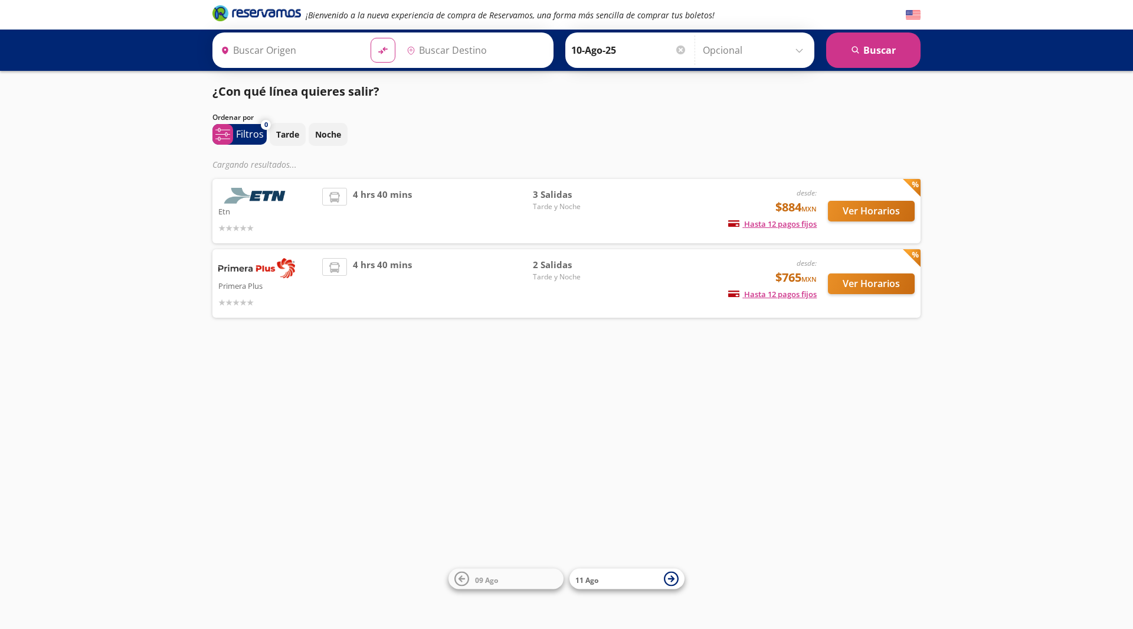
type input "Santiago de Querétaro, [GEOGRAPHIC_DATA]"
type input "Central Aguascalientes, Aguascalientes"
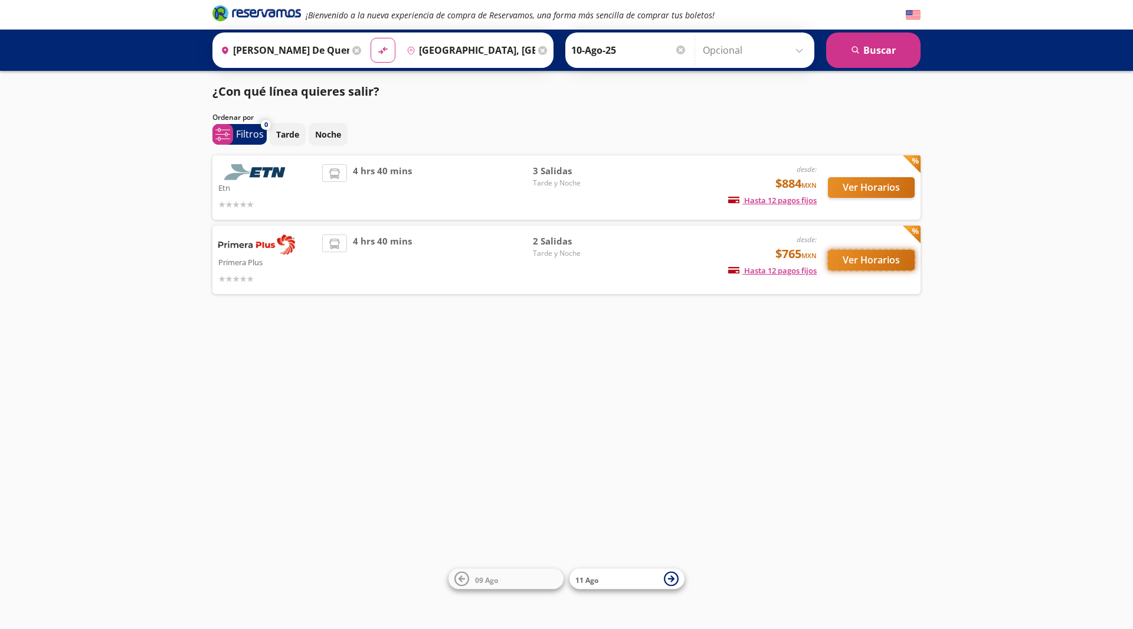
click at [879, 257] on button "Ver Horarios" at bounding box center [871, 260] width 87 height 21
click at [890, 192] on button "Ver Horarios" at bounding box center [871, 187] width 87 height 21
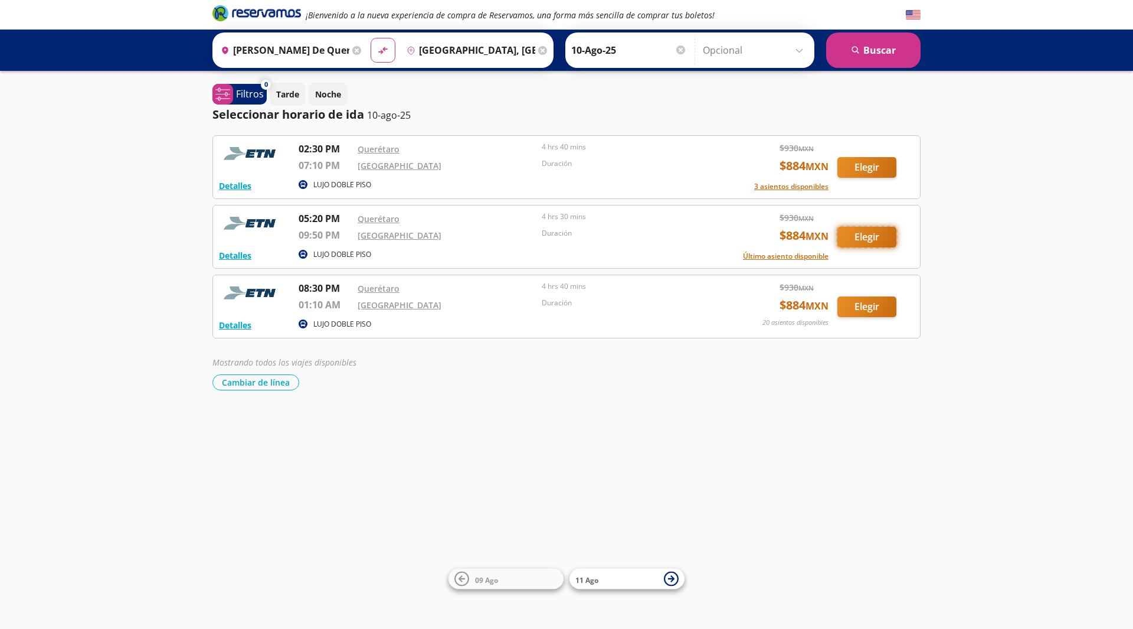
click at [884, 234] on button "Elegir" at bounding box center [867, 237] width 59 height 21
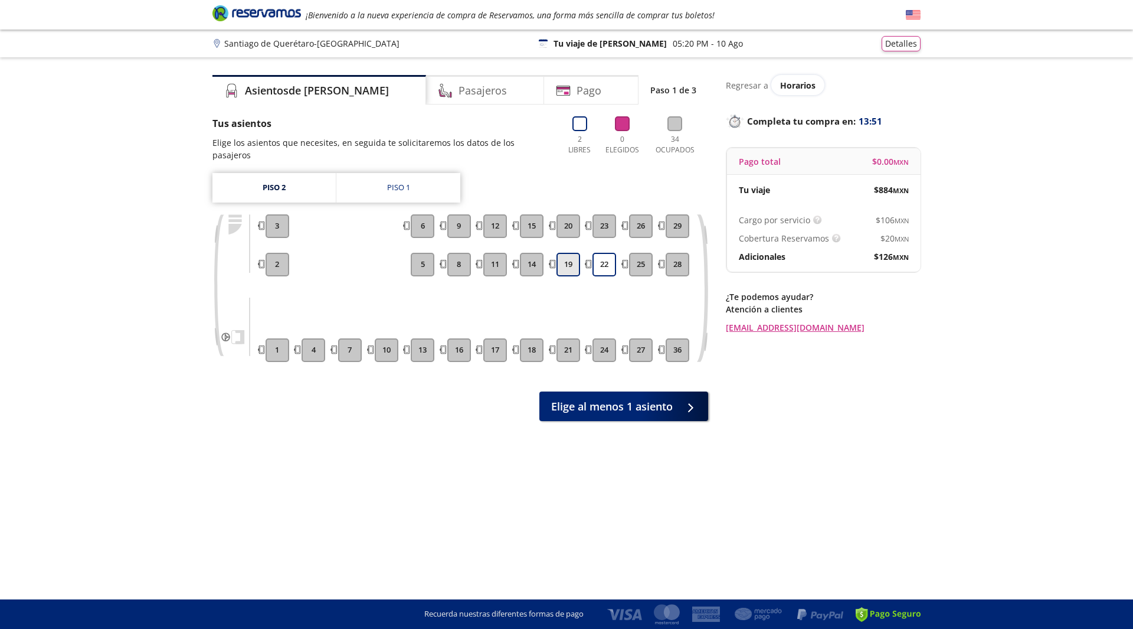
click at [574, 253] on button "19" at bounding box center [569, 265] width 24 height 24
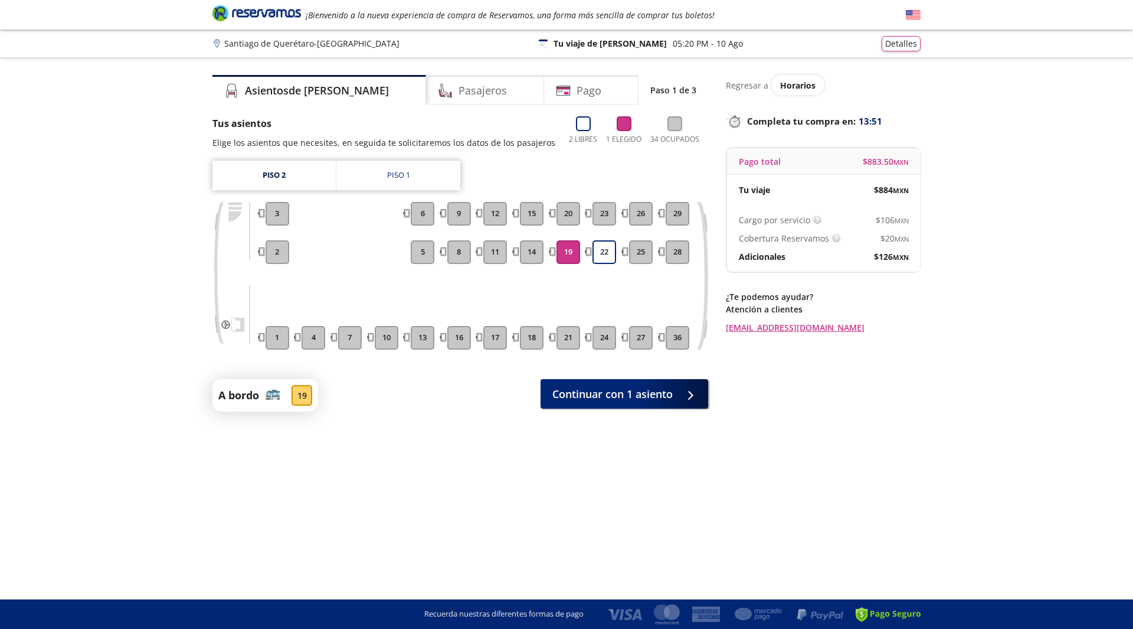
click at [617, 252] on div "22" at bounding box center [605, 252] width 28 height 24
click at [529, 249] on button "14" at bounding box center [532, 252] width 24 height 24
click at [605, 245] on button "22" at bounding box center [605, 252] width 24 height 24
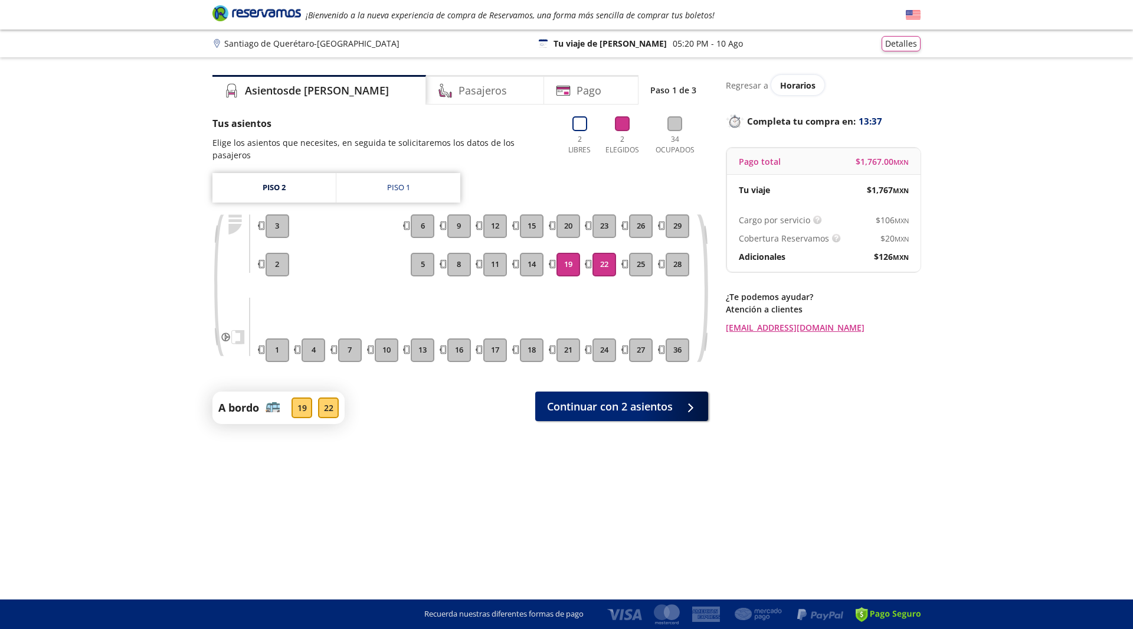
click at [570, 253] on button "19" at bounding box center [569, 265] width 24 height 24
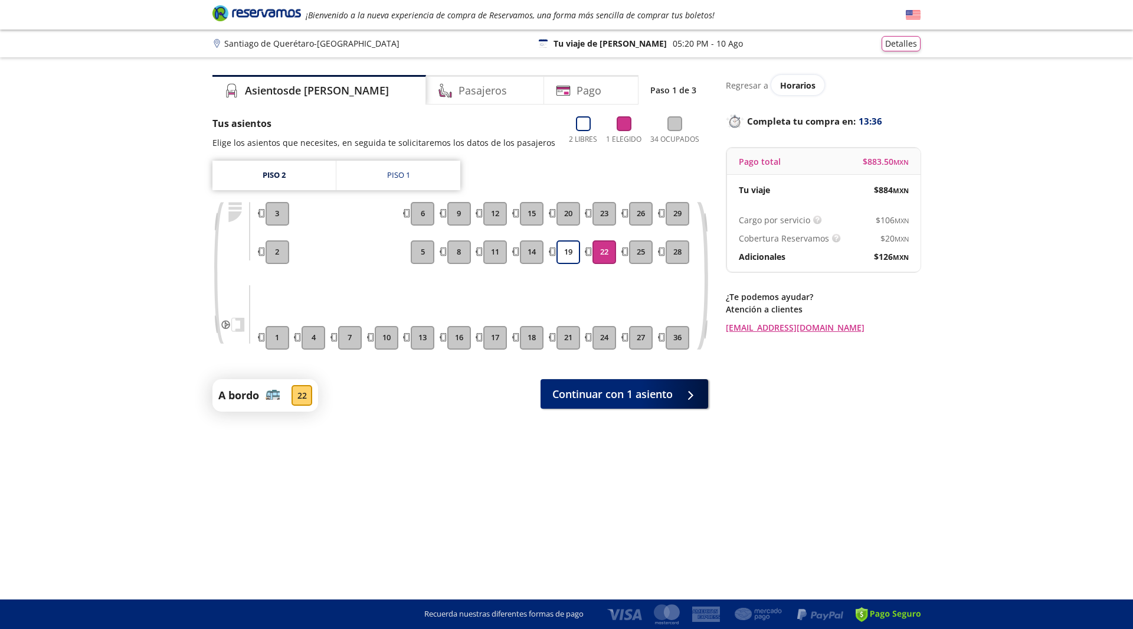
click at [613, 250] on button "22" at bounding box center [605, 252] width 24 height 24
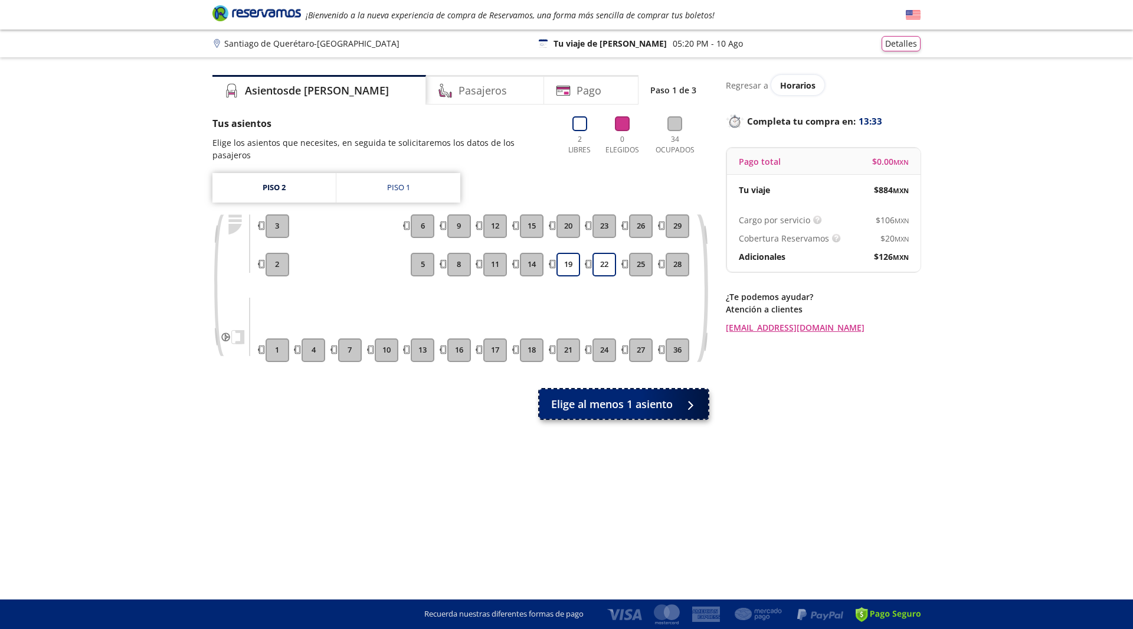
click at [697, 401] on icon at bounding box center [692, 405] width 9 height 9
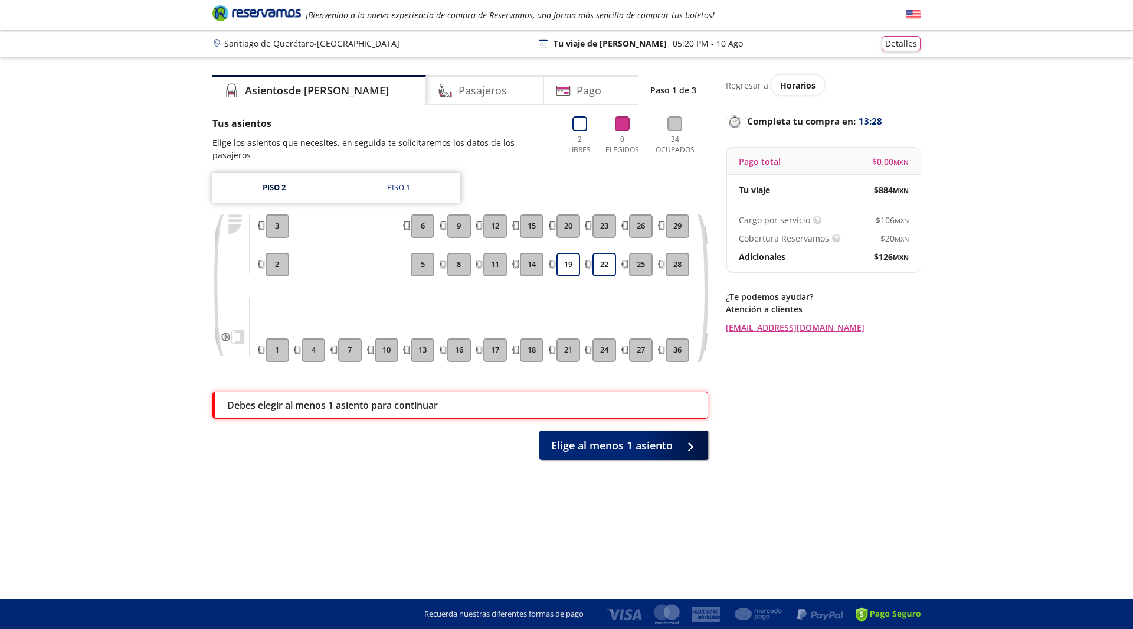
click at [407, 197] on div "Piso 2 Piso 1 1 2 3 4 7 10 13 5 6 16 8 9 17 11 12 18 14 15 21 19 20 24 22 23 27…" at bounding box center [461, 276] width 496 height 207
click at [410, 182] on div "Piso 1" at bounding box center [398, 188] width 23 height 12
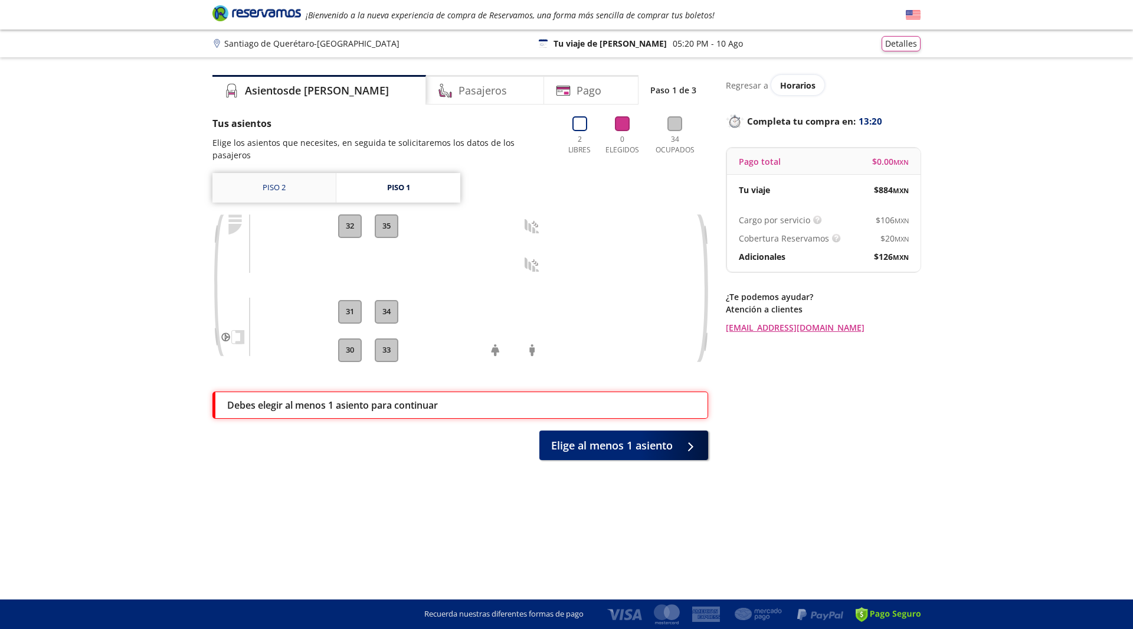
click at [292, 173] on link "Piso 2" at bounding box center [274, 188] width 123 height 30
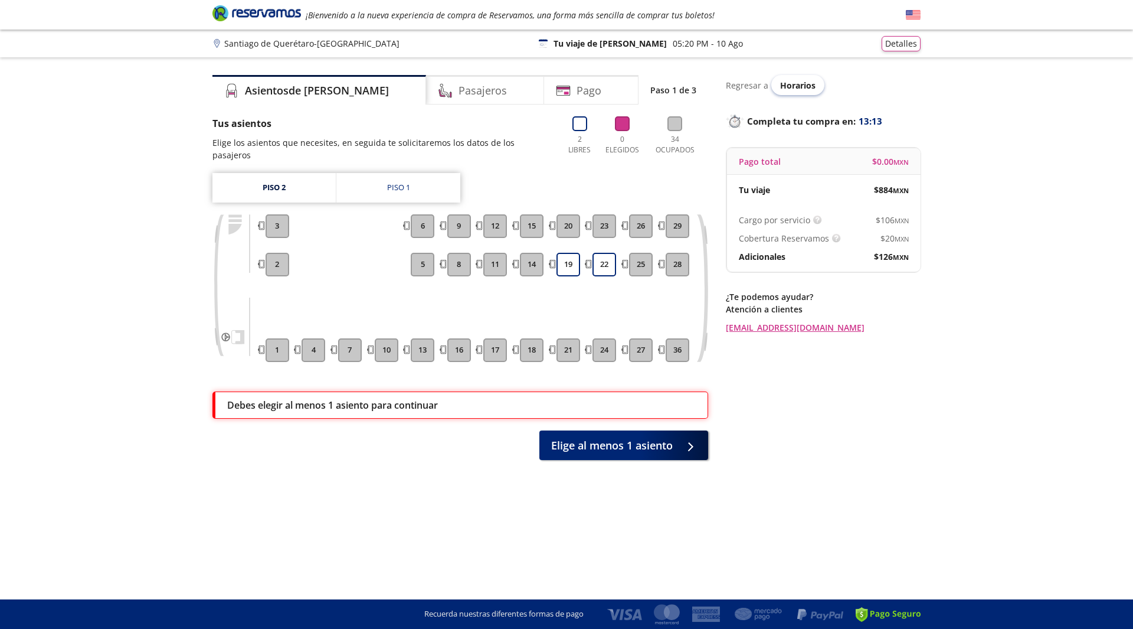
click at [805, 83] on span "Horarios" at bounding box center [797, 85] width 35 height 11
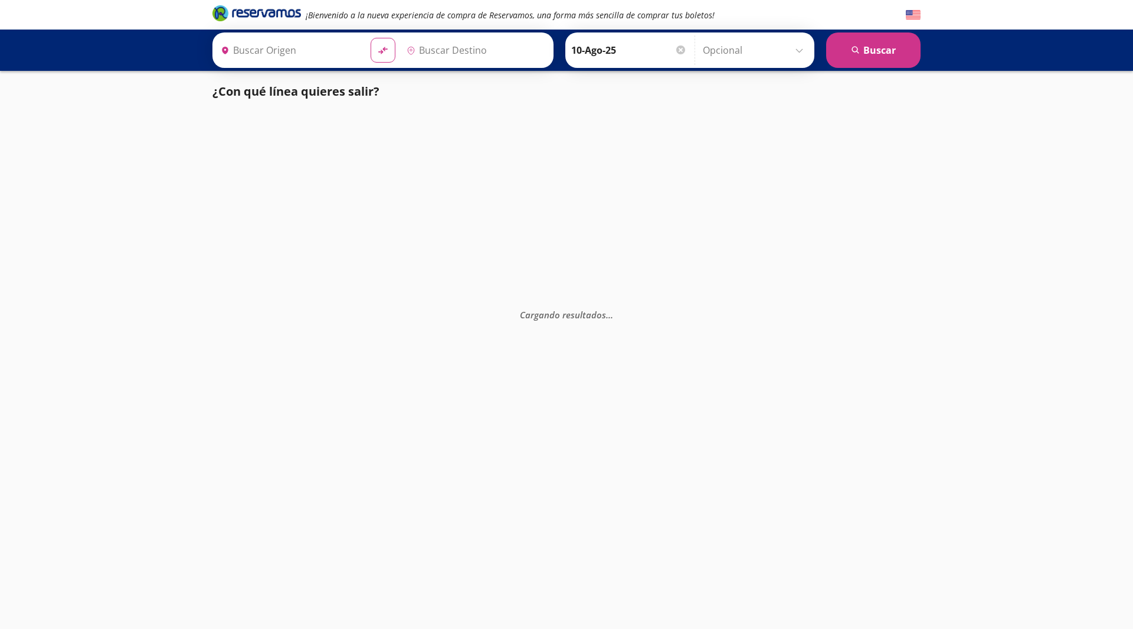
type input "Santiago de Querétaro, [GEOGRAPHIC_DATA]"
type input "[GEOGRAPHIC_DATA], [GEOGRAPHIC_DATA]"
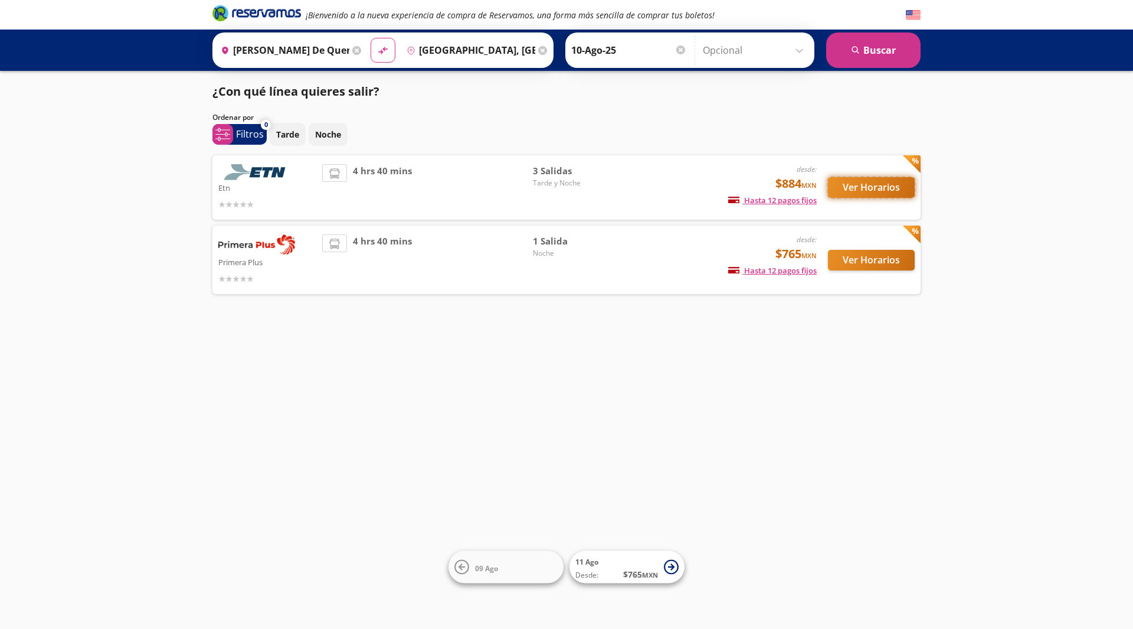
click at [863, 192] on button "Ver Horarios" at bounding box center [871, 187] width 87 height 21
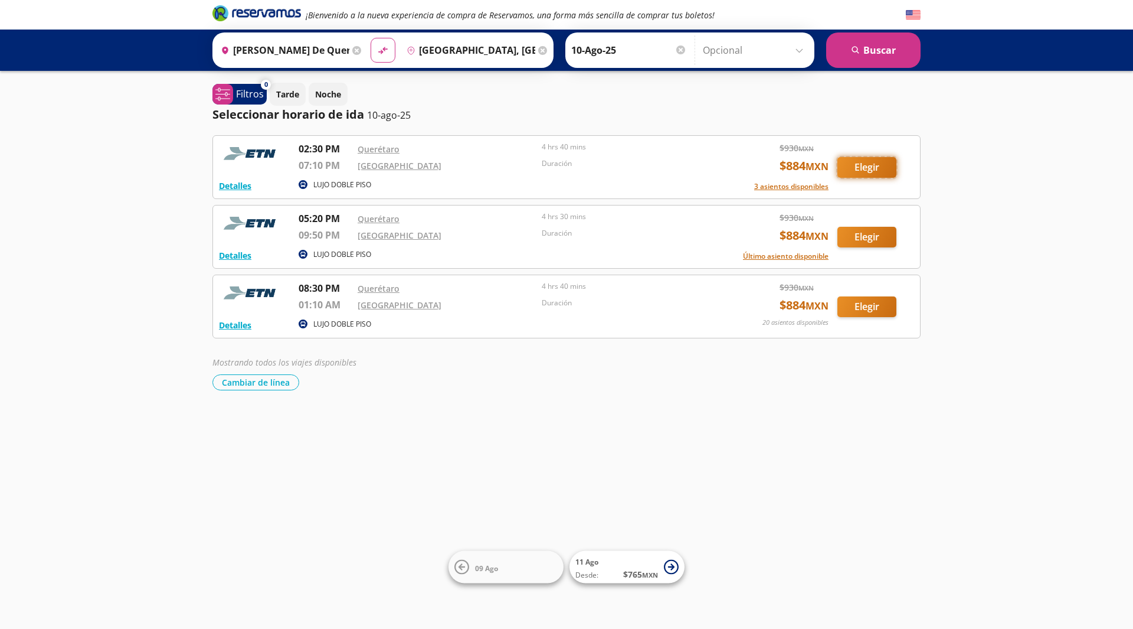
click at [884, 160] on button "Elegir" at bounding box center [867, 167] width 59 height 21
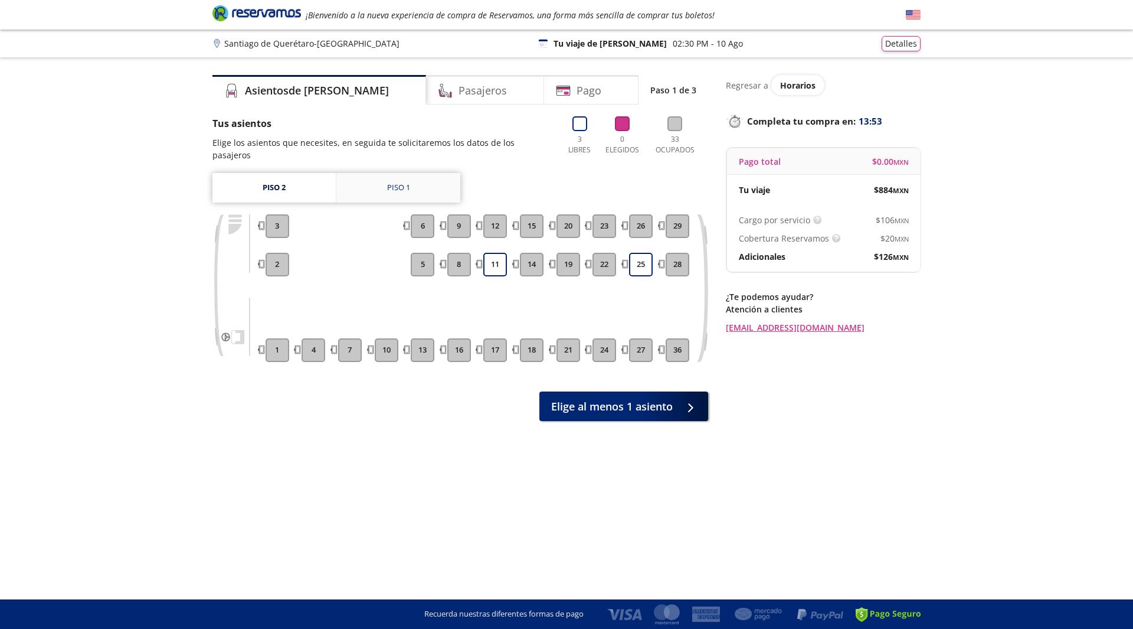
click at [388, 182] on div "Piso 1" at bounding box center [398, 188] width 23 height 12
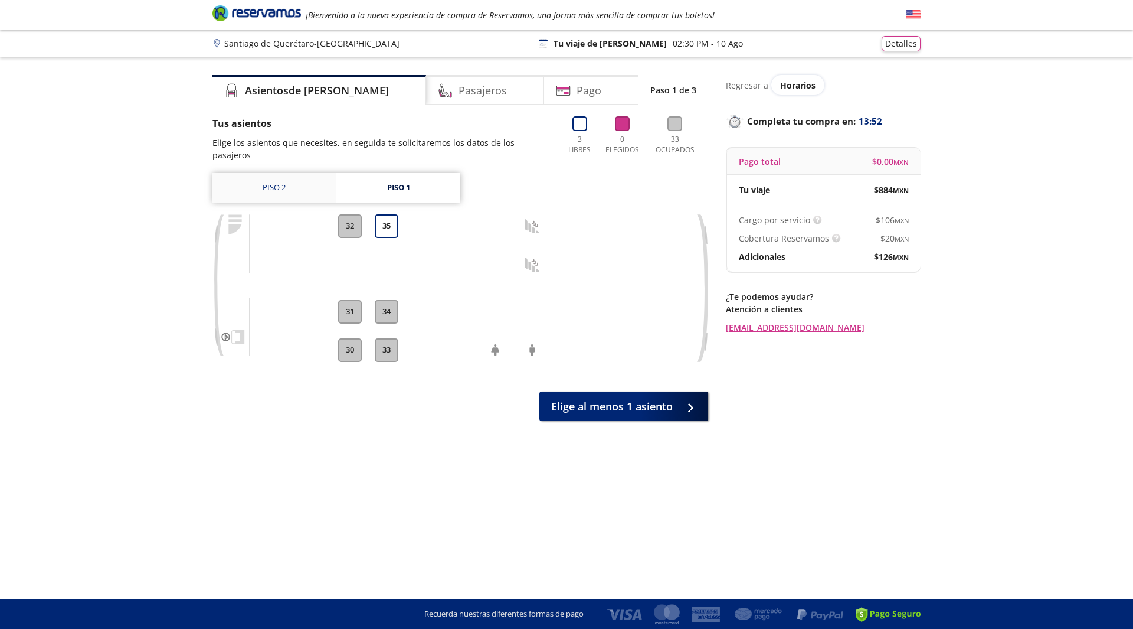
click at [282, 173] on link "Piso 2" at bounding box center [274, 188] width 123 height 30
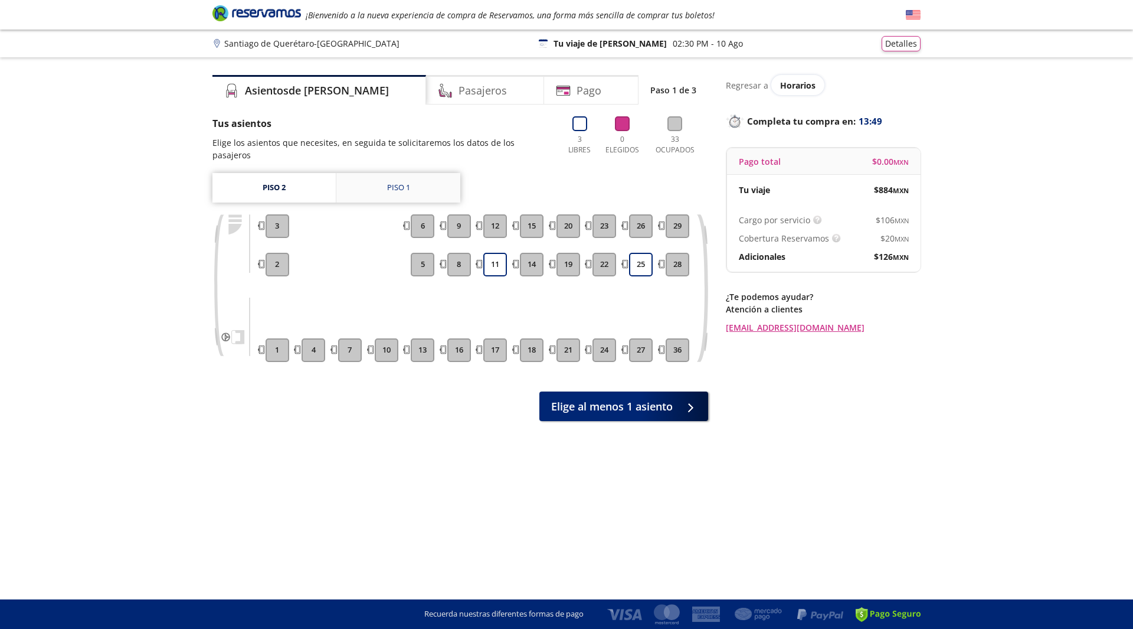
click at [424, 187] on link "Piso 1" at bounding box center [398, 188] width 124 height 30
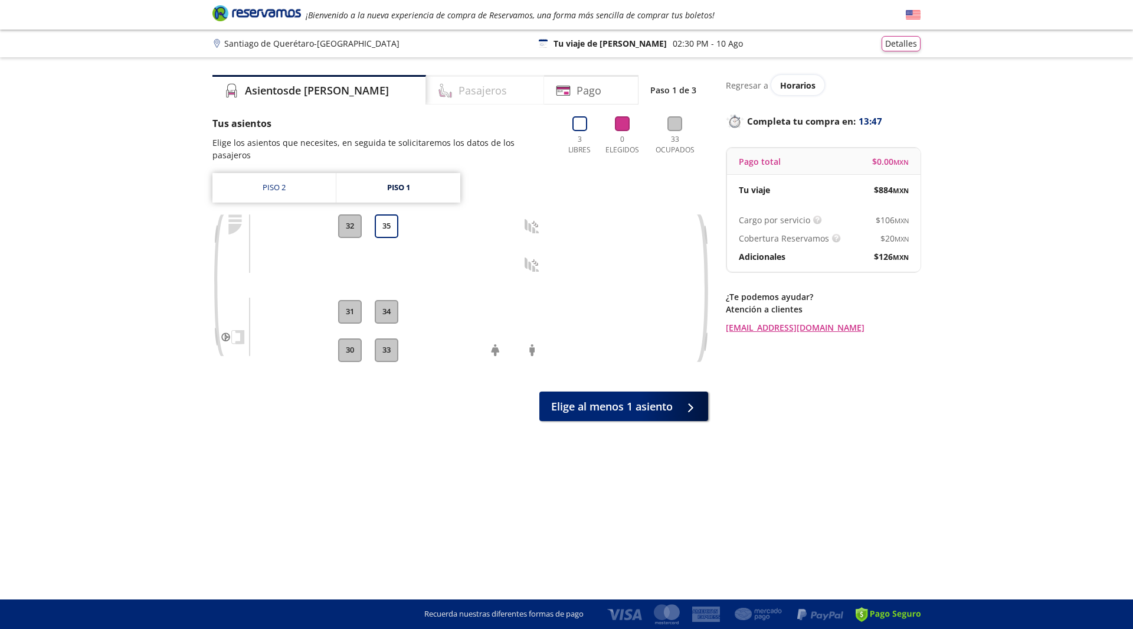
click at [461, 97] on h4 "Pasajeros" at bounding box center [483, 91] width 48 height 16
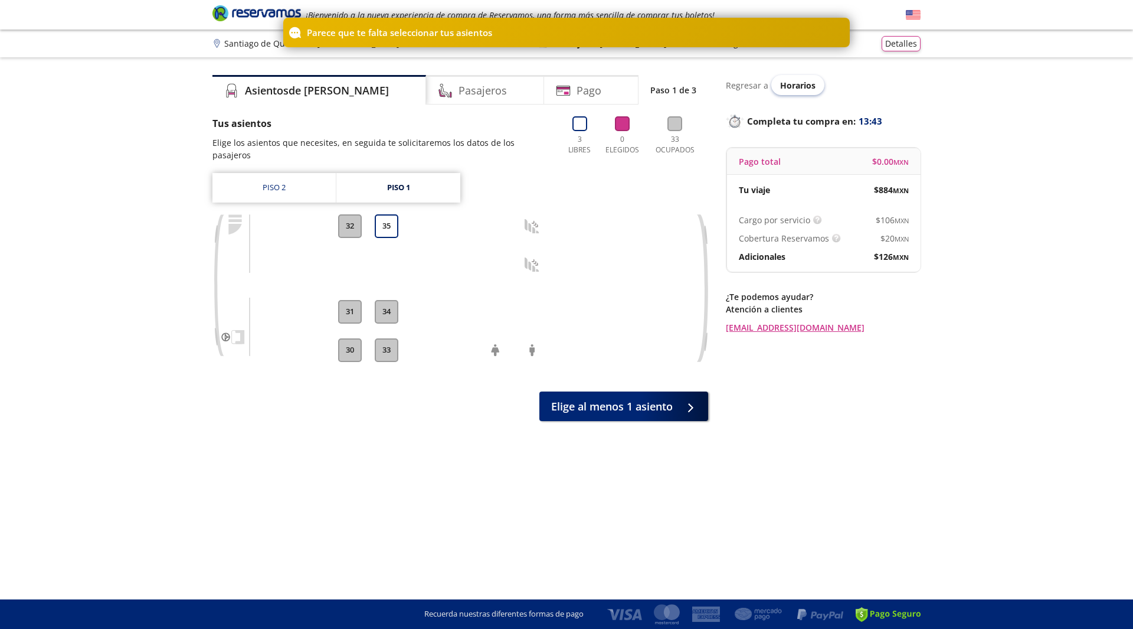
click at [789, 91] on div "Horarios" at bounding box center [798, 85] width 53 height 20
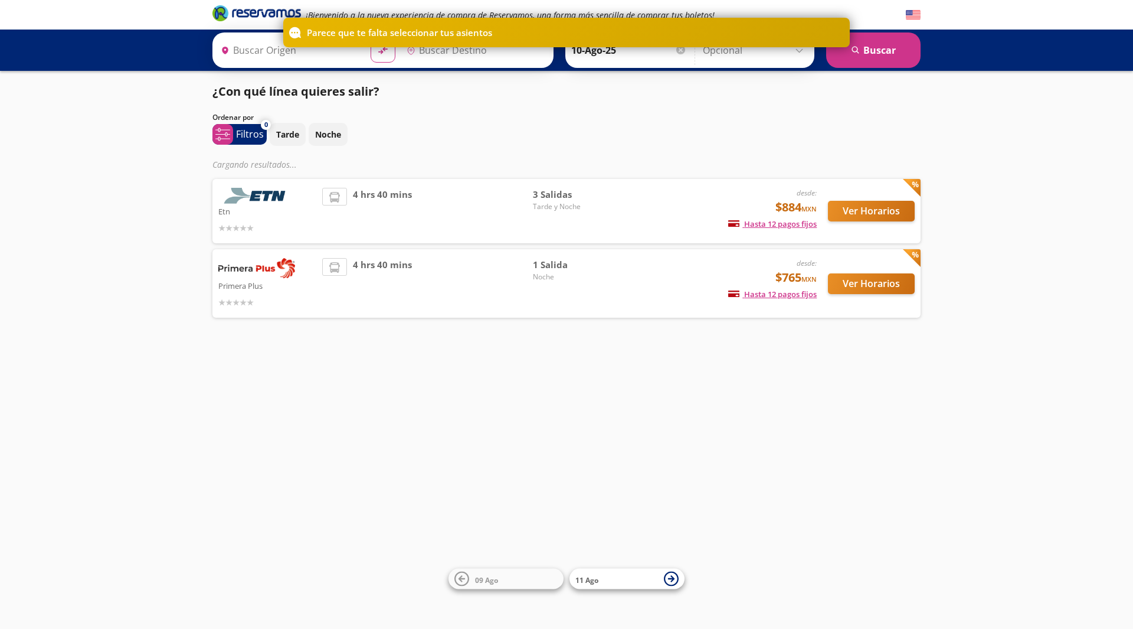
type input "[GEOGRAPHIC_DATA], [GEOGRAPHIC_DATA]"
type input "Santiago de Querétaro, [GEOGRAPHIC_DATA]"
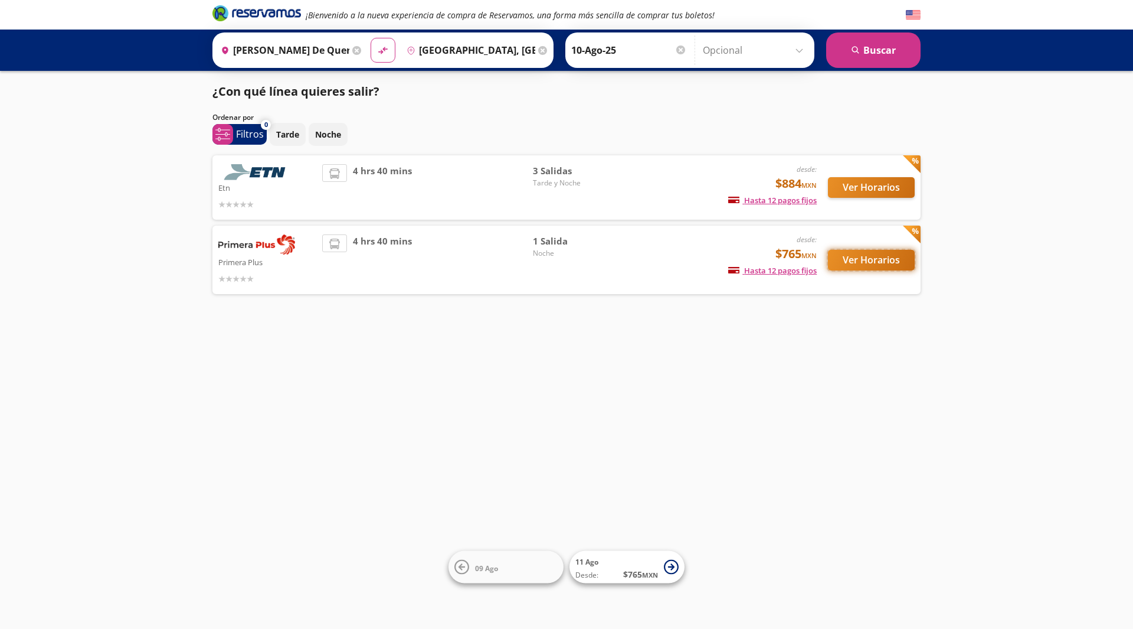
click at [883, 264] on button "Ver Horarios" at bounding box center [871, 260] width 87 height 21
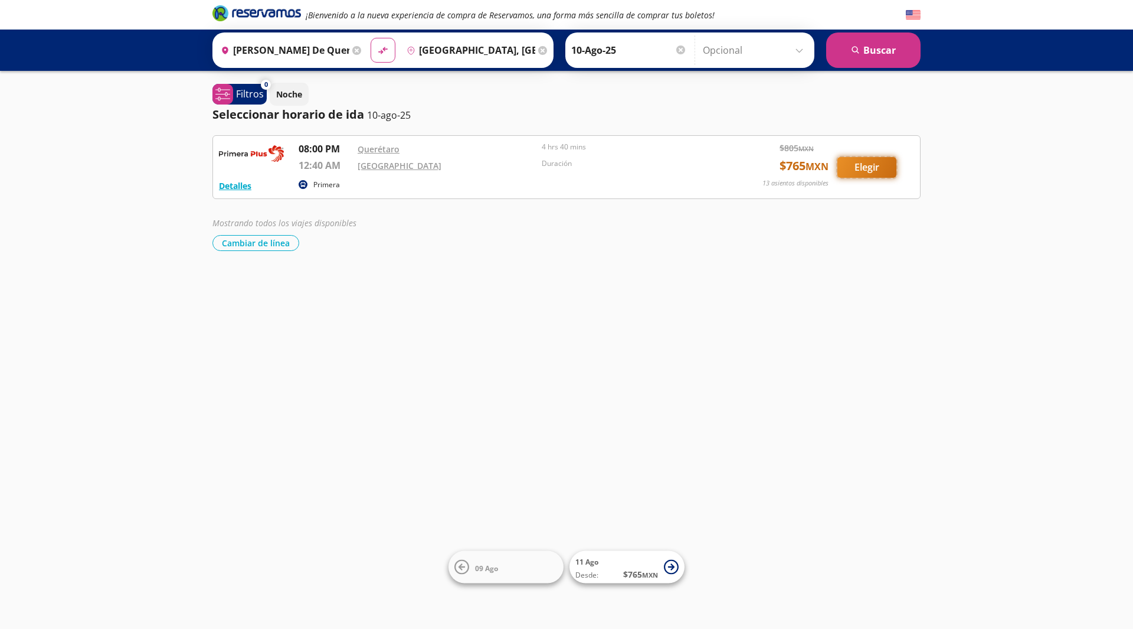
click at [879, 174] on button "Elegir" at bounding box center [867, 167] width 59 height 21
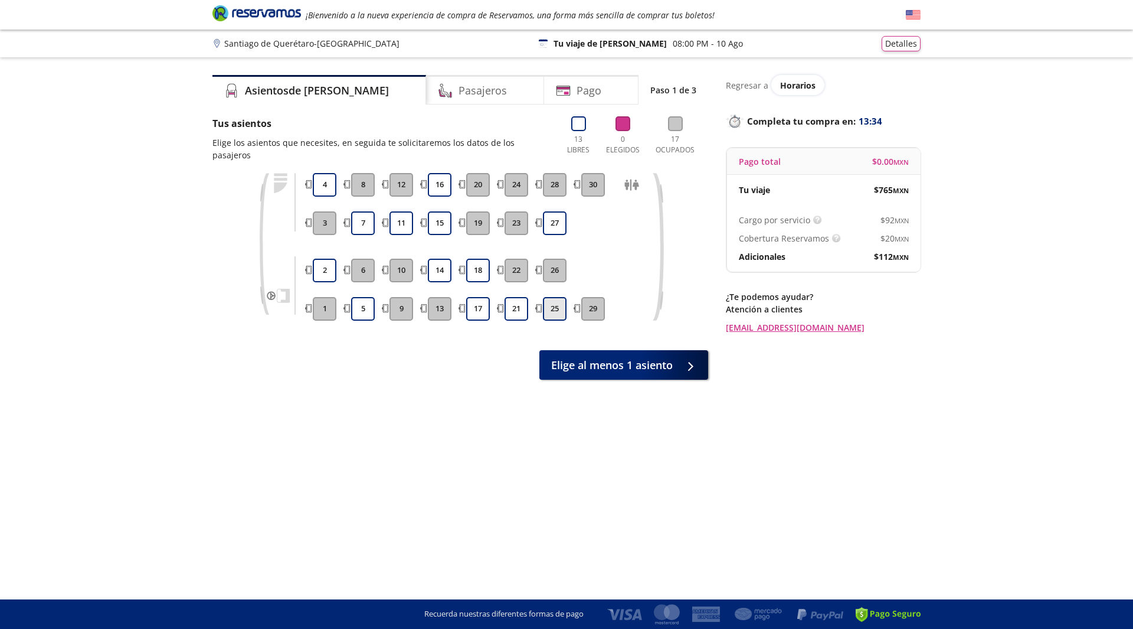
click at [548, 299] on button "25" at bounding box center [555, 309] width 24 height 24
click at [516, 299] on button "21" at bounding box center [517, 309] width 24 height 24
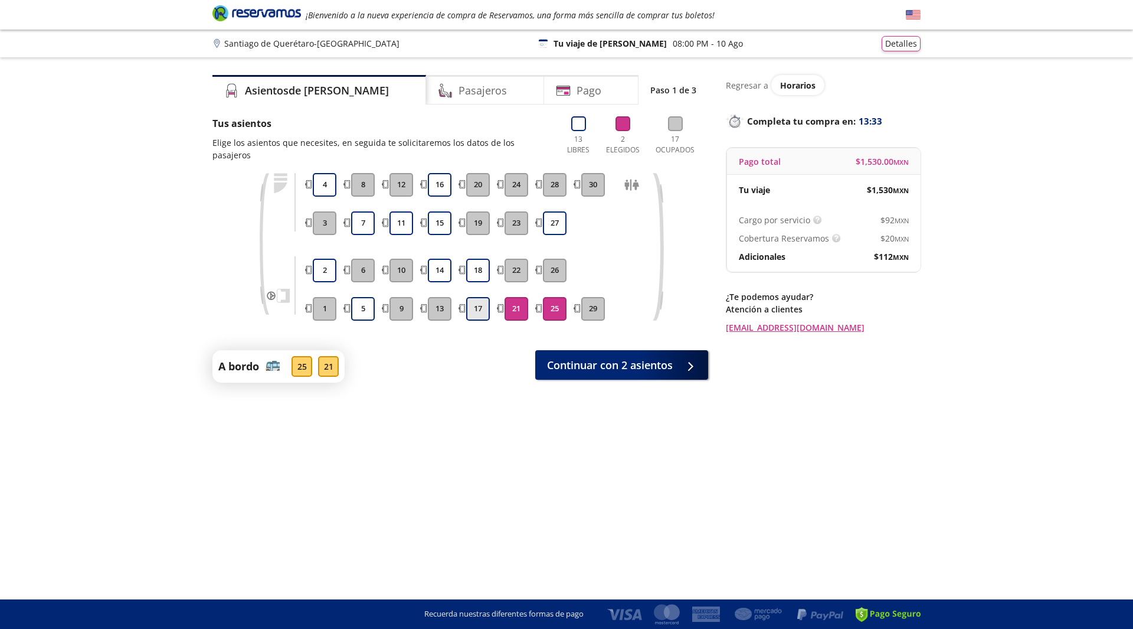
click at [481, 299] on button "17" at bounding box center [478, 309] width 24 height 24
click at [483, 269] on div "17 18 19 20" at bounding box center [478, 247] width 30 height 148
click at [449, 263] on div "1 2 3 4 5 6 7 8 9 10 11 12 13 14 15 16 17 18 19 20 21 22 23 24 25 26 27 28 29 30" at bounding box center [478, 247] width 336 height 148
click at [485, 259] on button "18" at bounding box center [478, 271] width 24 height 24
click at [434, 259] on button "14" at bounding box center [440, 271] width 24 height 24
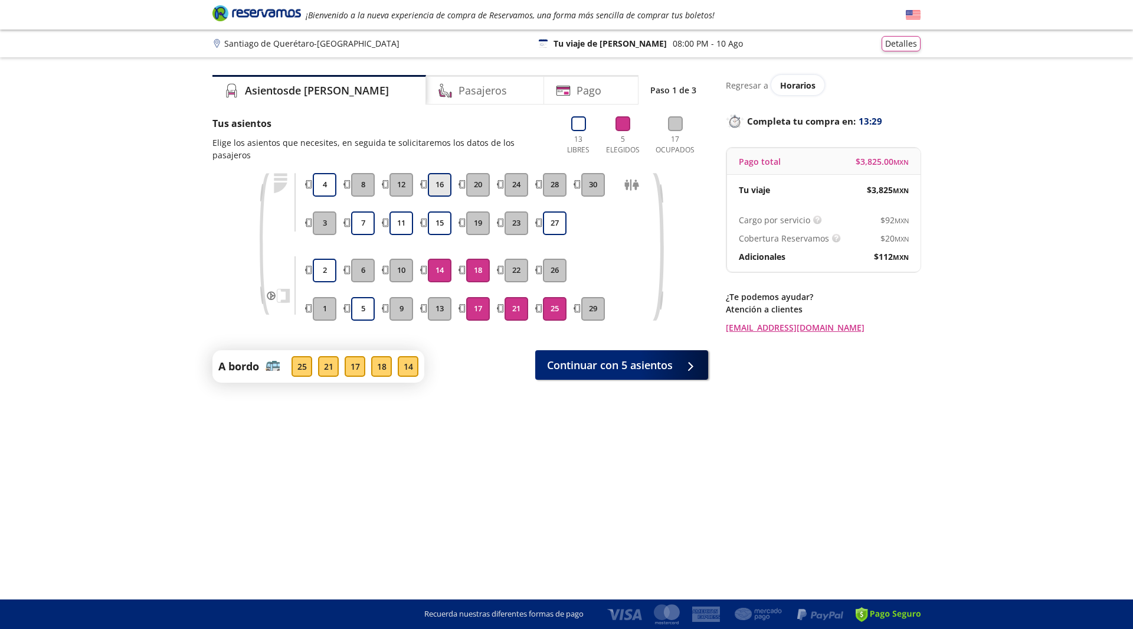
click at [429, 173] on div "16" at bounding box center [440, 185] width 30 height 24
click at [436, 197] on div "13 14 15 16" at bounding box center [440, 247] width 30 height 148
click at [436, 211] on button "15" at bounding box center [440, 223] width 24 height 24
click at [445, 174] on button "16" at bounding box center [440, 185] width 24 height 24
click at [549, 301] on button "25" at bounding box center [555, 309] width 24 height 24
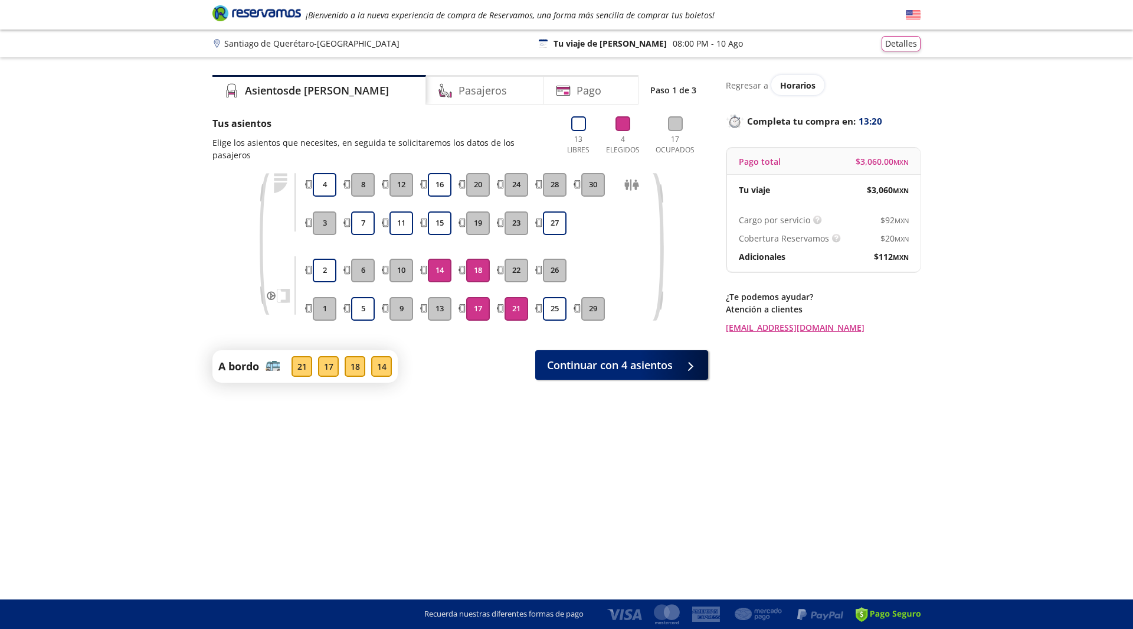
click at [524, 299] on button "21" at bounding box center [517, 309] width 24 height 24
click at [488, 299] on div "1 2 3 4 5 6 7 8 9 10 11 12 13 14 15 16 17 18 19 20 21 22 23 24 25 26 27 28 29 30" at bounding box center [478, 247] width 336 height 148
click at [487, 299] on button "17" at bounding box center [478, 309] width 24 height 24
click at [438, 173] on button "16" at bounding box center [440, 185] width 24 height 24
click at [441, 211] on button "15" at bounding box center [440, 223] width 24 height 24
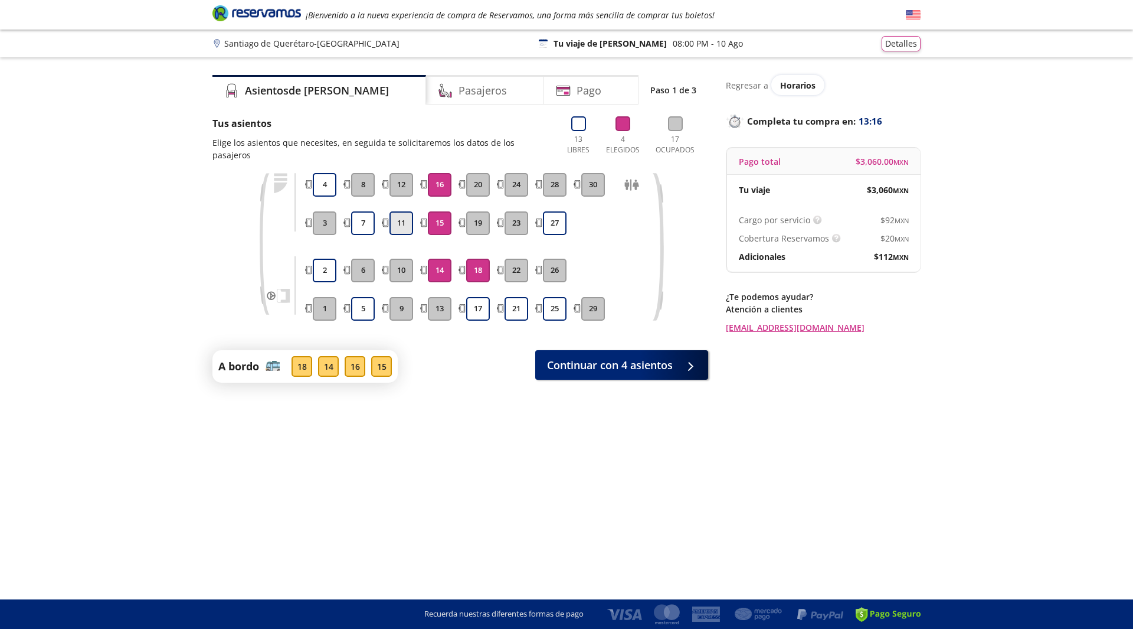
click at [398, 212] on button "11" at bounding box center [402, 223] width 24 height 24
click at [371, 211] on button "7" at bounding box center [363, 223] width 24 height 24
click at [476, 297] on button "17" at bounding box center [478, 309] width 24 height 24
click at [484, 300] on button "17" at bounding box center [478, 309] width 24 height 24
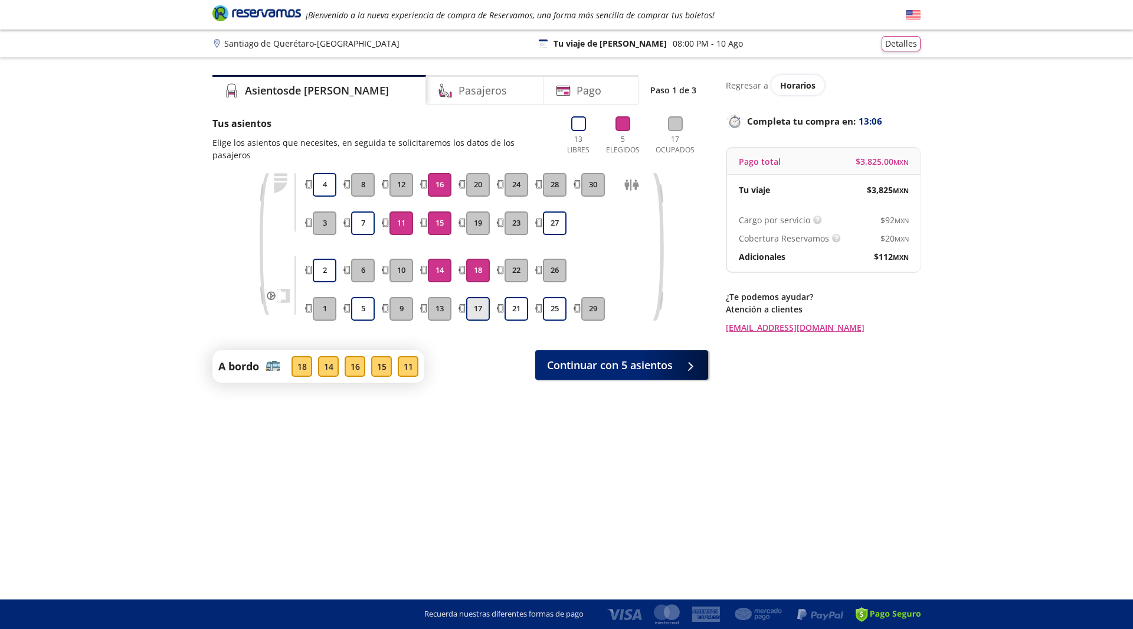
click at [484, 300] on button "17" at bounding box center [478, 309] width 24 height 24
click at [444, 262] on button "14" at bounding box center [440, 271] width 24 height 24
click at [485, 299] on button "17" at bounding box center [478, 309] width 24 height 24
click at [656, 360] on button "Continuar con 5 asientos" at bounding box center [621, 363] width 173 height 30
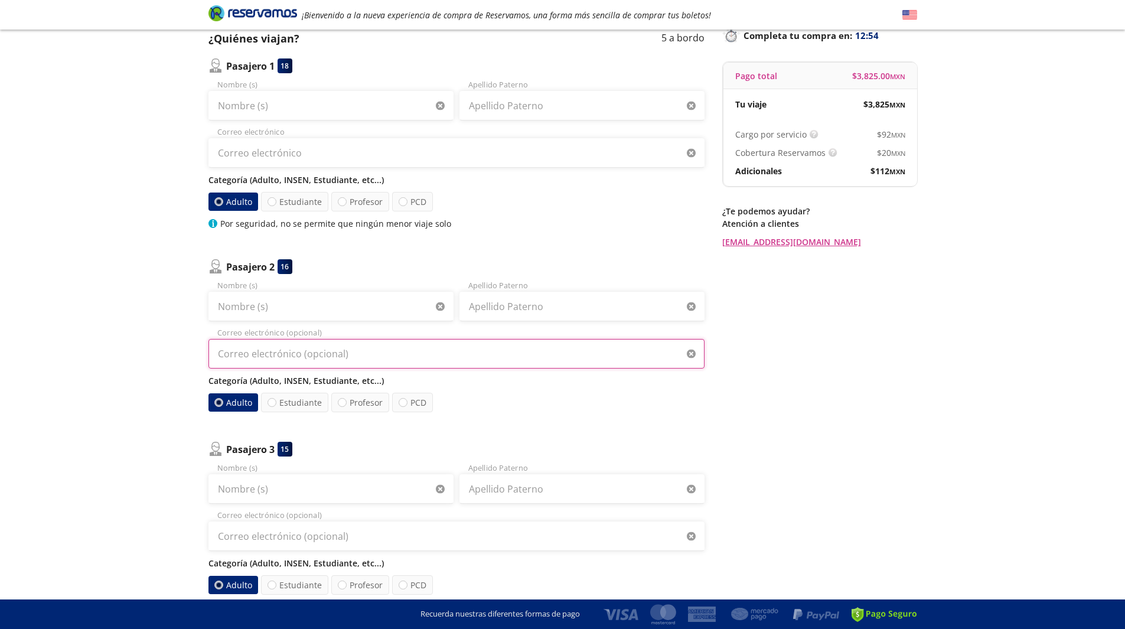
click at [656, 360] on input "Correo electrónico (opcional)" at bounding box center [456, 354] width 496 height 30
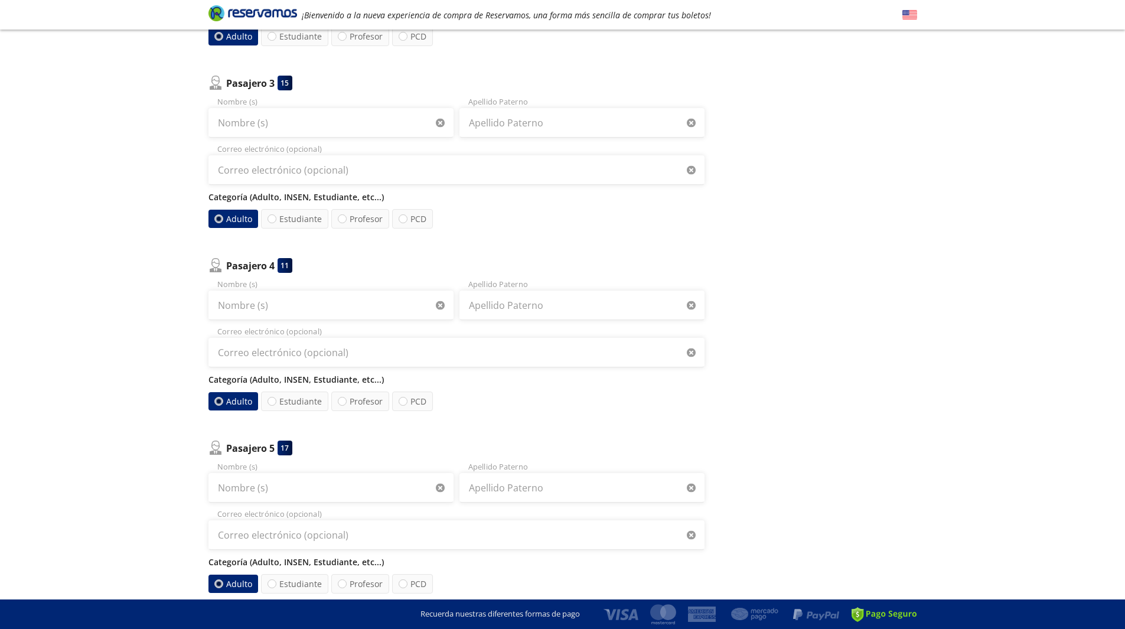
scroll to position [451, 0]
click at [385, 172] on input "Correo electrónico (opcional)" at bounding box center [456, 171] width 496 height 30
paste input "RafaelDeJesusToledo"
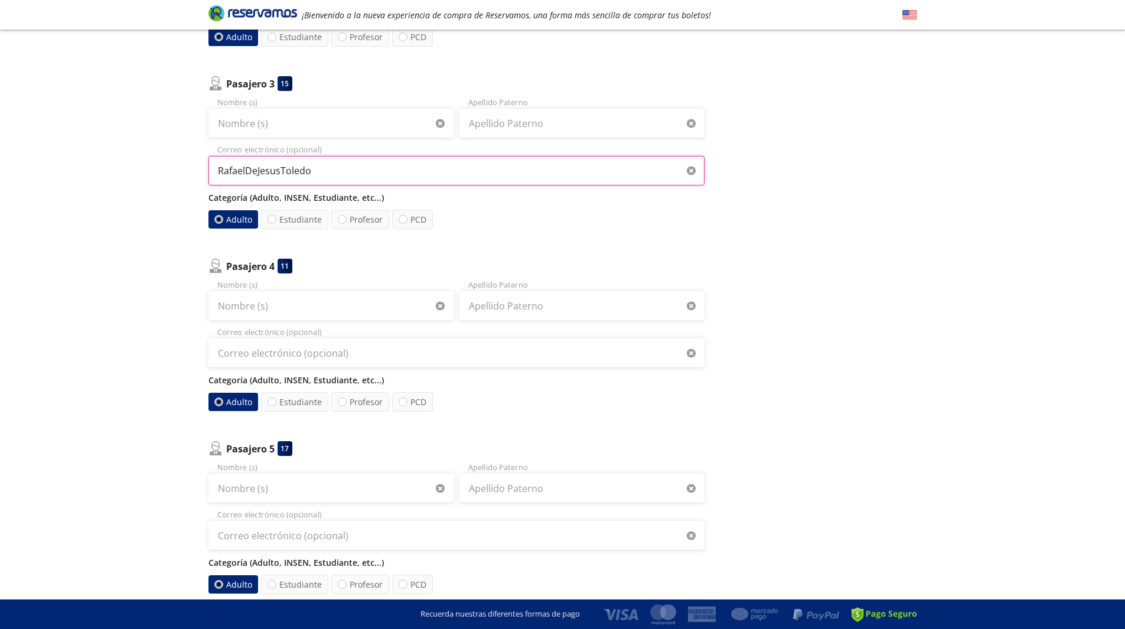
type input "RafaelDeJesusToledo"
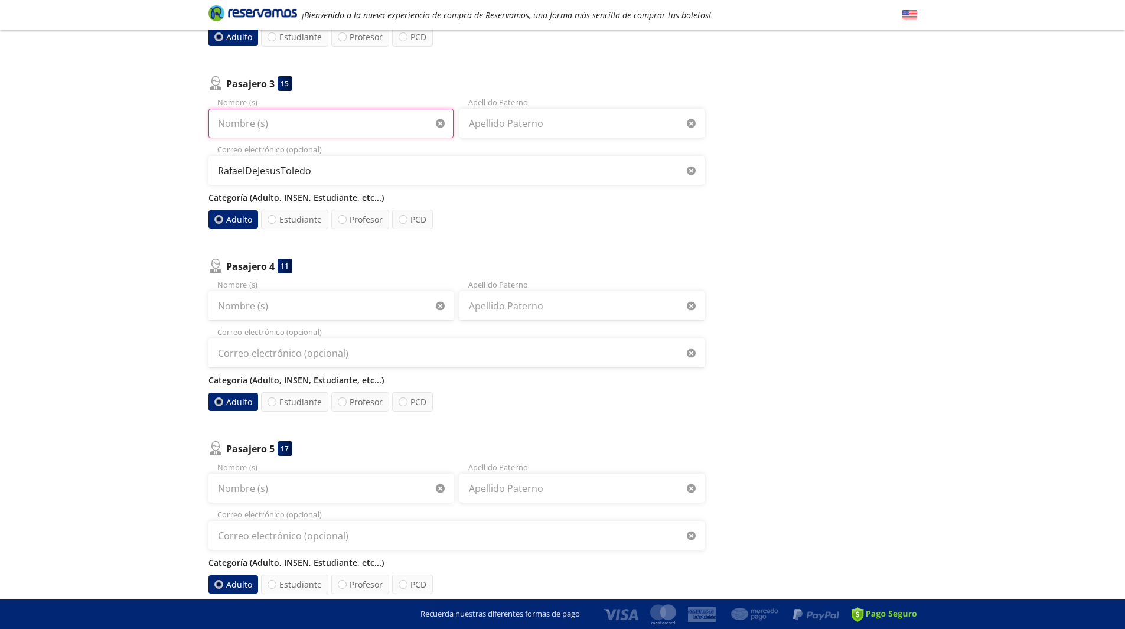
click at [302, 121] on input "Nombre (s)" at bounding box center [330, 124] width 245 height 30
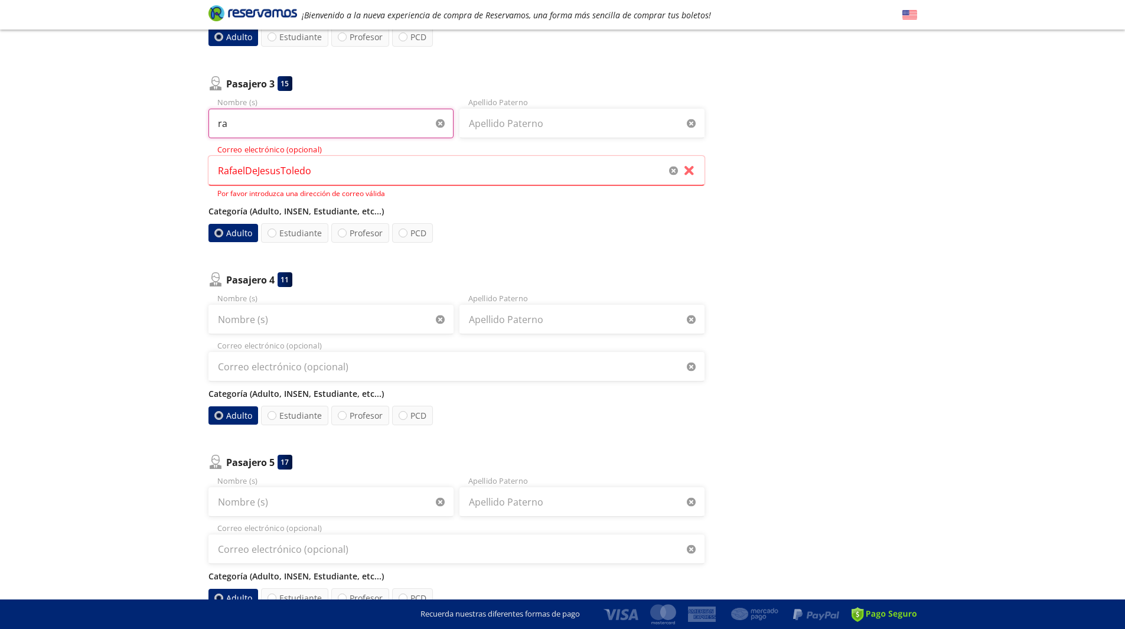
type input "r"
type input "Rafael"
click at [489, 130] on input "Apellido Paterno" at bounding box center [581, 124] width 245 height 30
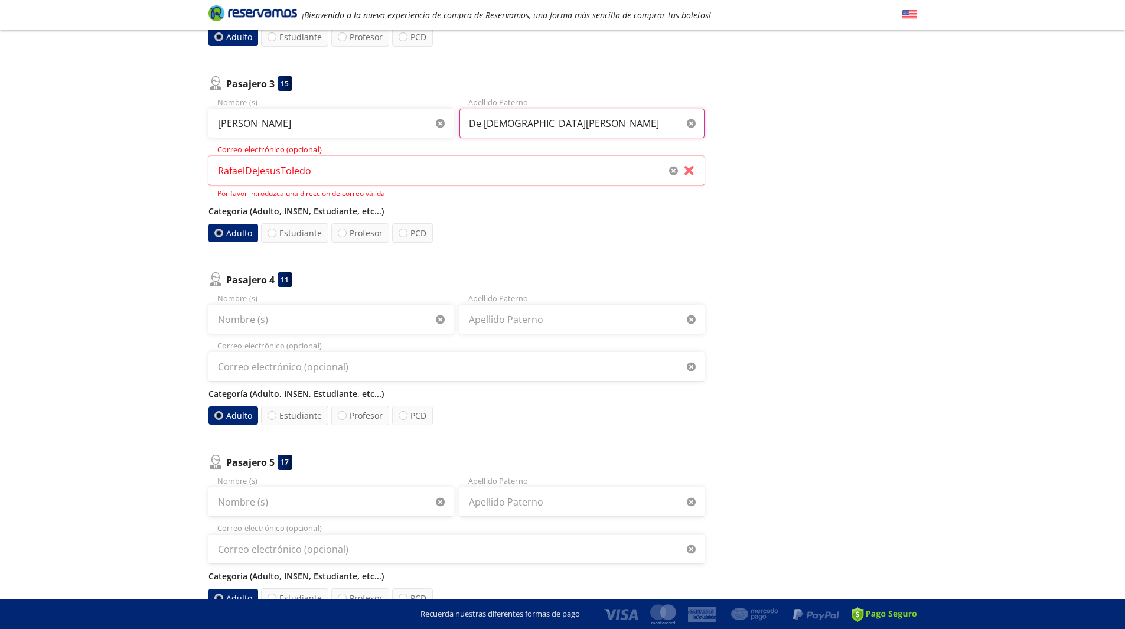
type input "De Jesus Toledo"
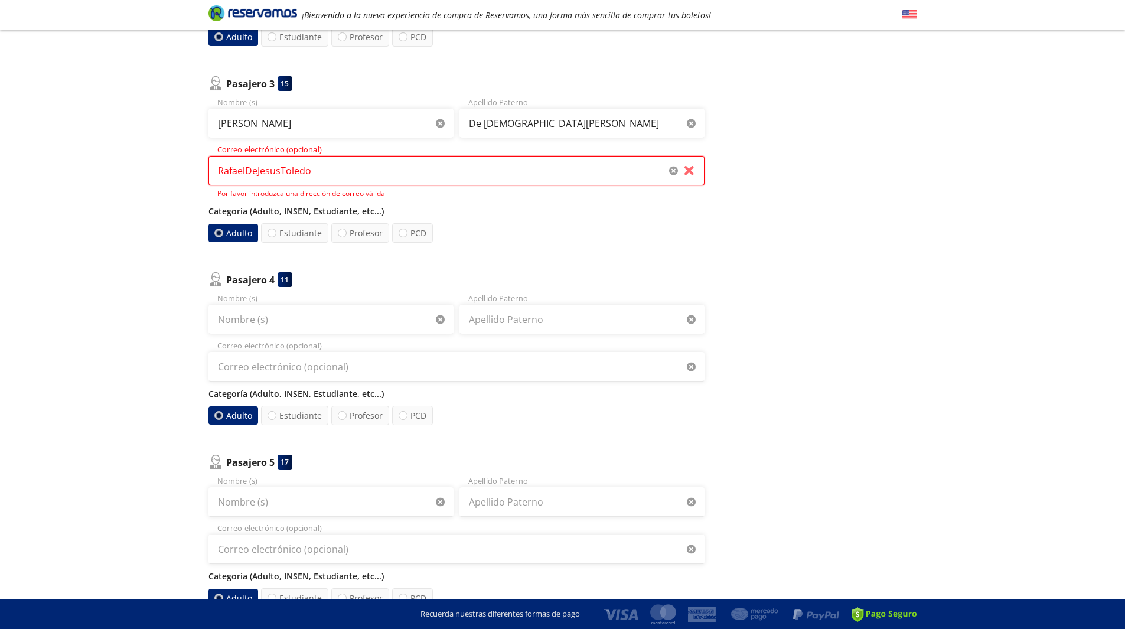
click at [688, 175] on input "RafaelDeJesusToledo" at bounding box center [456, 171] width 496 height 30
click at [690, 171] on input "RafaelDeJesusToledo" at bounding box center [456, 171] width 496 height 30
click at [672, 171] on icon "button" at bounding box center [673, 170] width 9 height 9
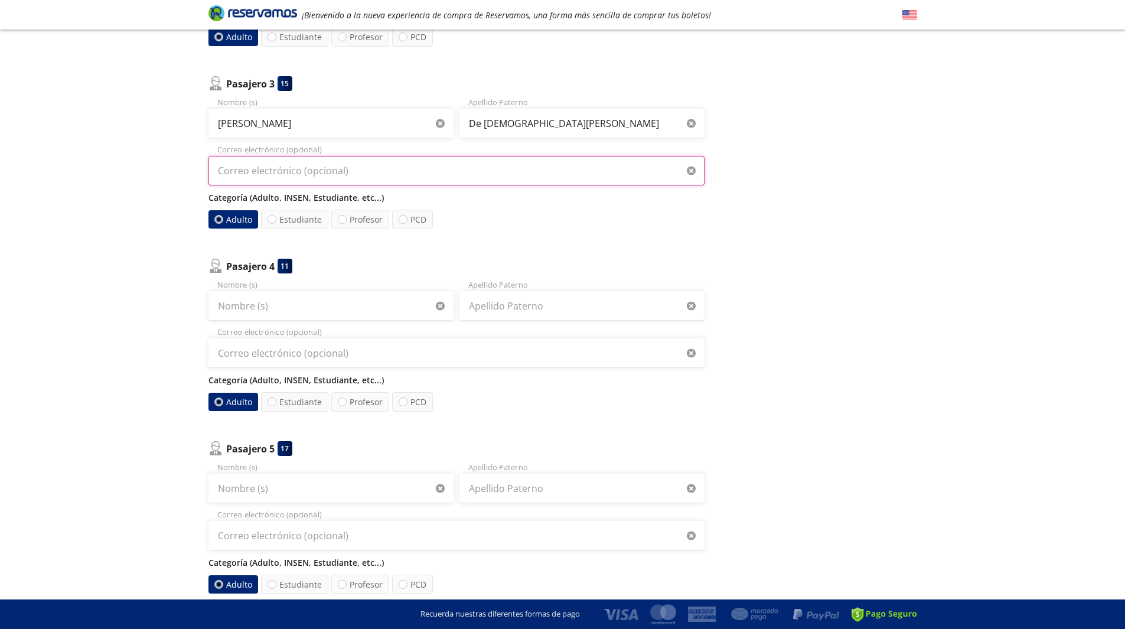
click at [342, 177] on input "Correo electrónico (opcional)" at bounding box center [456, 171] width 496 height 30
paste input "rafael.de-jesus@valeo.com"
type input "rafael.de-jesus@valeo.com"
click at [220, 221] on div at bounding box center [218, 219] width 9 height 9
click at [220, 221] on input "Adulto" at bounding box center [218, 219] width 8 height 8
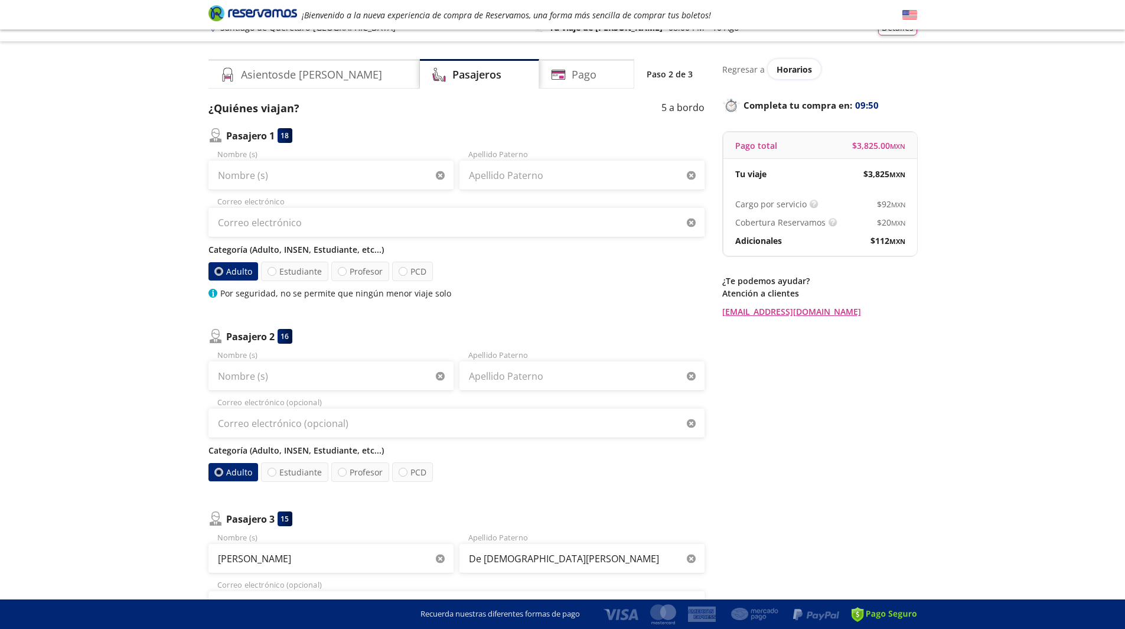
scroll to position [0, 0]
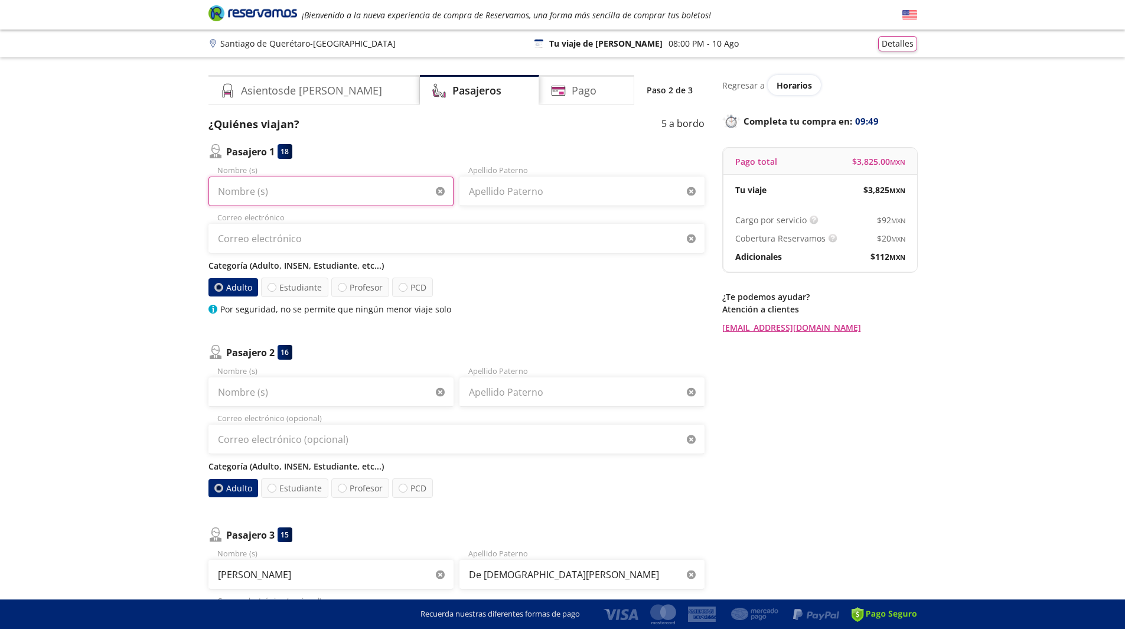
click at [361, 183] on input "Nombre (s)" at bounding box center [330, 192] width 245 height 30
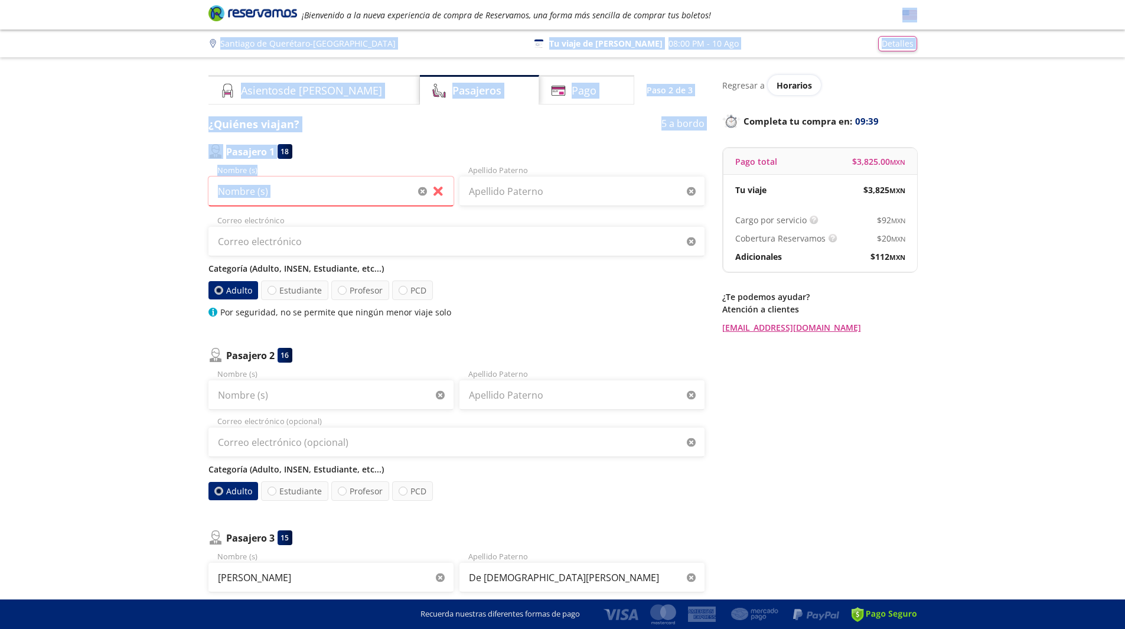
drag, startPoint x: 836, startPoint y: 19, endPoint x: 547, endPoint y: 205, distance: 343.9
click at [547, 205] on div "Group 9 Created with Sketch. Datos para la compra Santiago de Querétaro - Aguas…" at bounding box center [562, 634] width 1125 height 1268
click at [346, 194] on input "Nombre (s)" at bounding box center [330, 192] width 245 height 30
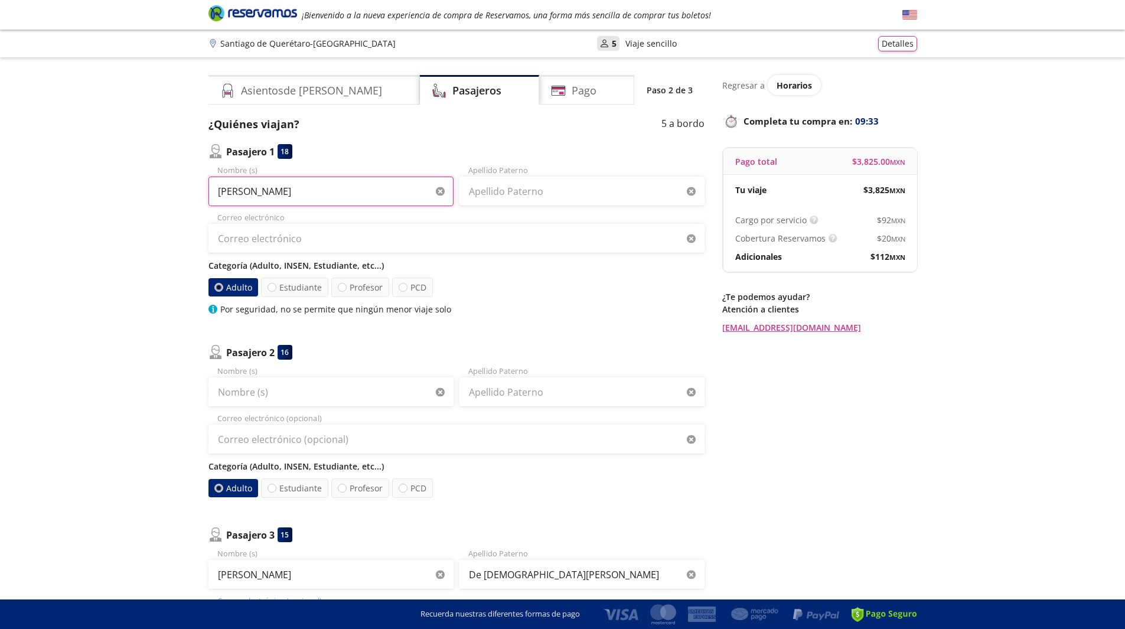
type input "Mateo"
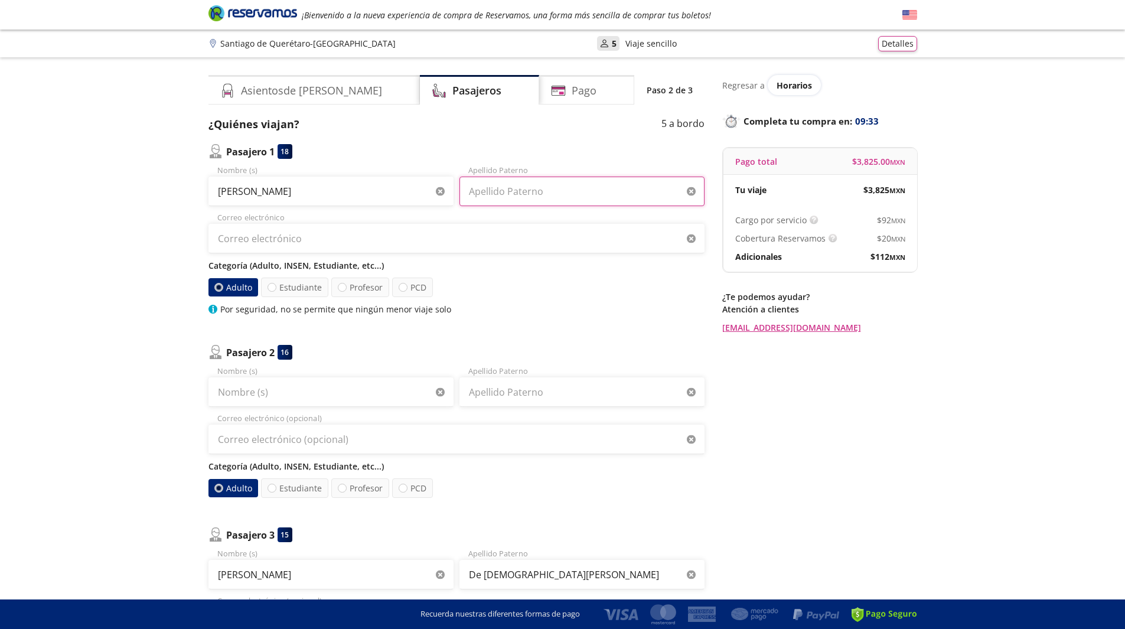
click at [487, 191] on input "Apellido Paterno" at bounding box center [581, 192] width 245 height 30
click at [480, 193] on input "Vazquez Sanchez" at bounding box center [581, 192] width 245 height 30
click at [522, 191] on input "Vázquez Sanchez" at bounding box center [581, 192] width 245 height 30
type input "Vázquez Sanchez"
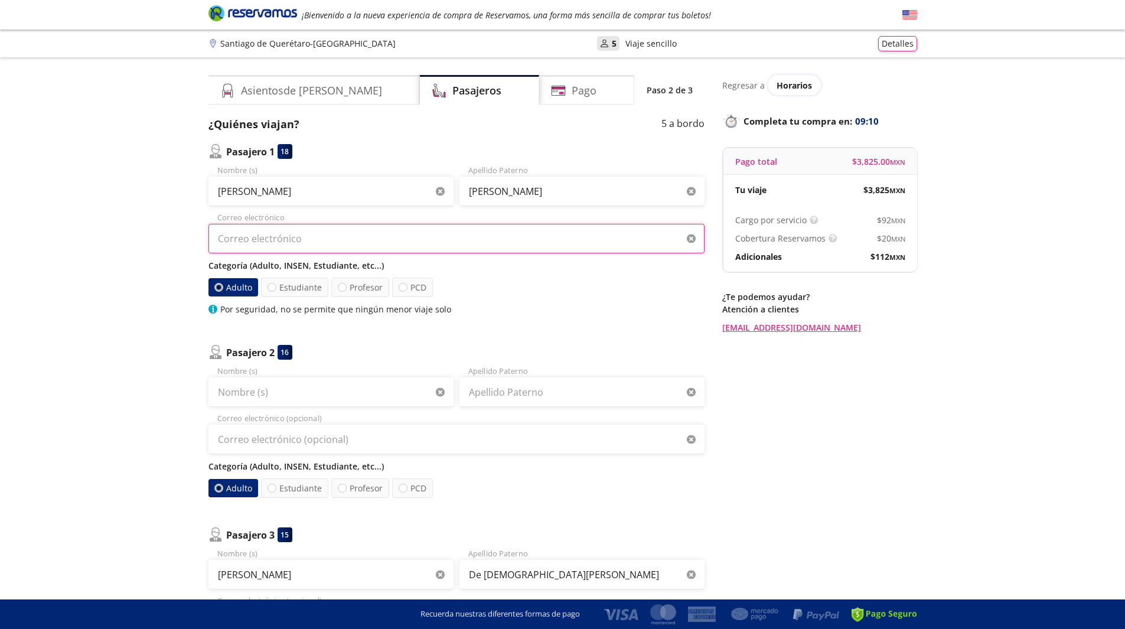
click at [541, 232] on input "Correo electrónico" at bounding box center [456, 239] width 496 height 30
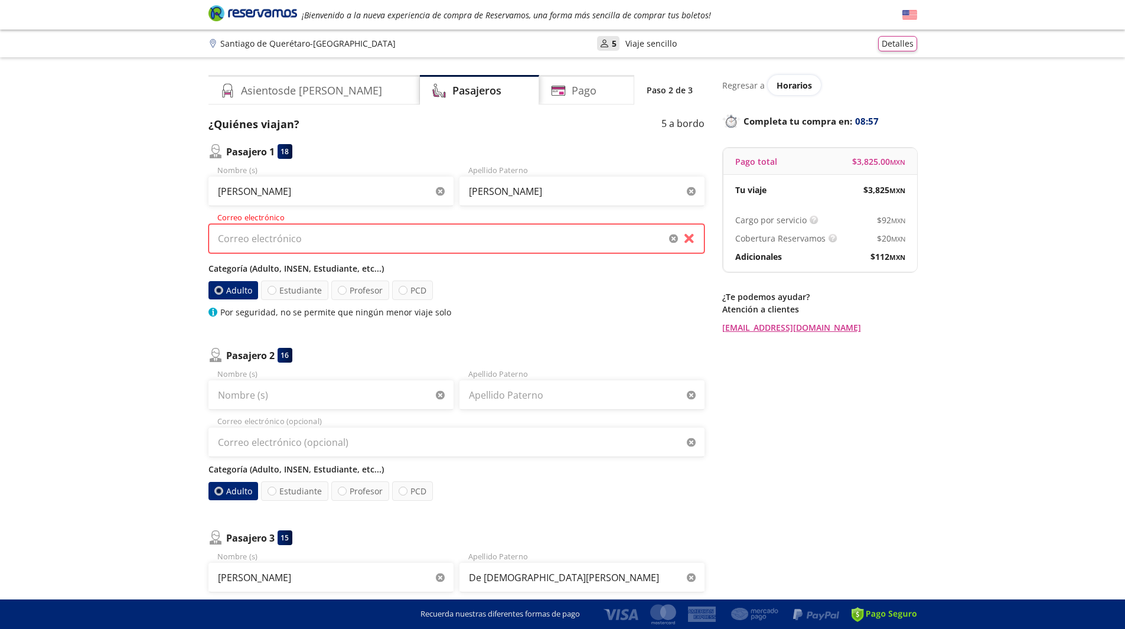
click at [384, 241] on input "Correo electrónico" at bounding box center [456, 239] width 496 height 30
paste input "Mateo.Vazquez@valeo.com"
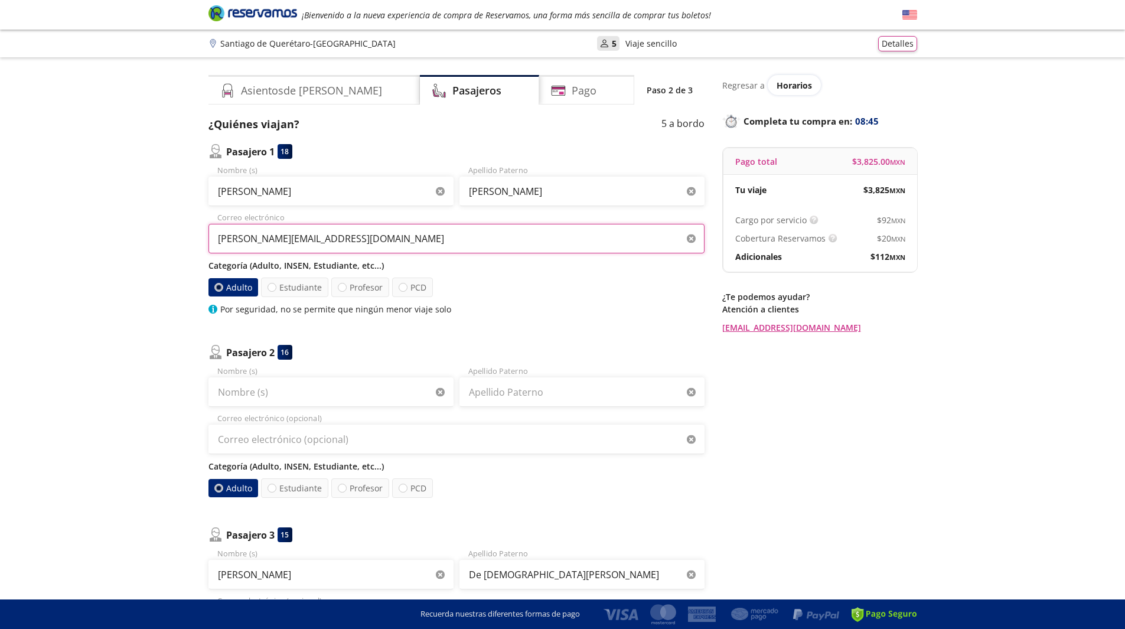
type input "Mateo.Vazquez@valeo.com"
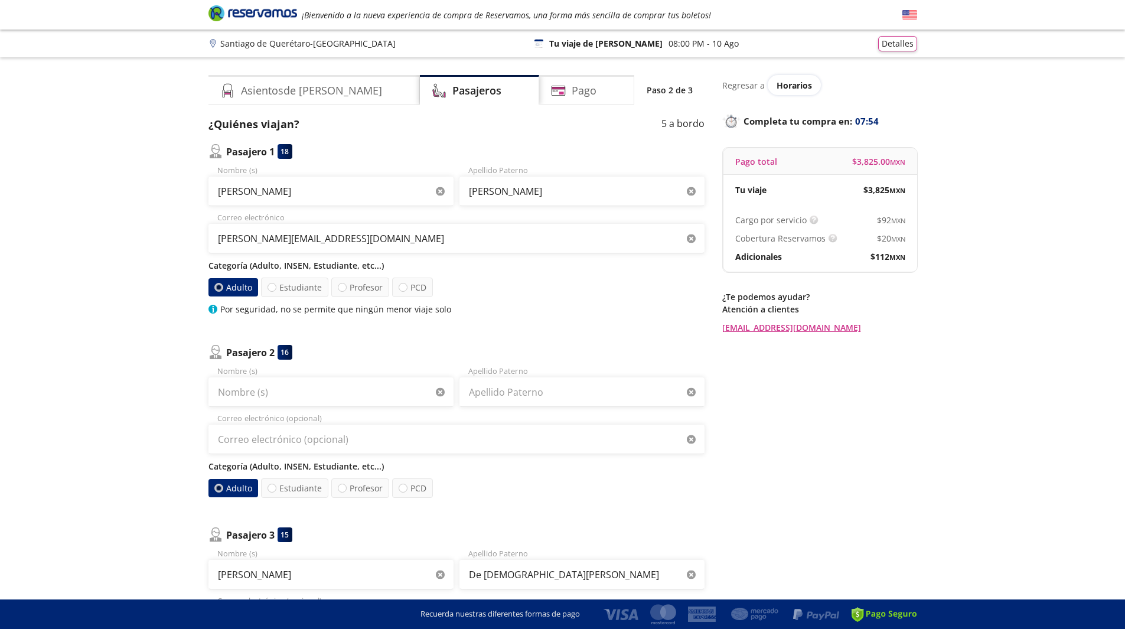
click at [580, 281] on div "Adulto Estudiante Profesor PCD" at bounding box center [456, 286] width 496 height 19
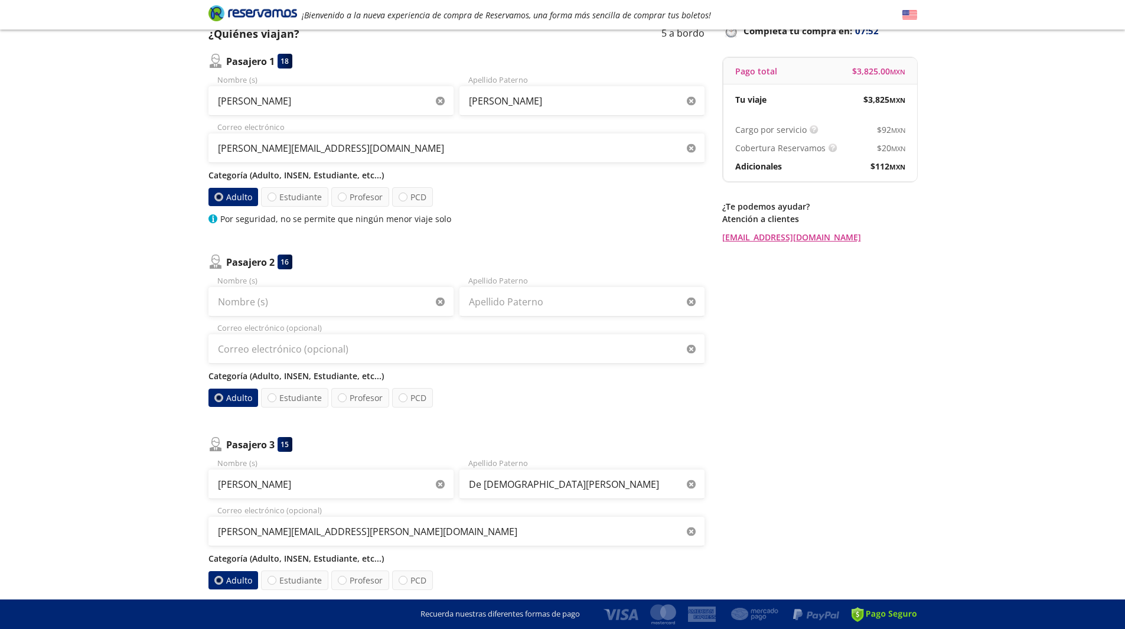
scroll to position [126, 0]
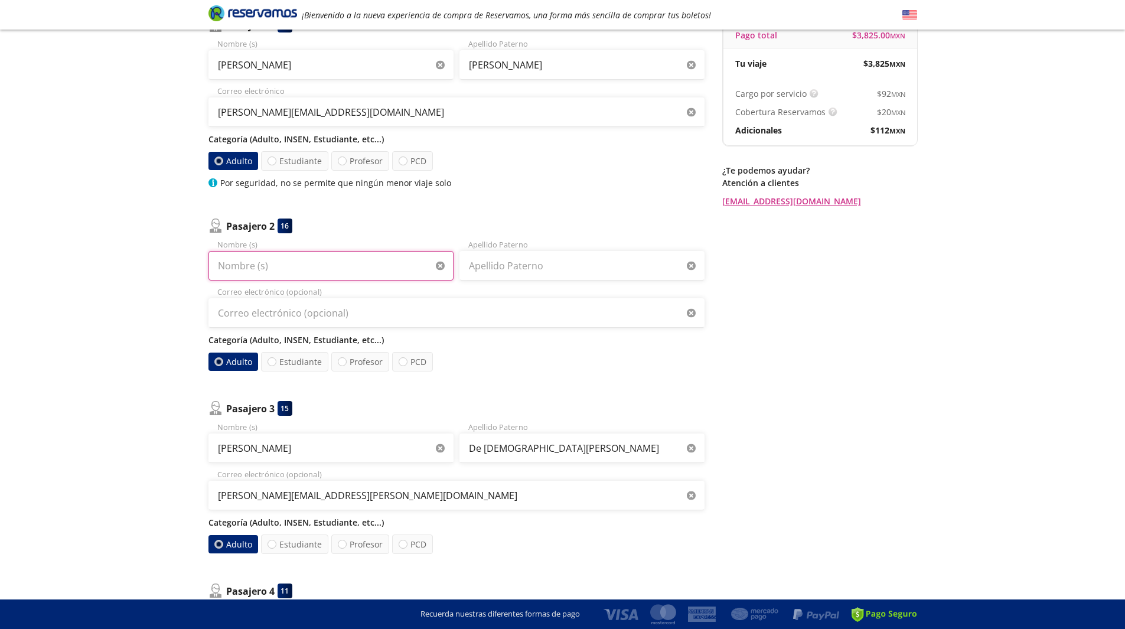
click at [377, 260] on input "Nombre (s)" at bounding box center [330, 266] width 245 height 30
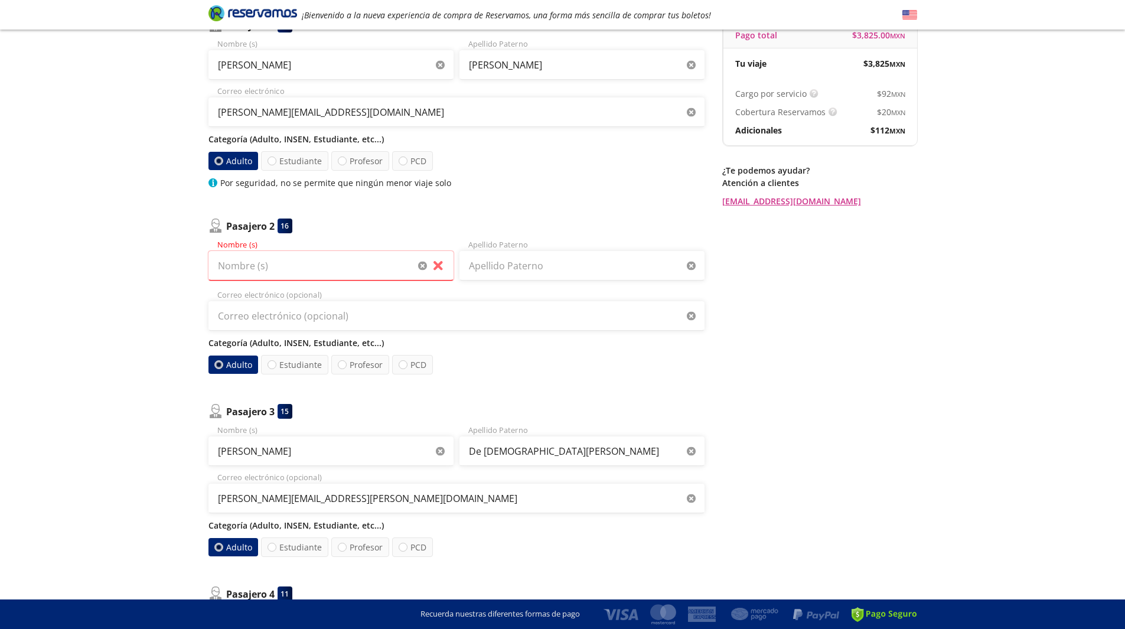
drag, startPoint x: 881, startPoint y: 5, endPoint x: 714, endPoint y: 278, distance: 320.0
click at [714, 278] on div "Group 9 Created with Sketch. Datos para la compra Santiago de Querétaro - Aguas…" at bounding box center [562, 508] width 1125 height 1268
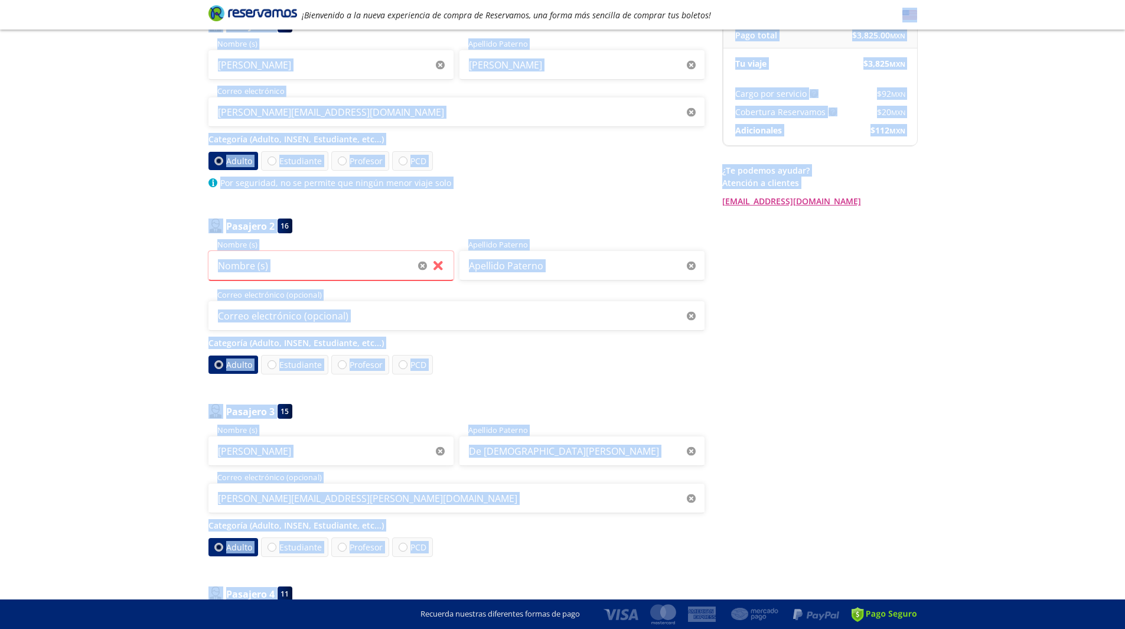
click at [525, 344] on p "Categoría (Adulto, INSEN, Estudiante, etc...)" at bounding box center [456, 342] width 496 height 12
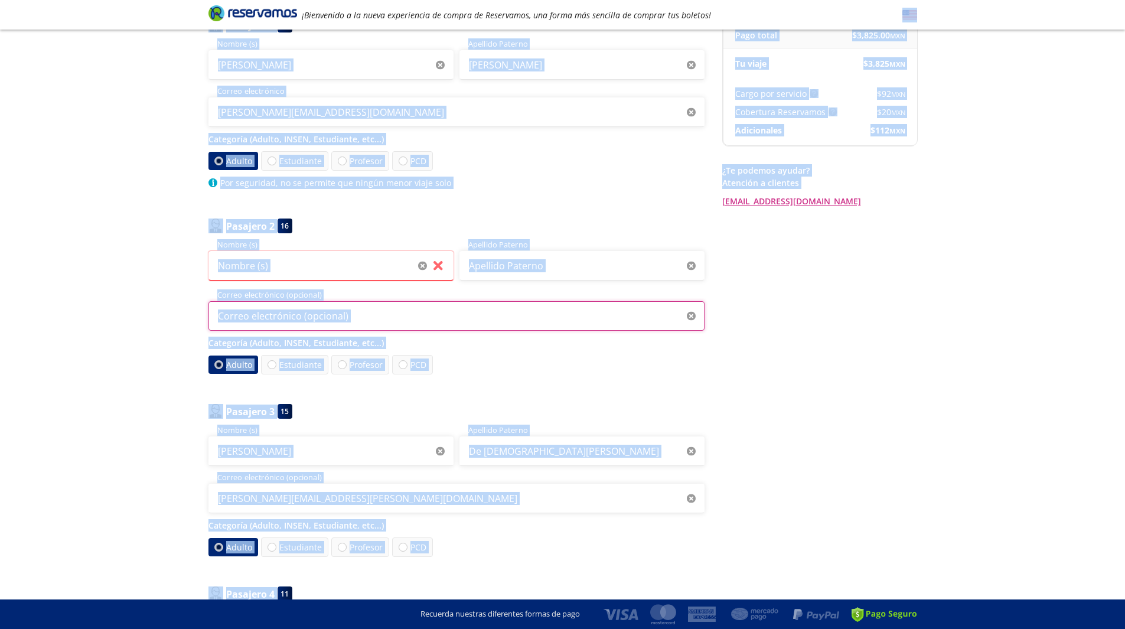
click at [480, 330] on input "Correo electrónico (opcional)" at bounding box center [456, 316] width 496 height 30
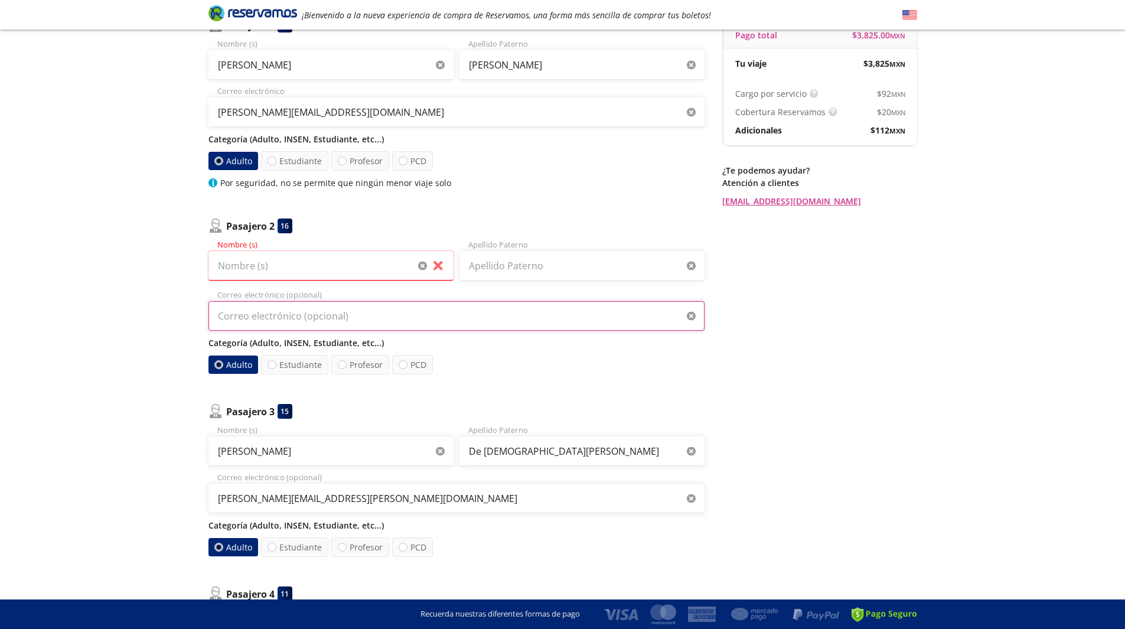
click at [409, 318] on input "Correo electrónico (opcional)" at bounding box center [456, 316] width 496 height 30
paste input "AngelMoyaGaitan"
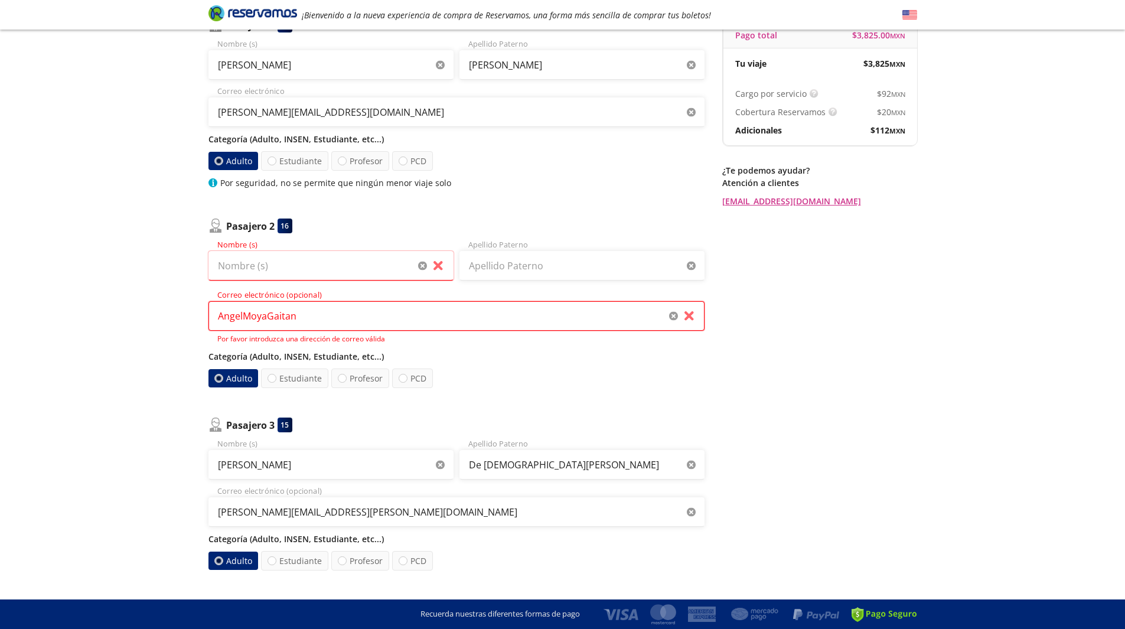
type input "AngelMoyaGaitan"
click at [366, 264] on input "Nombre (s)" at bounding box center [330, 266] width 245 height 30
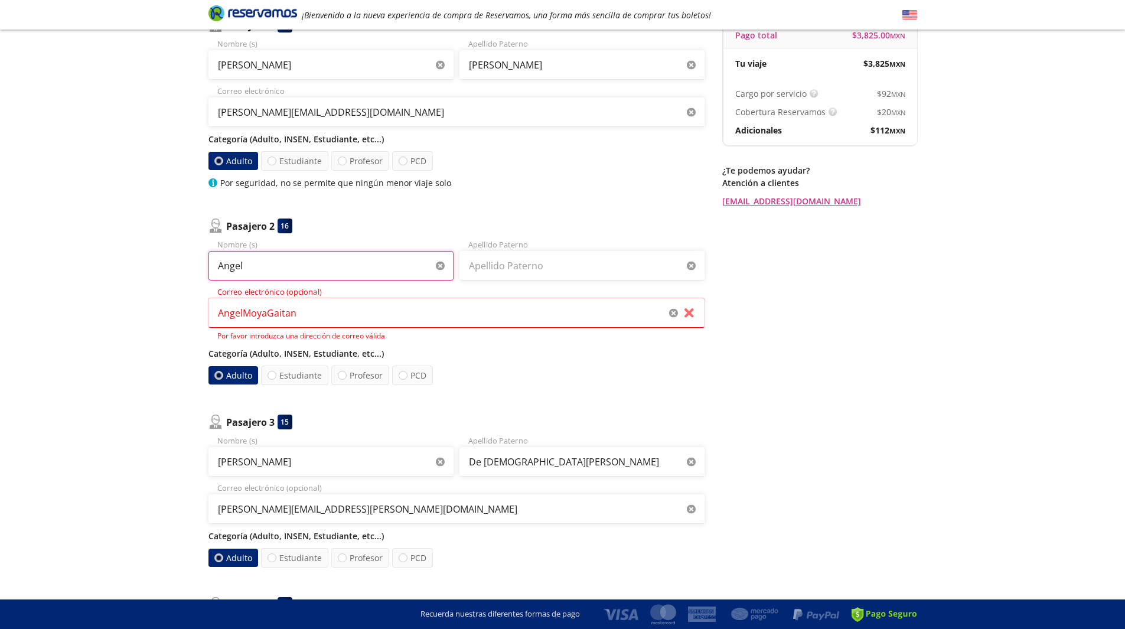
type input "Angel"
click at [473, 262] on input "Apellido Paterno" at bounding box center [581, 266] width 245 height 30
type input "Moya Gaitan"
click at [676, 316] on icon "button" at bounding box center [673, 313] width 9 height 9
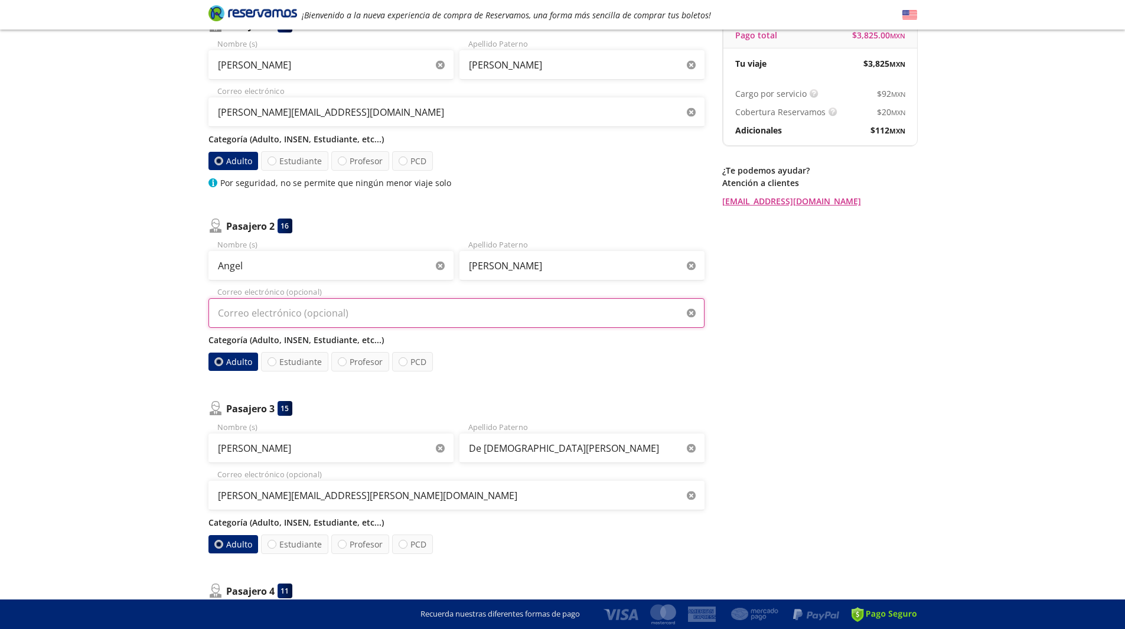
click at [342, 315] on input "Correo electrónico (opcional)" at bounding box center [456, 313] width 496 height 30
paste input "angel.moya@valeo.com"
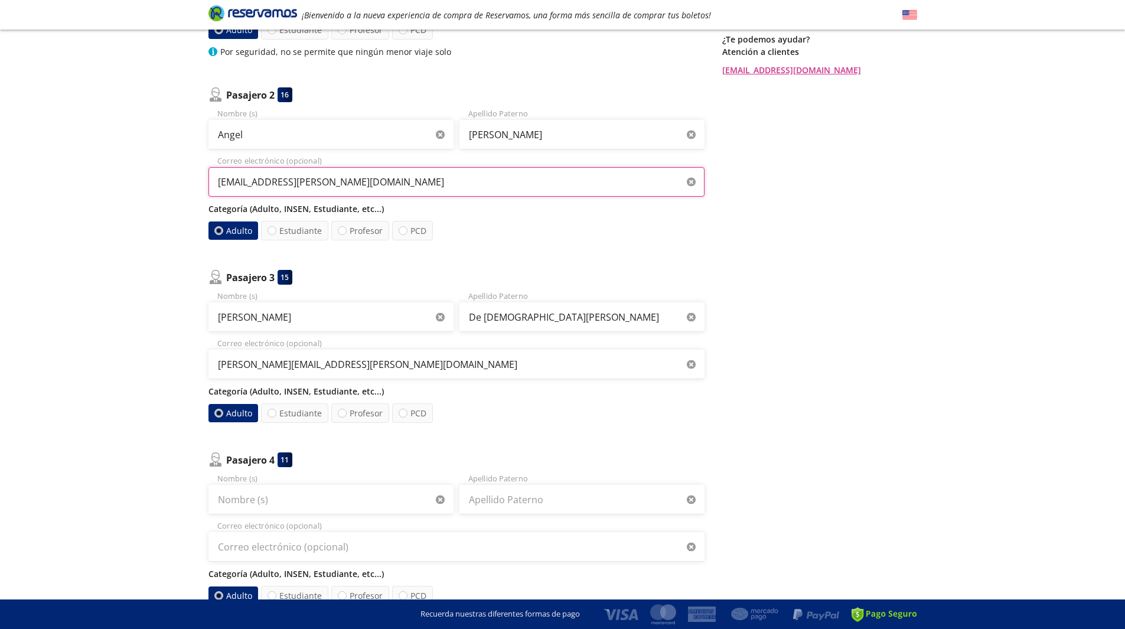
scroll to position [259, 0]
type input "angel.moya@valeo.com"
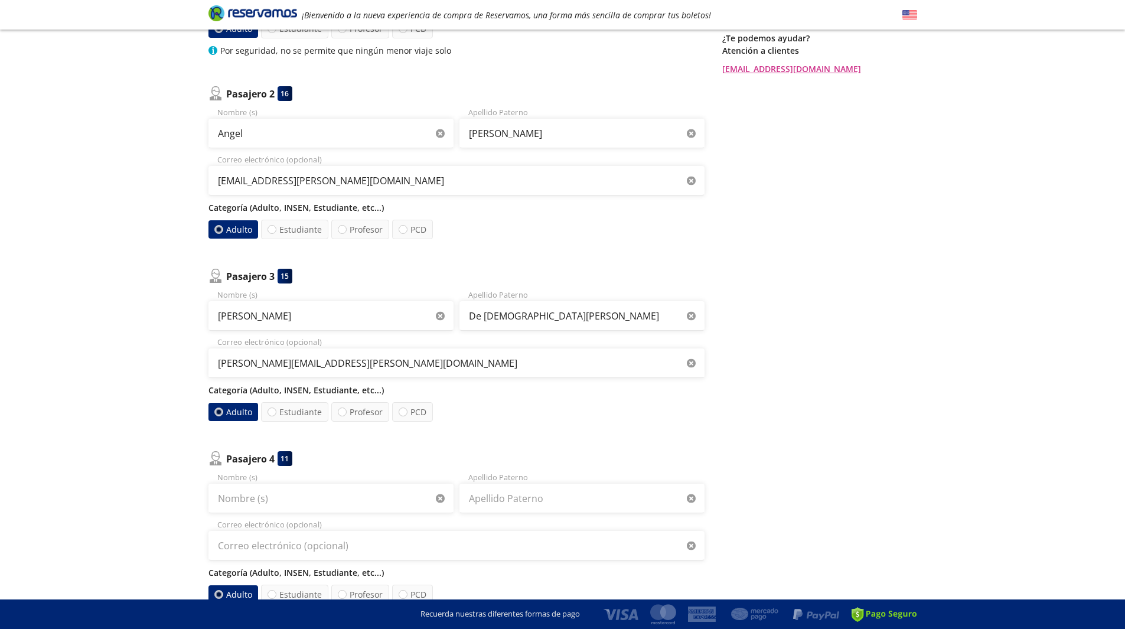
click at [218, 220] on label "Adulto" at bounding box center [233, 229] width 50 height 18
click at [218, 226] on input "Adulto" at bounding box center [219, 230] width 8 height 8
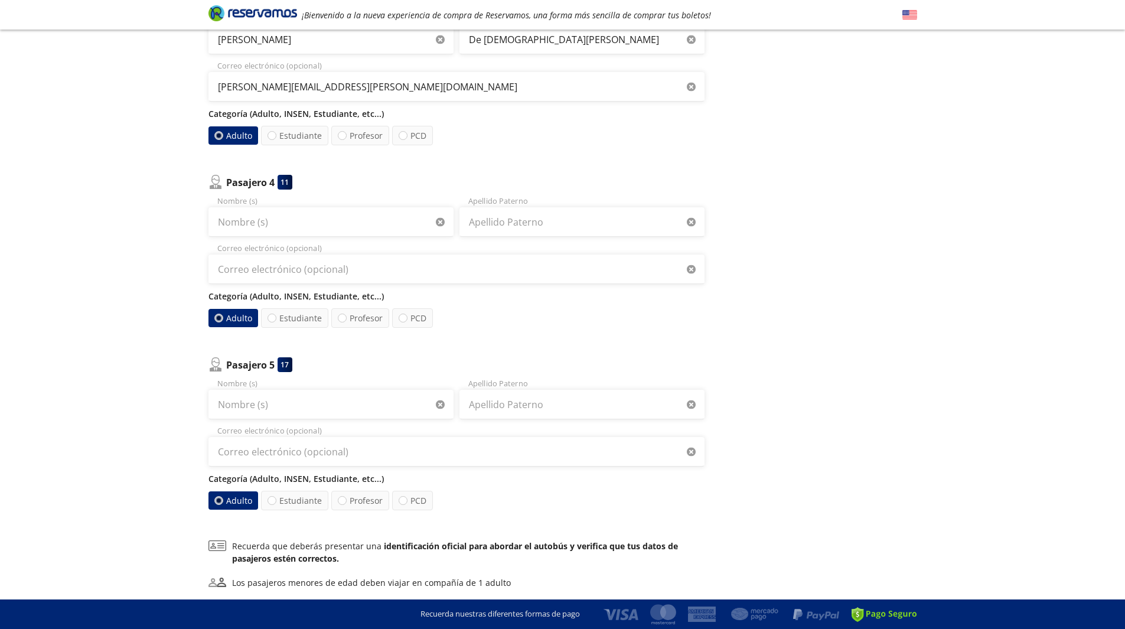
scroll to position [535, 0]
click at [260, 225] on input "Nombre (s)" at bounding box center [330, 222] width 245 height 30
type input "Pablo"
click at [483, 220] on input "Apellido Paterno" at bounding box center [581, 222] width 245 height 30
type input "Garcia"
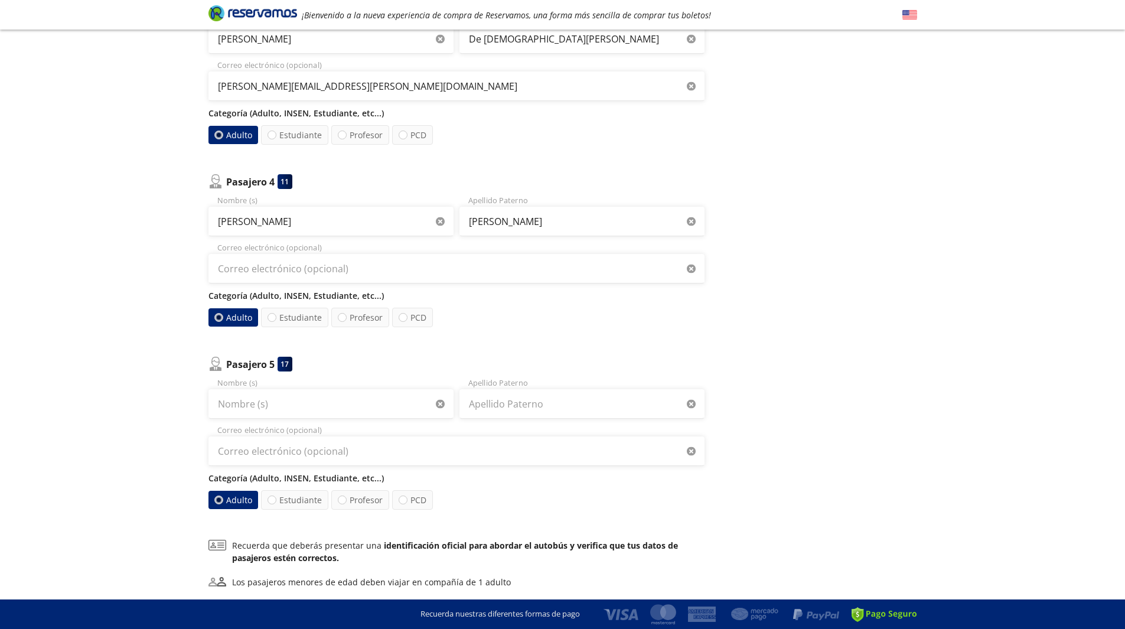
click at [498, 326] on div "Adulto Estudiante Profesor PCD" at bounding box center [456, 317] width 496 height 19
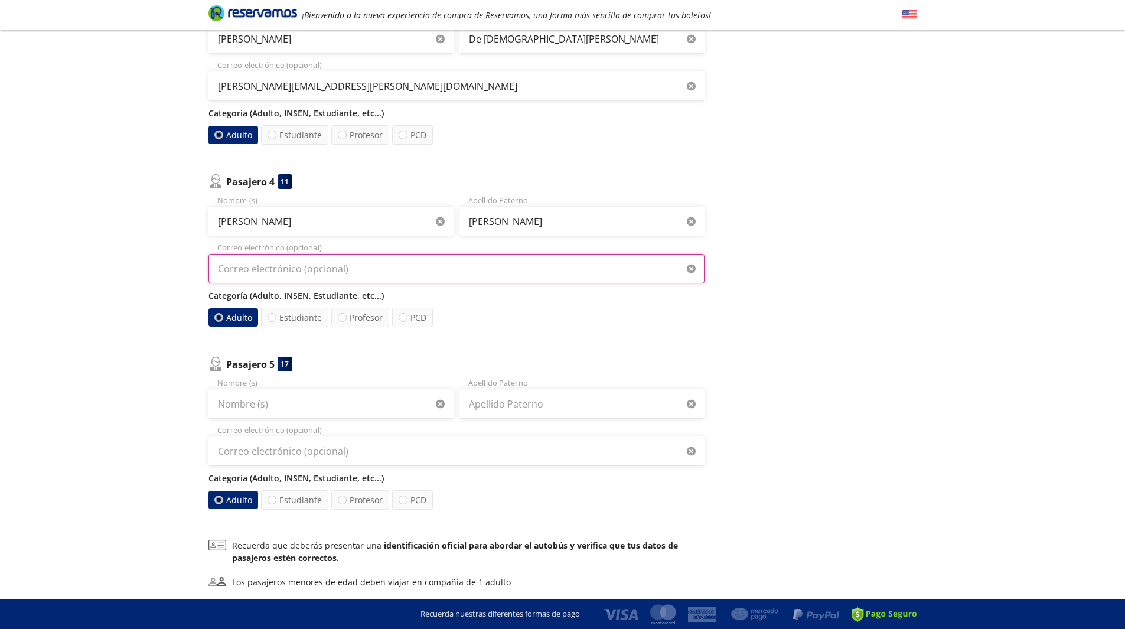
click at [348, 273] on input "Correo electrónico (opcional)" at bounding box center [456, 269] width 496 height 30
paste input "pablo-gregorio.garcia@valeo.com"
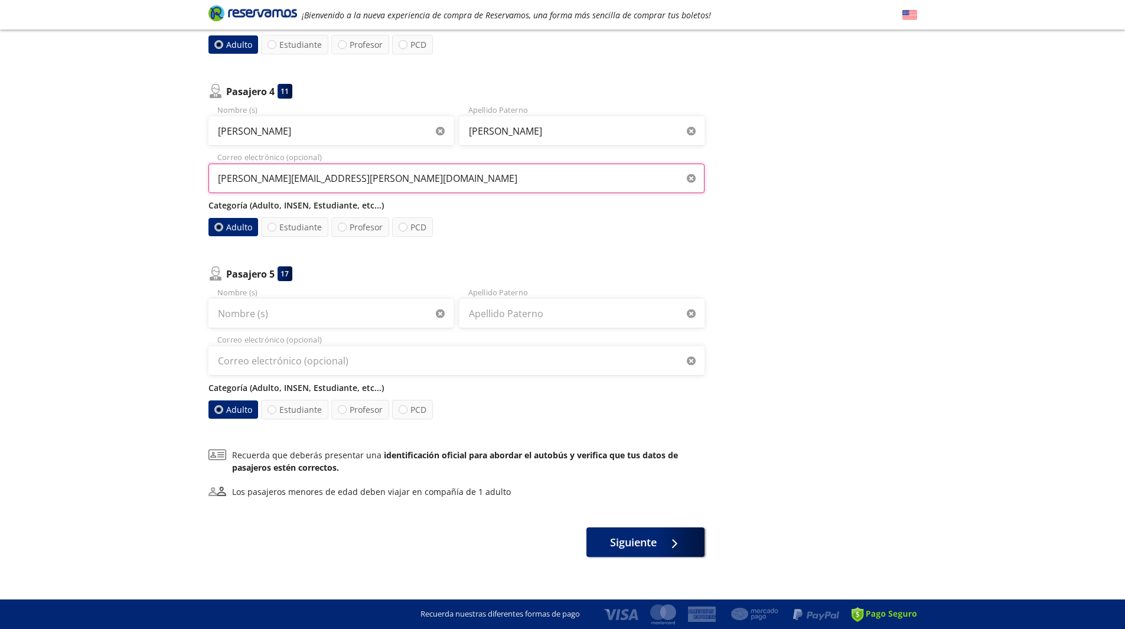
type input "pablo-gregorio.garcia@valeo.com"
click at [509, 377] on div "Nombre (s) Apellido Paterno Correo electrónico (opcional) Categoría (Adulto, IN…" at bounding box center [456, 353] width 496 height 132
click at [357, 317] on input "Nombre (s)" at bounding box center [330, 314] width 245 height 30
paste input "BENIGNO RUBIO TREJO"
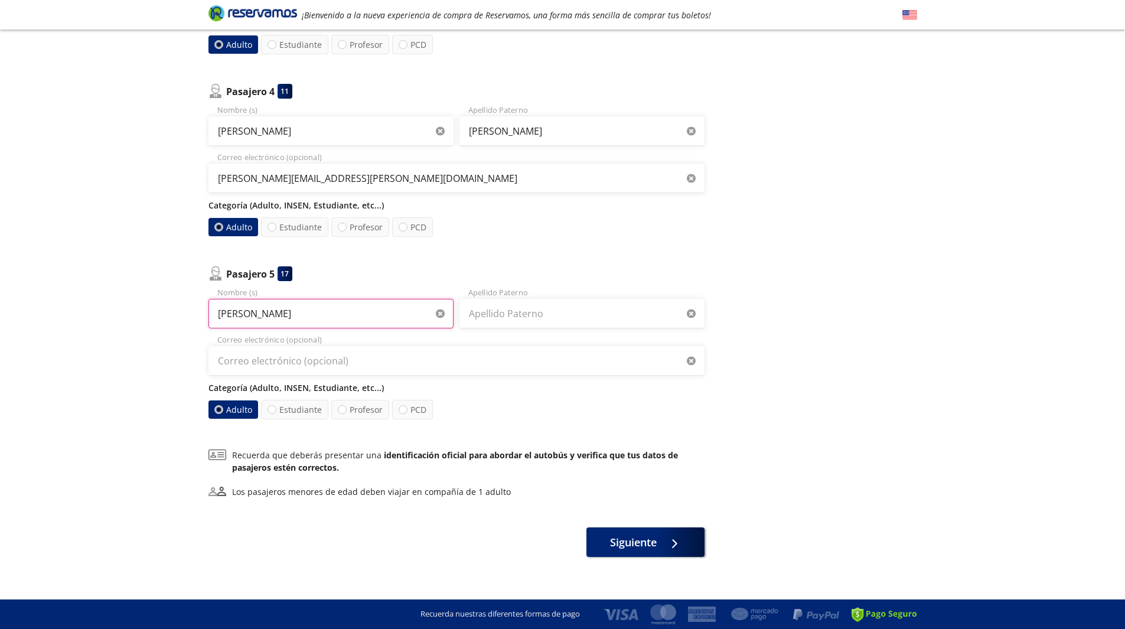
type input "BENIGNO RUBIO TREJO"
click at [511, 310] on input "Apellido Paterno" at bounding box center [581, 314] width 245 height 30
type input "Rubio Trejo"
click at [353, 309] on input "BENIGNO RUBIO TREJO" at bounding box center [330, 314] width 245 height 30
click at [888, 507] on div "Regresar a Horarios Completa tu compra en : 05:28 Pago total $ 3,825.00 MXN Tu …" at bounding box center [819, 2] width 195 height 1107
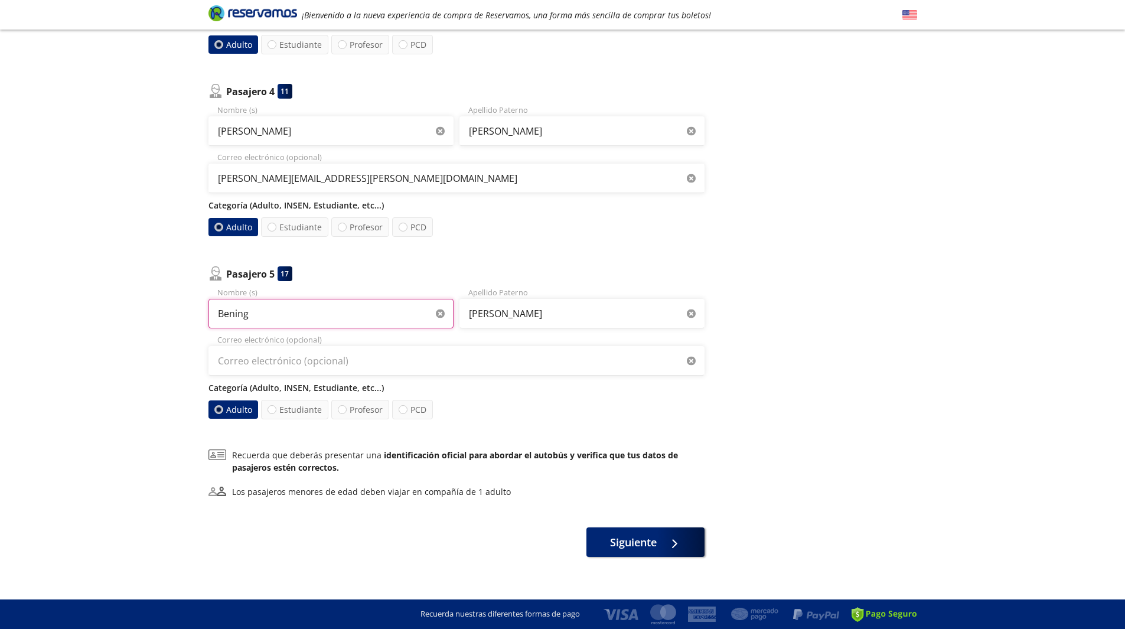
click at [269, 316] on input "Bening" at bounding box center [330, 314] width 245 height 30
type input "Benigno"
click at [320, 377] on div "Benigno Nombre (s) Rubio Trejo Apellido Paterno Correo electrónico (opcional) C…" at bounding box center [456, 353] width 496 height 132
click at [329, 367] on input "Correo electrónico (opcional)" at bounding box center [456, 361] width 496 height 30
click at [396, 364] on input "Correo electrónico (opcional)" at bounding box center [456, 361] width 496 height 30
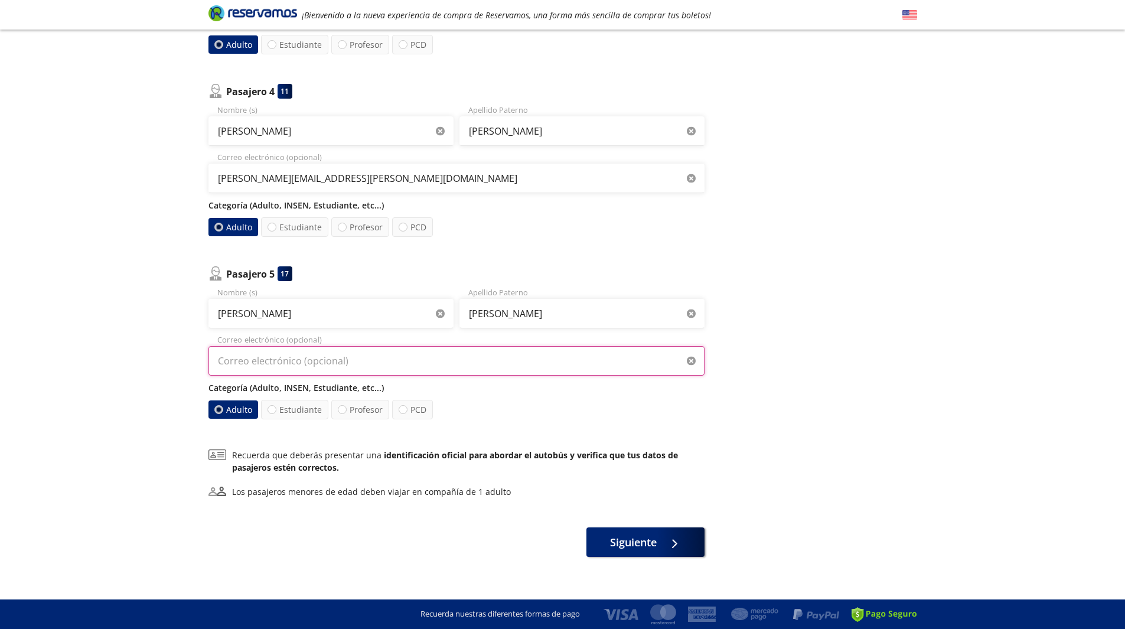
paste input "benigno.rubio@valeo.com"
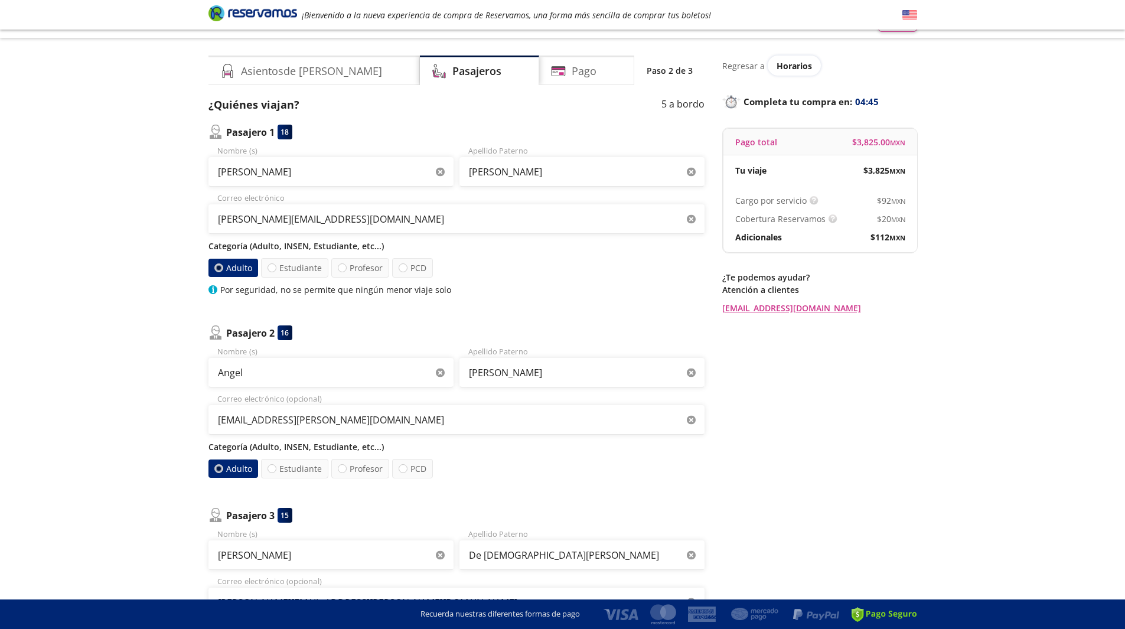
scroll to position [19, 0]
type input "benigno.rubio@valeo.com"
click at [531, 377] on input "Moya Gaitan" at bounding box center [581, 373] width 245 height 30
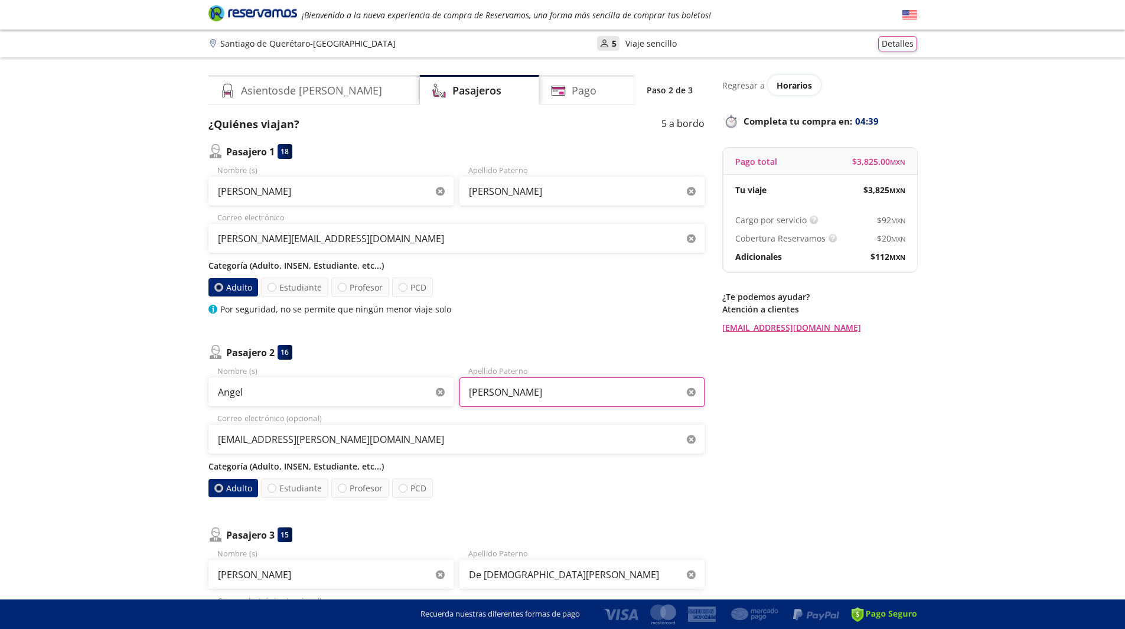
type input "Moya"
click at [548, 195] on input "Vázquez Sanchez" at bounding box center [581, 192] width 245 height 30
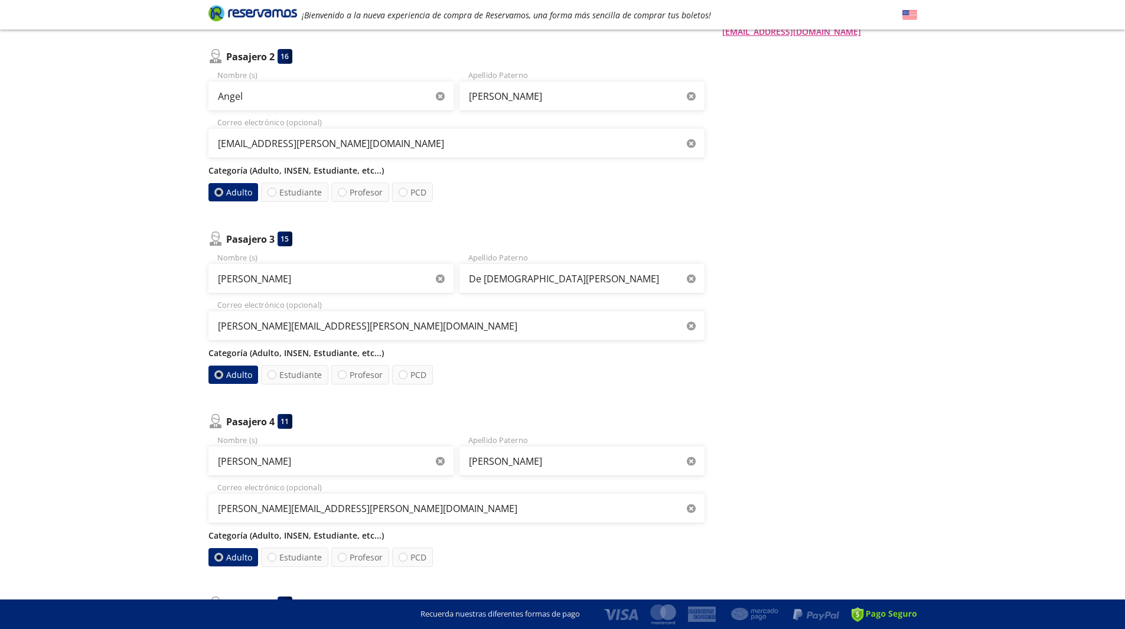
scroll to position [373, 0]
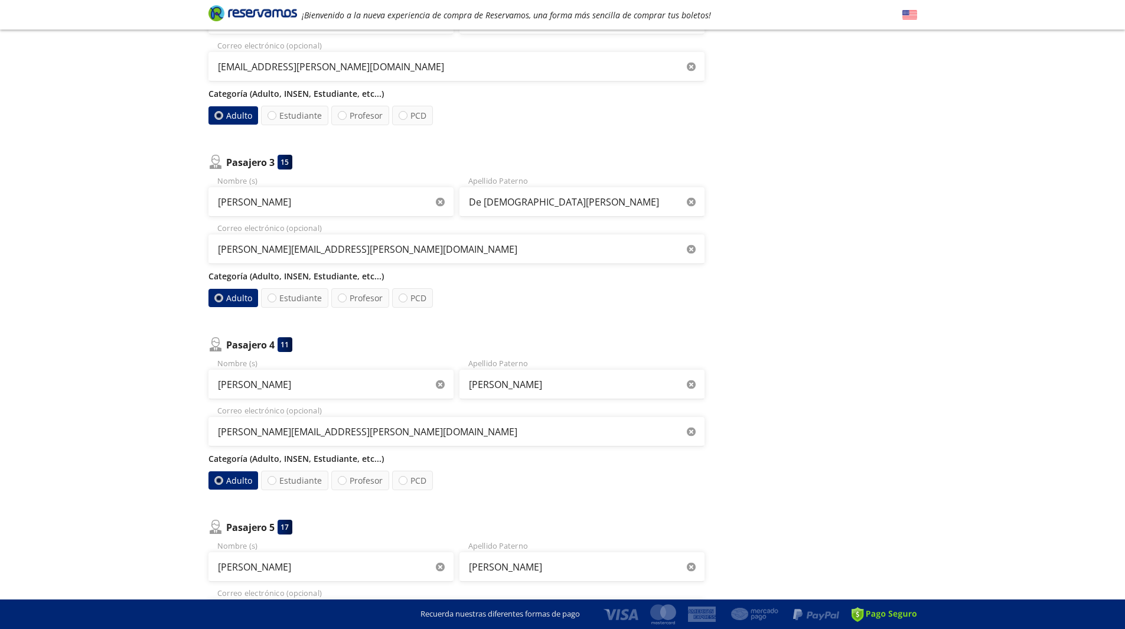
type input "Vázquez"
click at [549, 201] on input "De Jesus Toledo" at bounding box center [581, 202] width 245 height 30
click at [494, 208] on input "De Jesus" at bounding box center [581, 202] width 245 height 30
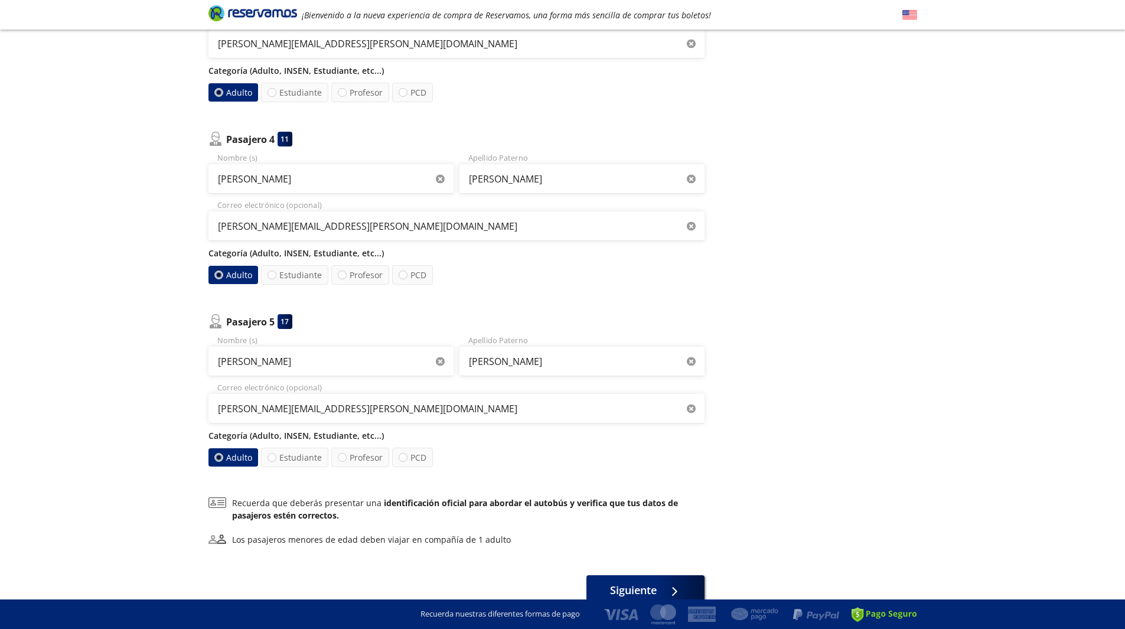
scroll to position [636, 0]
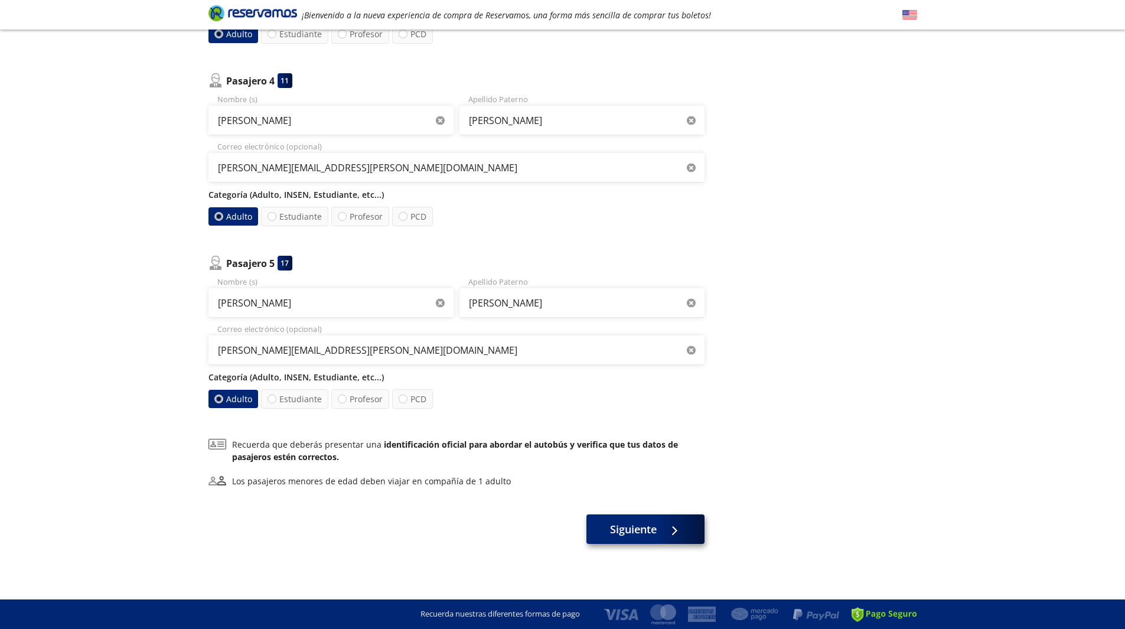
type input "De Jesús"
click at [666, 532] on div at bounding box center [671, 529] width 18 height 15
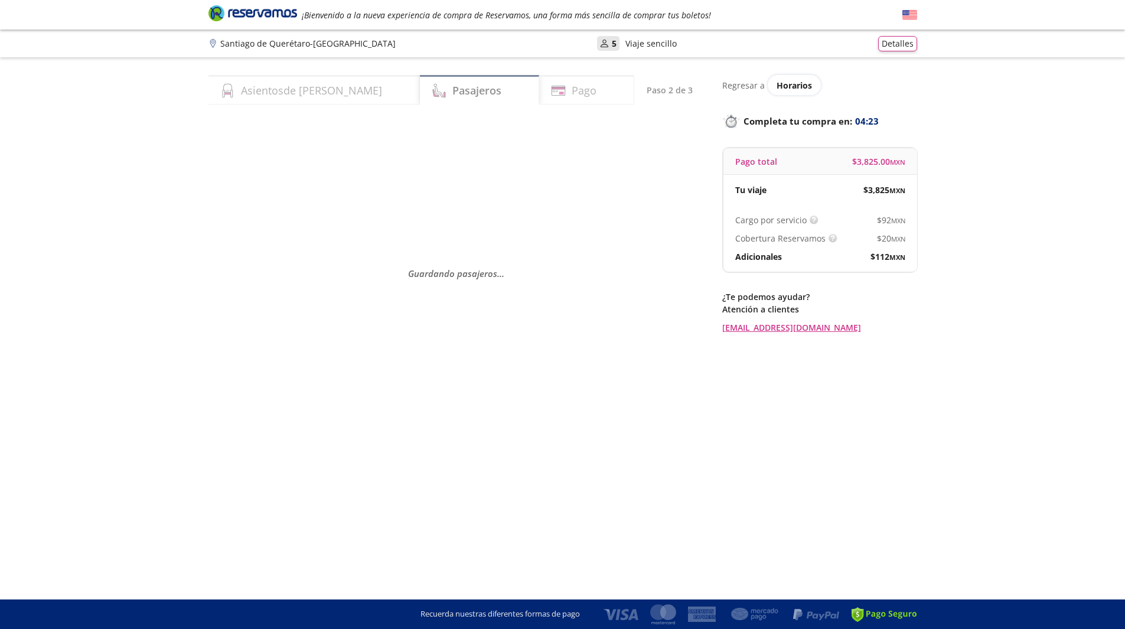
scroll to position [0, 0]
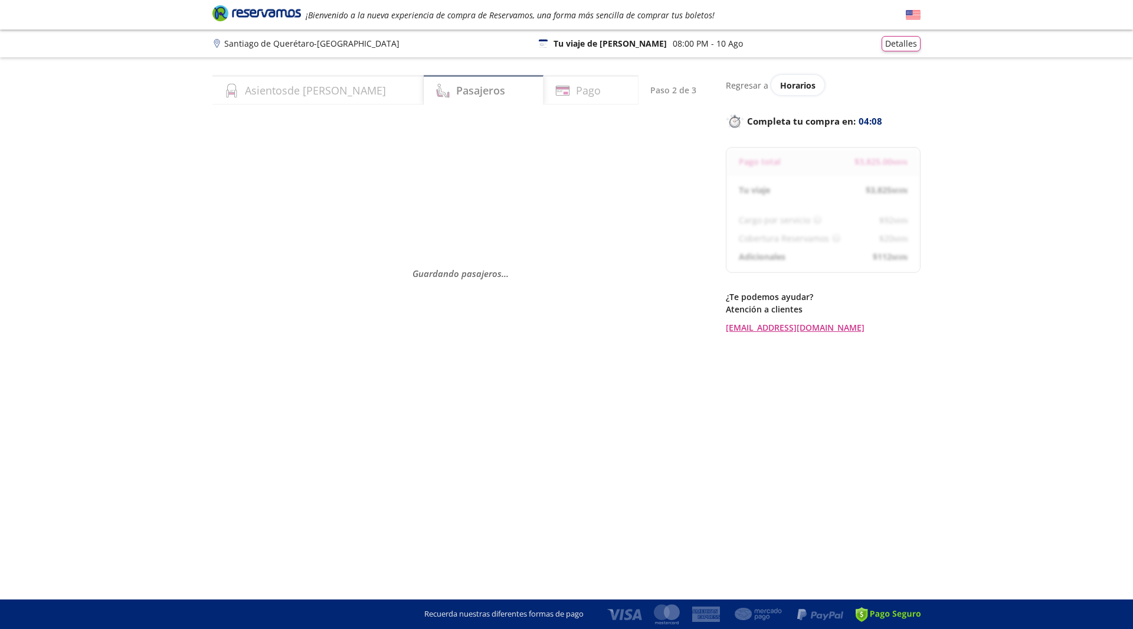
select select "MX"
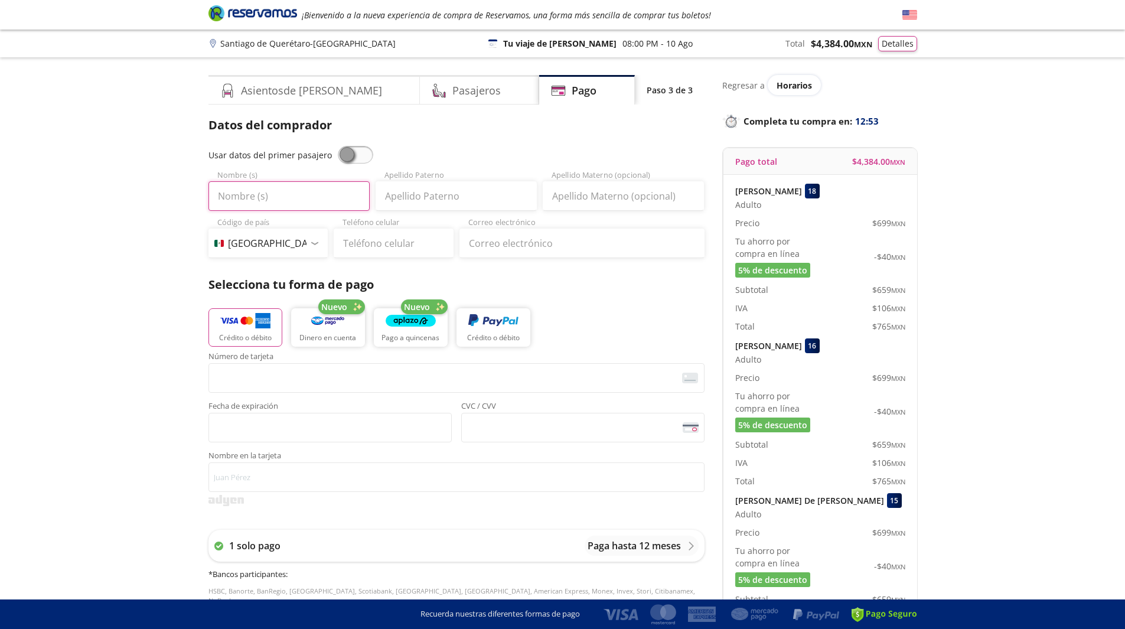
click at [282, 201] on input "Nombre (s)" at bounding box center [288, 196] width 161 height 30
click at [316, 202] on input "Benigno" at bounding box center [288, 196] width 161 height 30
paste input "BENIGNO RUBIO TREJO"
type input "Benigno BENIGNO RUBIO TREJO"
click at [443, 194] on input "Apellido Paterno" at bounding box center [455, 196] width 161 height 30
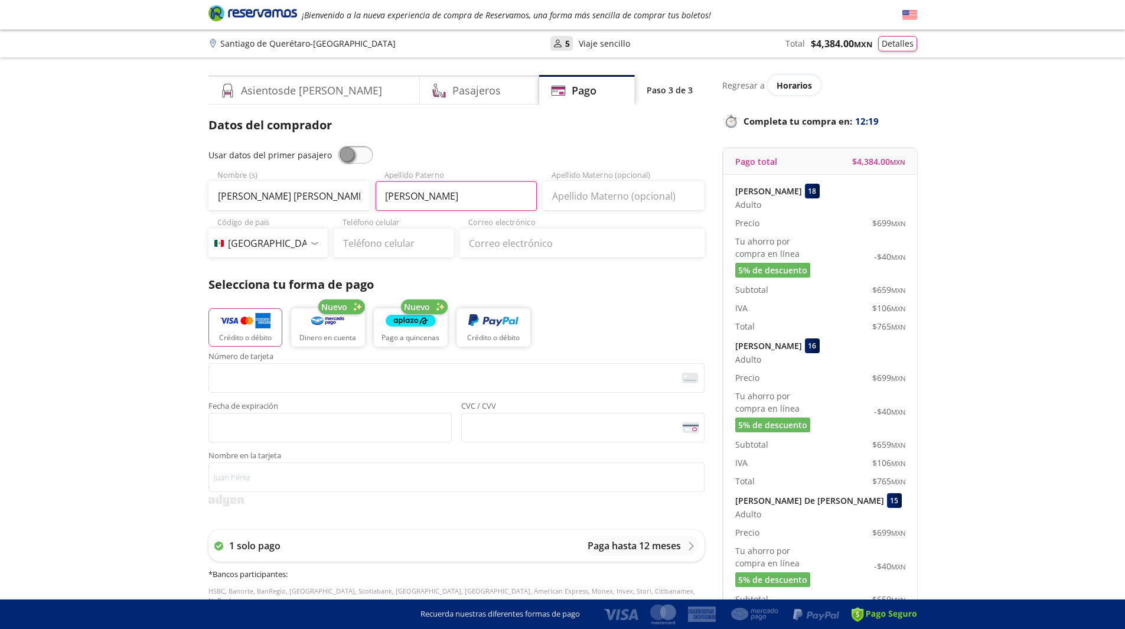
type input "Rubio"
click at [563, 194] on input "Apellido Materno (opcional)" at bounding box center [623, 196] width 161 height 30
type input "Trejo"
click at [417, 253] on input "Teléfono celular" at bounding box center [394, 243] width 120 height 30
type input "419 114 7295"
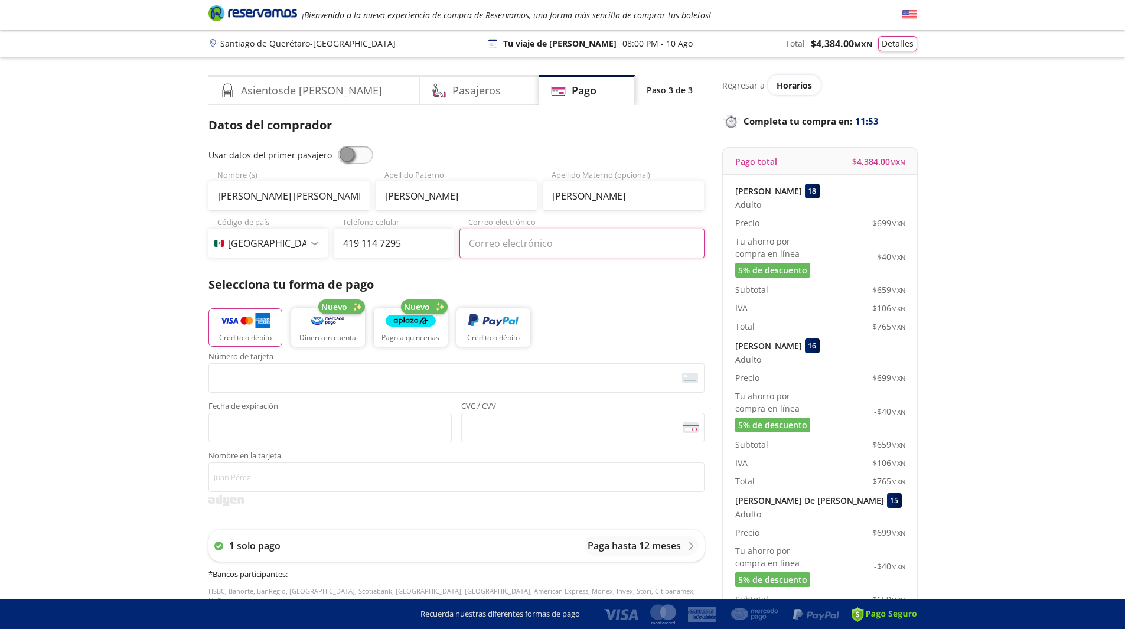
click at [514, 253] on input "Correo electrónico" at bounding box center [581, 243] width 245 height 30
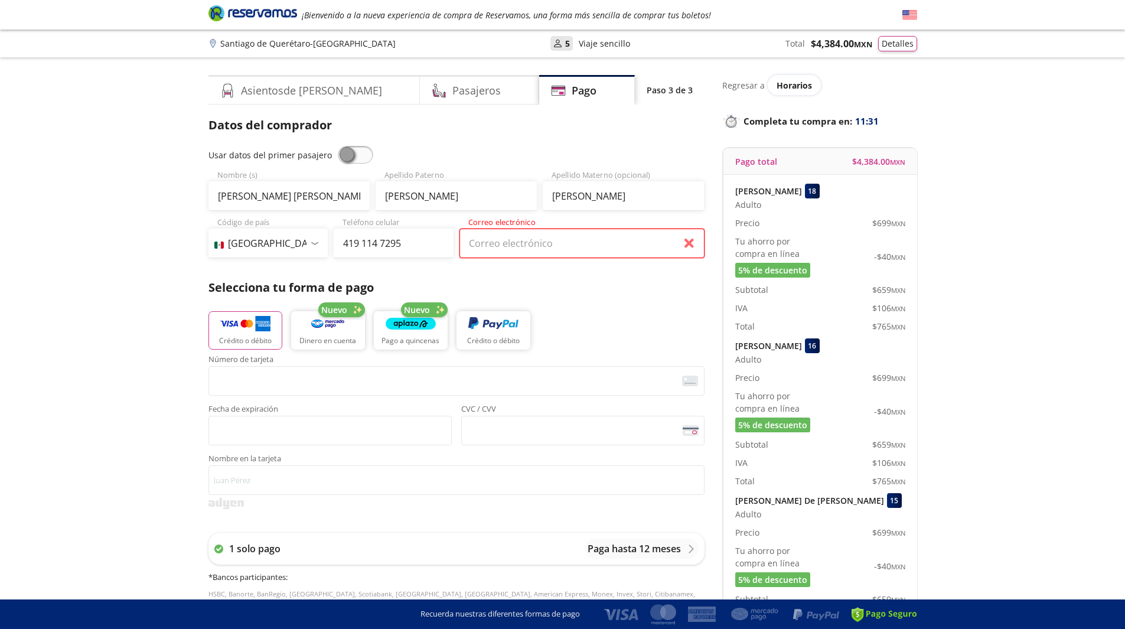
click at [514, 246] on input "Correo electrónico" at bounding box center [581, 243] width 245 height 30
paste input "benigno.rubio@valeo.com"
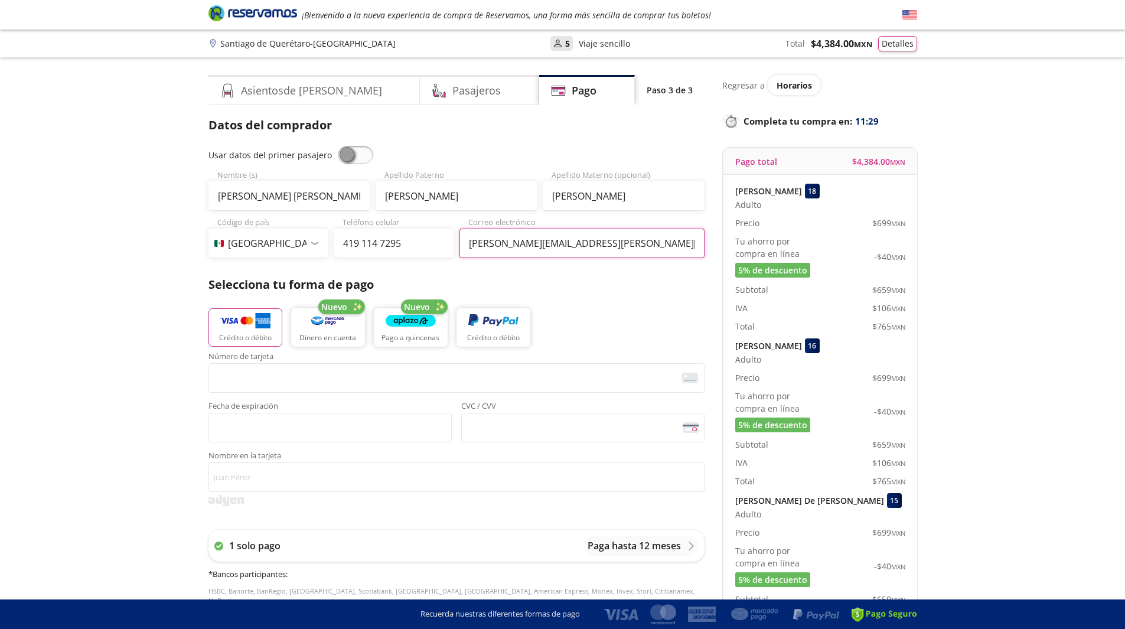
type input "benigno.rubio@valeo.com"
click at [560, 281] on p "Selecciona tu forma de pago" at bounding box center [456, 285] width 496 height 18
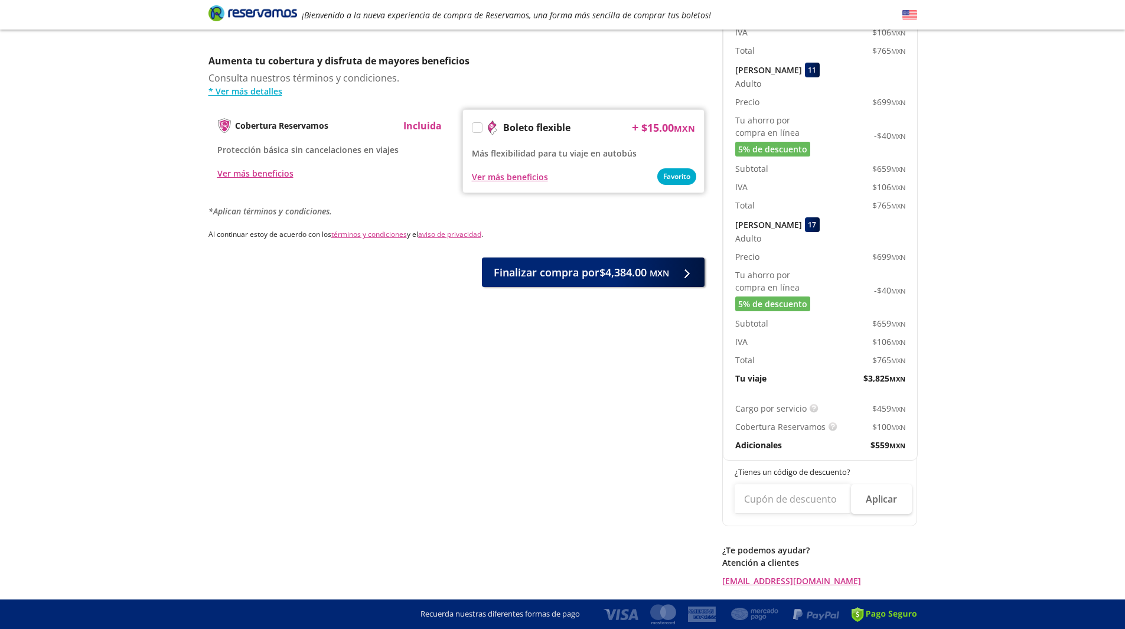
scroll to position [626, 0]
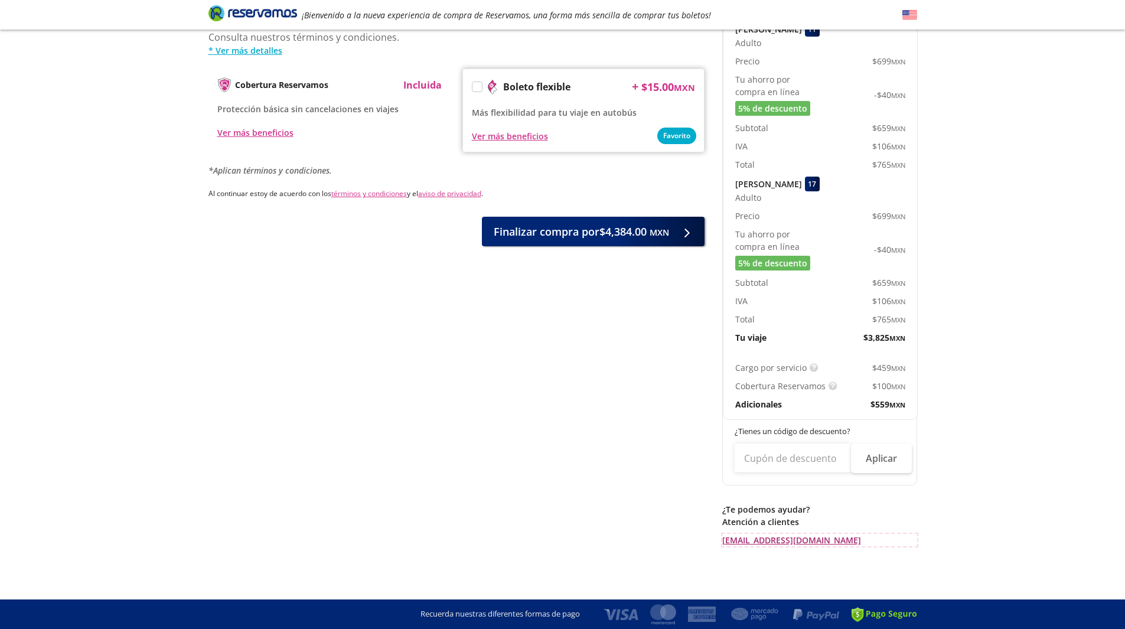
click at [779, 542] on link "[EMAIL_ADDRESS][DOMAIN_NAME]" at bounding box center [819, 540] width 195 height 12
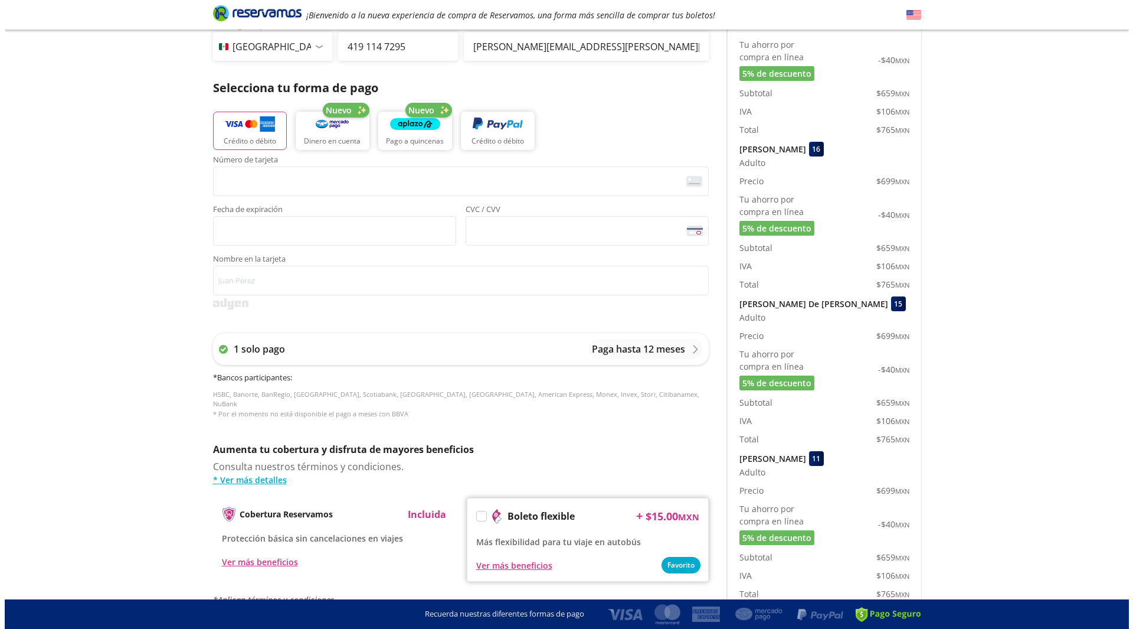
scroll to position [0, 0]
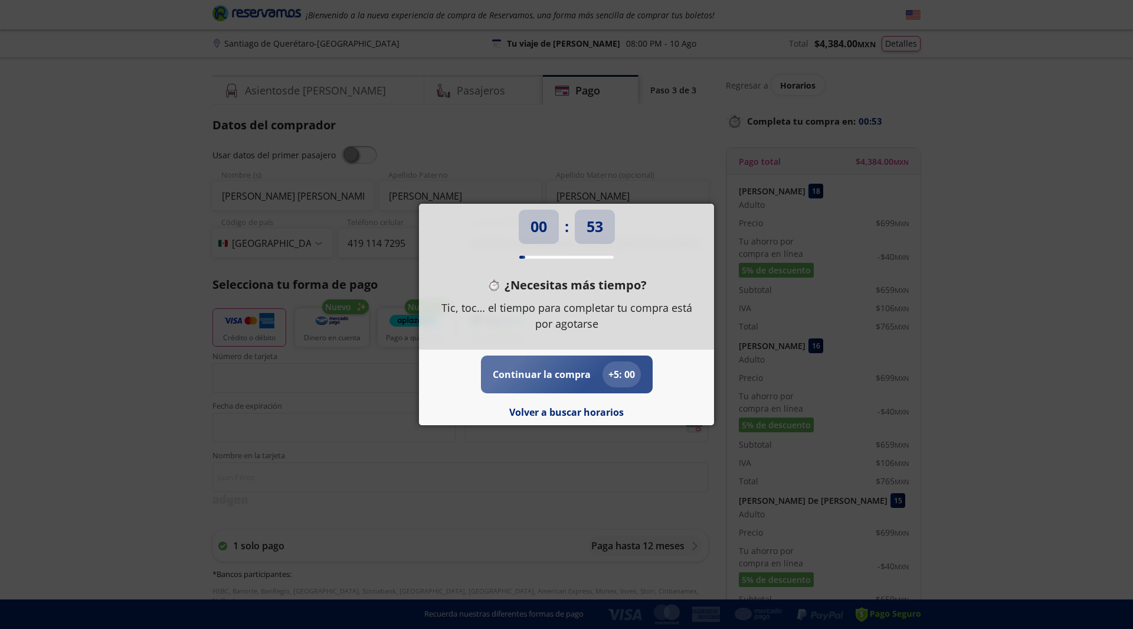
click at [609, 371] on p "+ 5 : 00" at bounding box center [622, 374] width 27 height 14
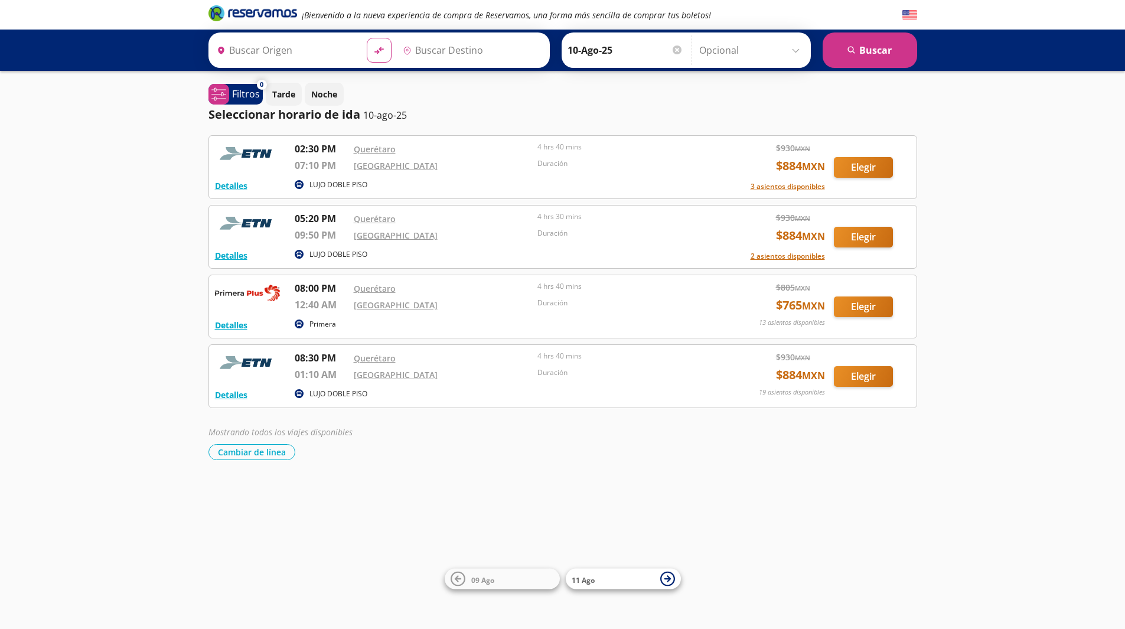
type input "Querétaro, Querétaro"
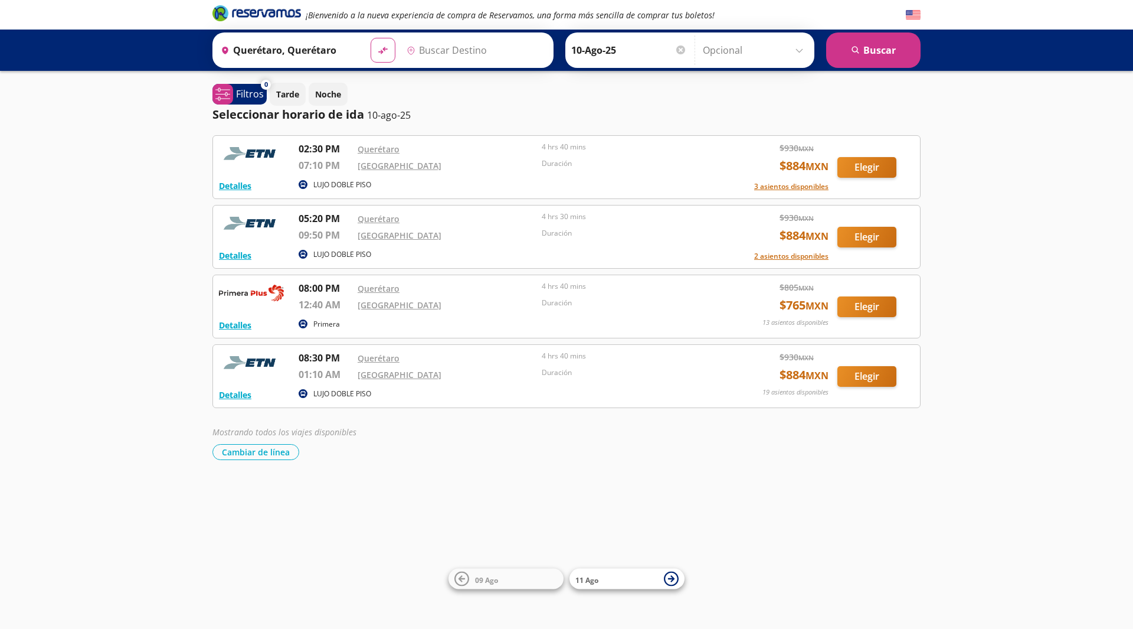
type input "Central Aguascalientes, Aguascalientes"
click at [726, 309] on div "Detalles Primera 08:00 PM Querétaro 12:40 AM Central Aguascalientes 4 hrs 40 mi…" at bounding box center [566, 306] width 695 height 51
click at [870, 305] on button "Elegir" at bounding box center [867, 306] width 59 height 21
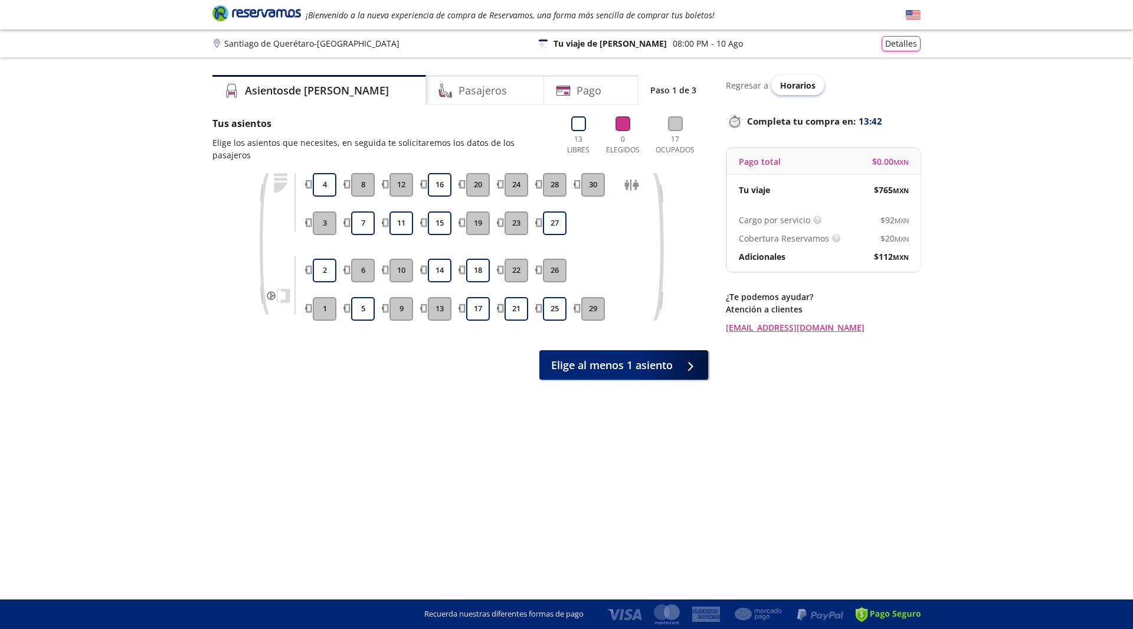
click at [802, 92] on div "Horarios" at bounding box center [798, 85] width 53 height 20
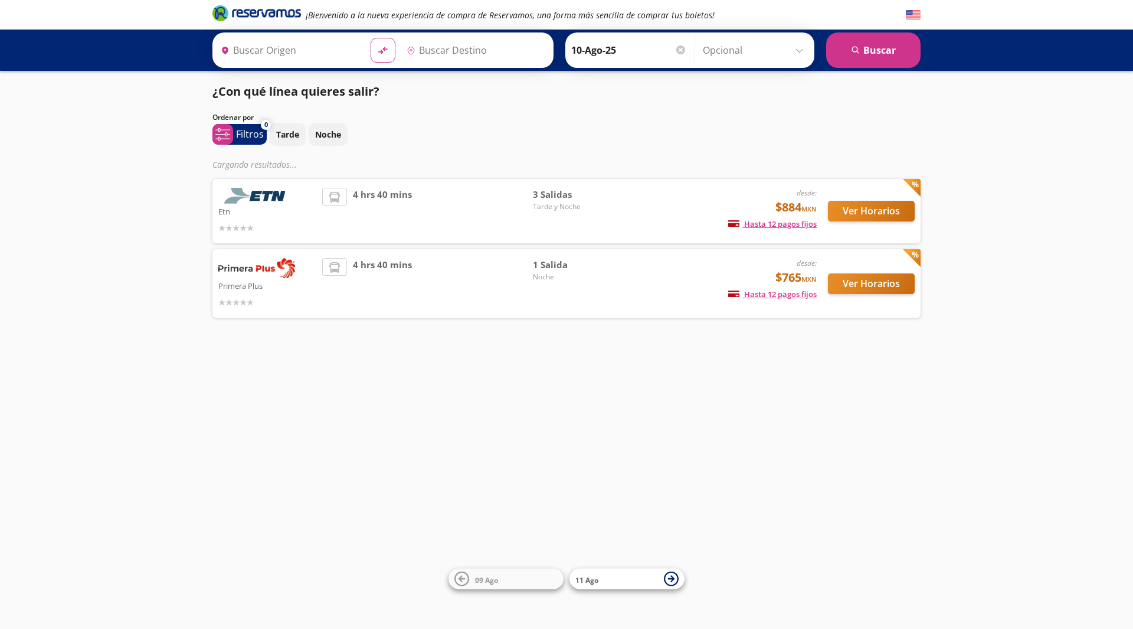
type input "Santiago de Querétaro, [GEOGRAPHIC_DATA]"
type input "[GEOGRAPHIC_DATA], [GEOGRAPHIC_DATA]"
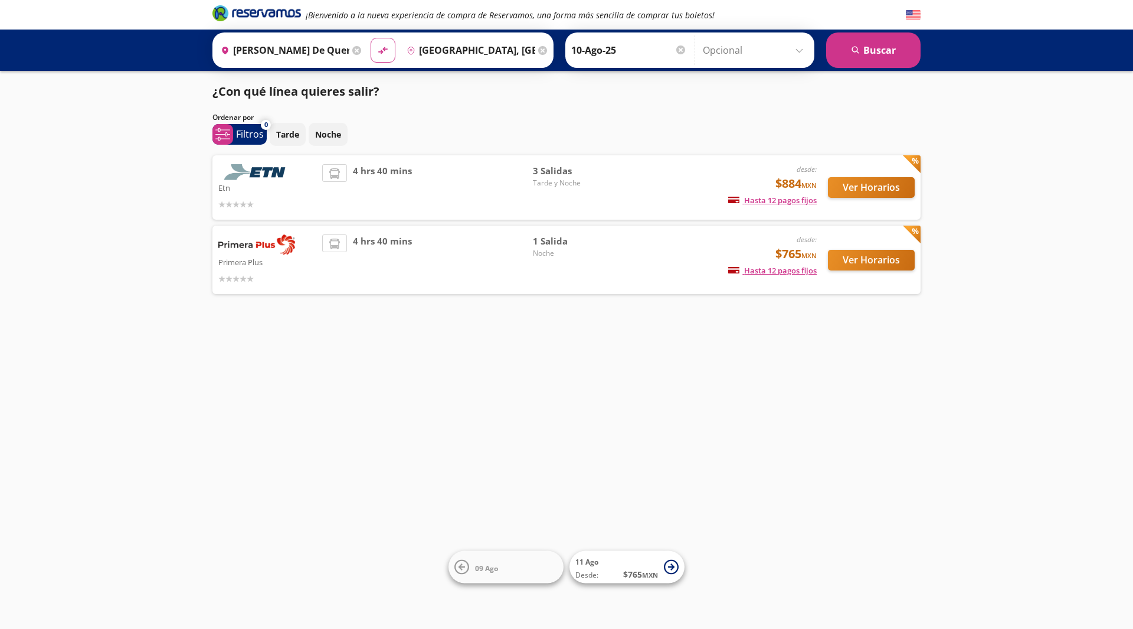
click at [715, 272] on div "desde: $765 MXN Hasta 12 pagos fijos Pagos fijos en compras mayores a $30 MXN, …" at bounding box center [719, 259] width 195 height 51
click at [851, 257] on button "Ver Horarios" at bounding box center [871, 260] width 87 height 21
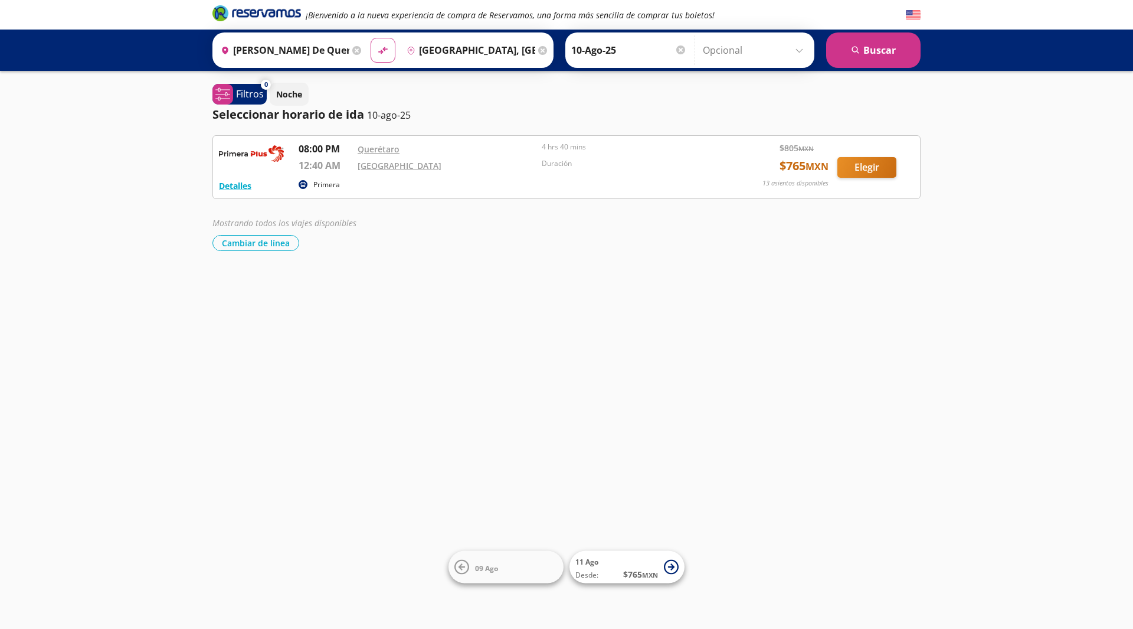
click at [672, 181] on div "Primera" at bounding box center [509, 185] width 421 height 14
click at [851, 168] on button "Elegir" at bounding box center [867, 167] width 59 height 21
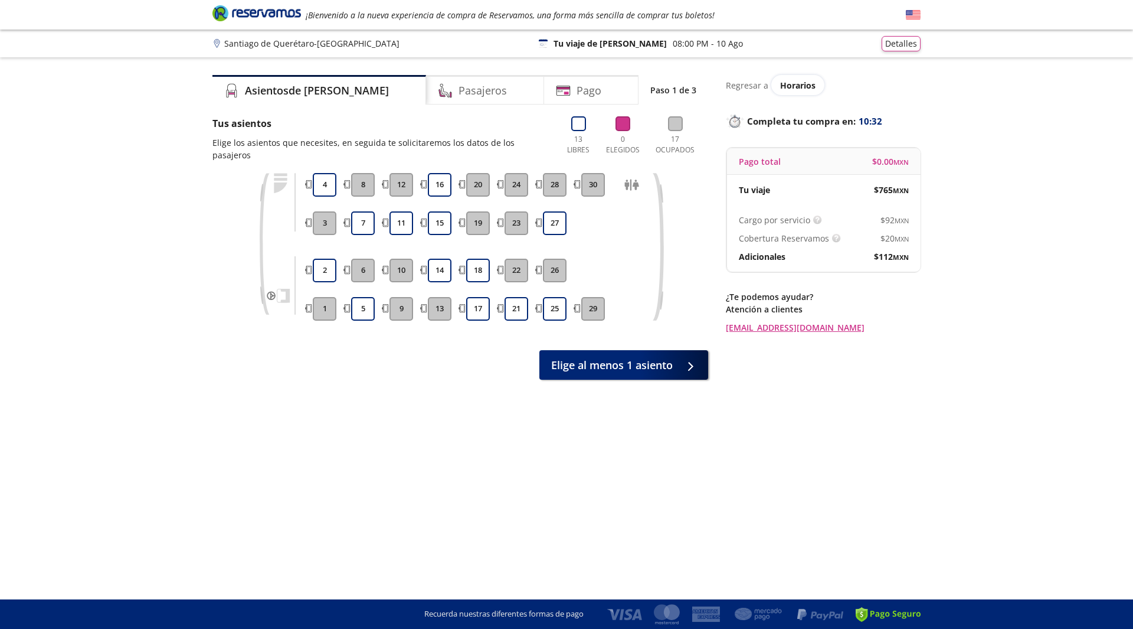
click at [540, 35] on div "Santiago de Querétaro - Aguascalientes 126 Tu viaje de ida 08:00 PM - 10 Ago De…" at bounding box center [566, 44] width 1133 height 28
click at [804, 84] on span "Horarios" at bounding box center [797, 85] width 35 height 11
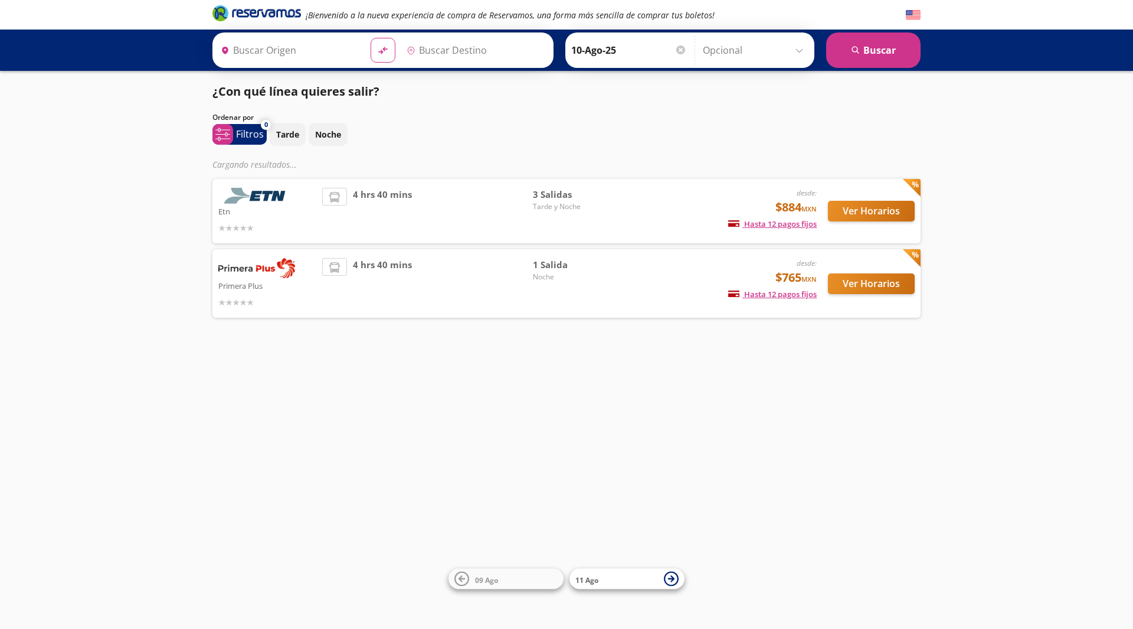
type input "[GEOGRAPHIC_DATA], [GEOGRAPHIC_DATA]"
type input "Santiago de Querétaro, [GEOGRAPHIC_DATA]"
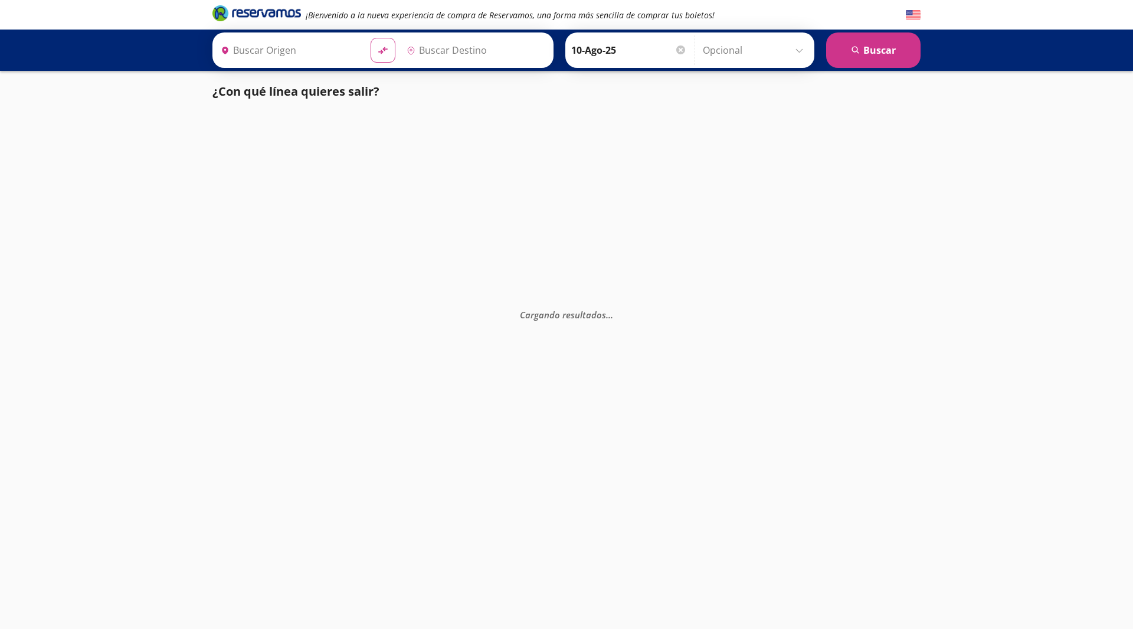
type input "Santiago de Querétaro, [GEOGRAPHIC_DATA]"
type input "[GEOGRAPHIC_DATA], [GEOGRAPHIC_DATA]"
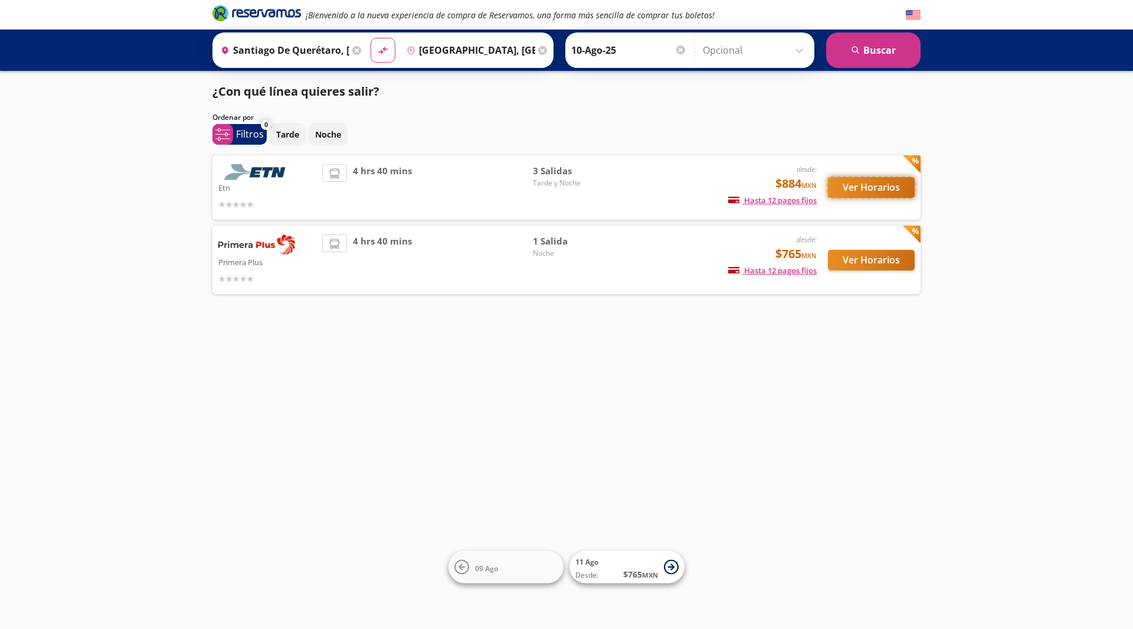
click at [846, 187] on button "Ver Horarios" at bounding box center [871, 187] width 87 height 21
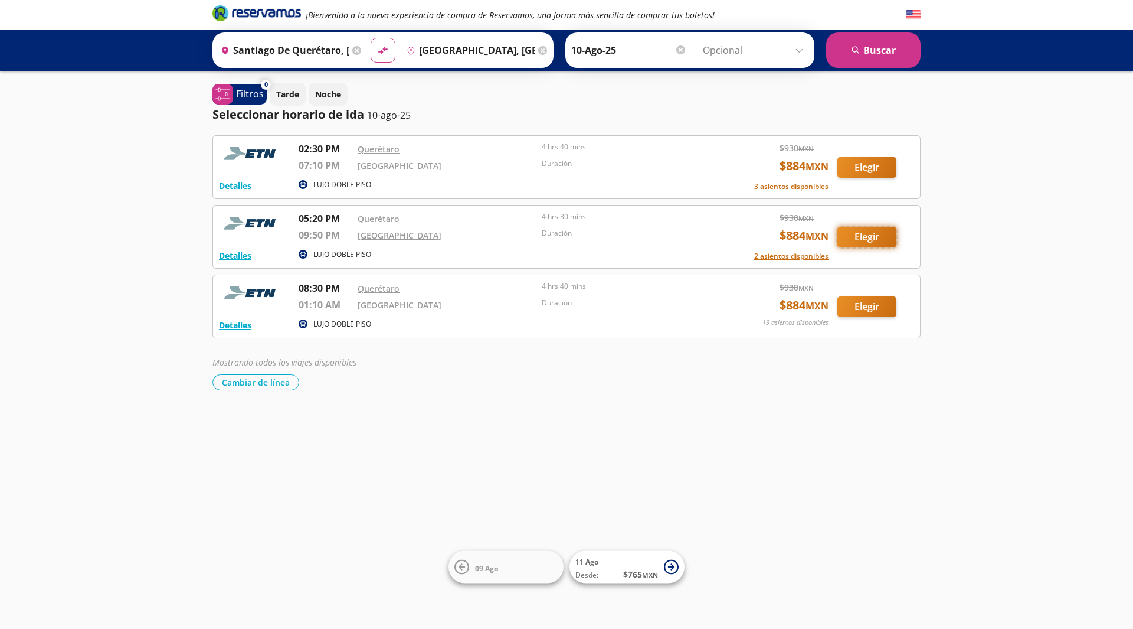
click at [865, 234] on button "Elegir" at bounding box center [867, 237] width 59 height 21
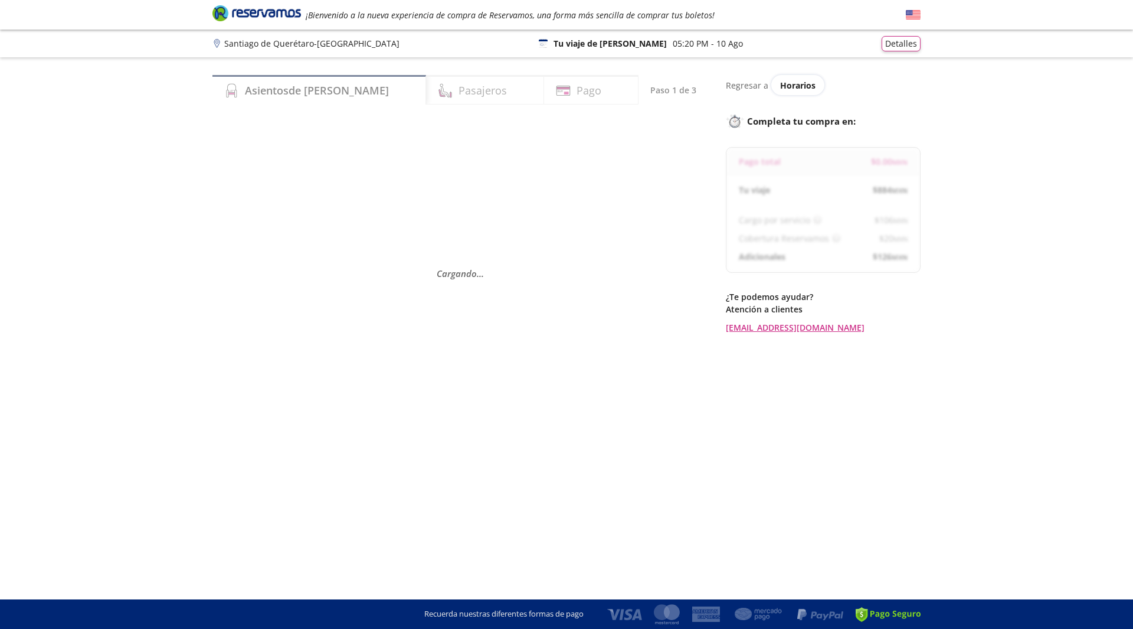
click at [865, 234] on div "$ 20 MXN" at bounding box center [874, 238] width 67 height 12
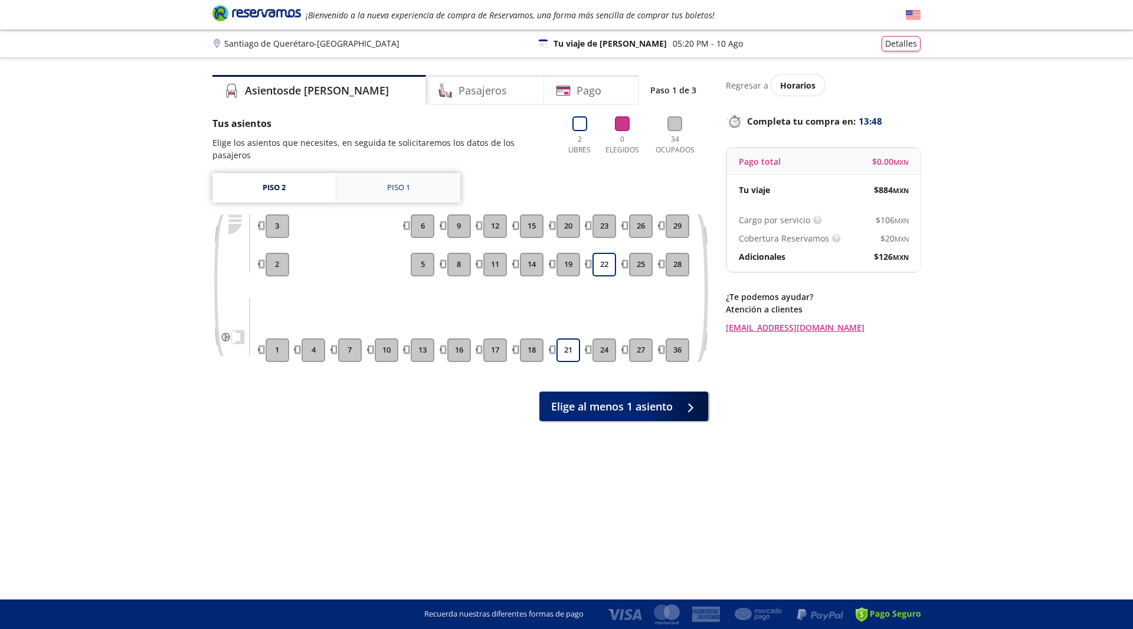
click at [410, 181] on link "Piso 1" at bounding box center [398, 188] width 124 height 30
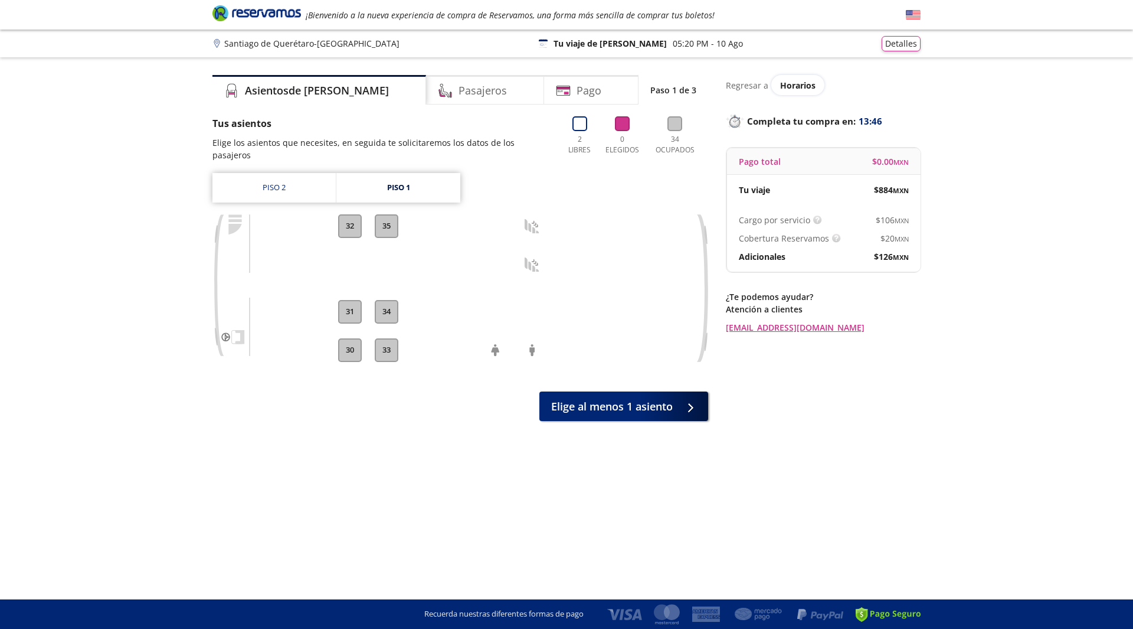
click at [500, 253] on div at bounding box center [496, 265] width 28 height 24
click at [545, 352] on div "30 31 32 33 34 35" at bounding box center [461, 296] width 496 height 165
click at [528, 343] on icon at bounding box center [532, 350] width 15 height 15
click at [489, 326] on div at bounding box center [496, 330] width 28 height 9
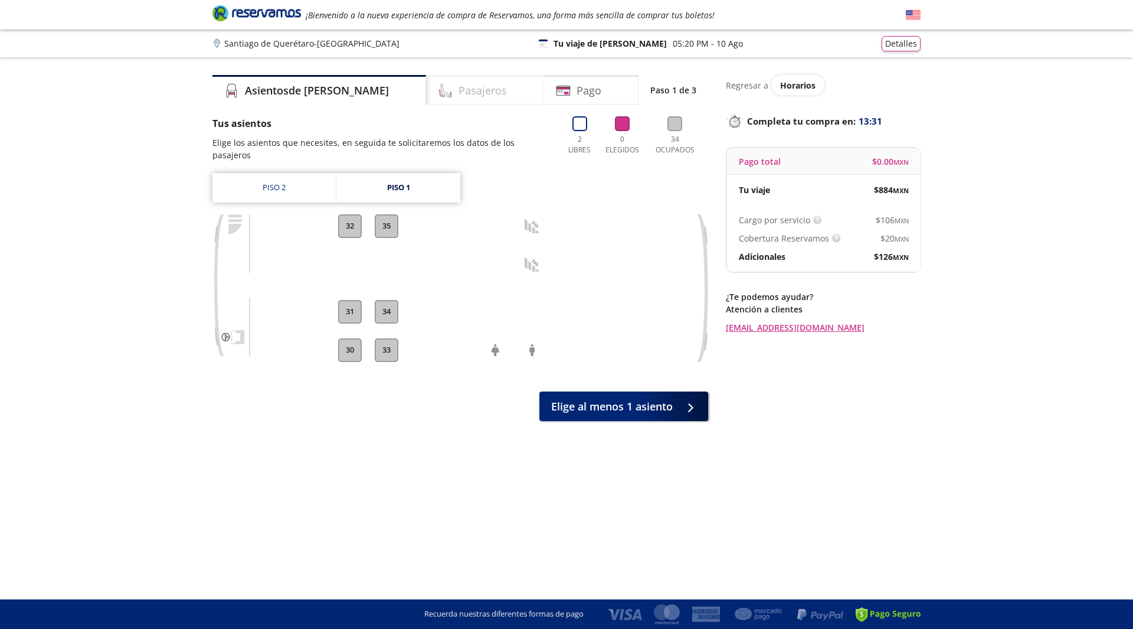
click at [459, 92] on h4 "Pasajeros" at bounding box center [483, 91] width 48 height 16
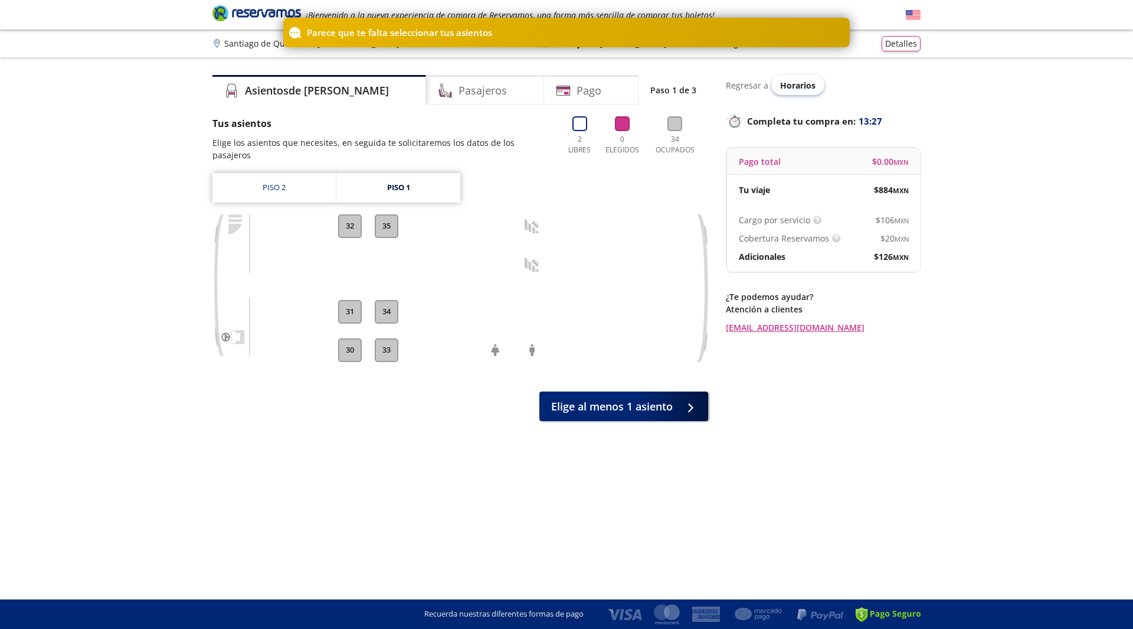
click at [798, 84] on span "Horarios" at bounding box center [797, 85] width 35 height 11
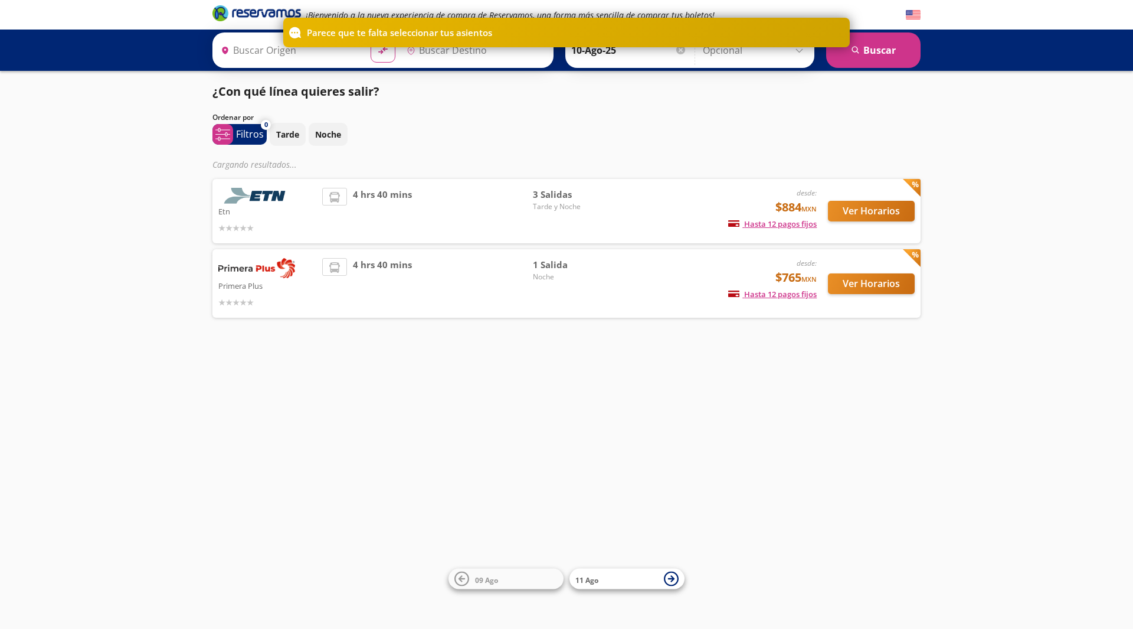
type input "Santiago de Querétaro, [GEOGRAPHIC_DATA]"
type input "[GEOGRAPHIC_DATA], [GEOGRAPHIC_DATA]"
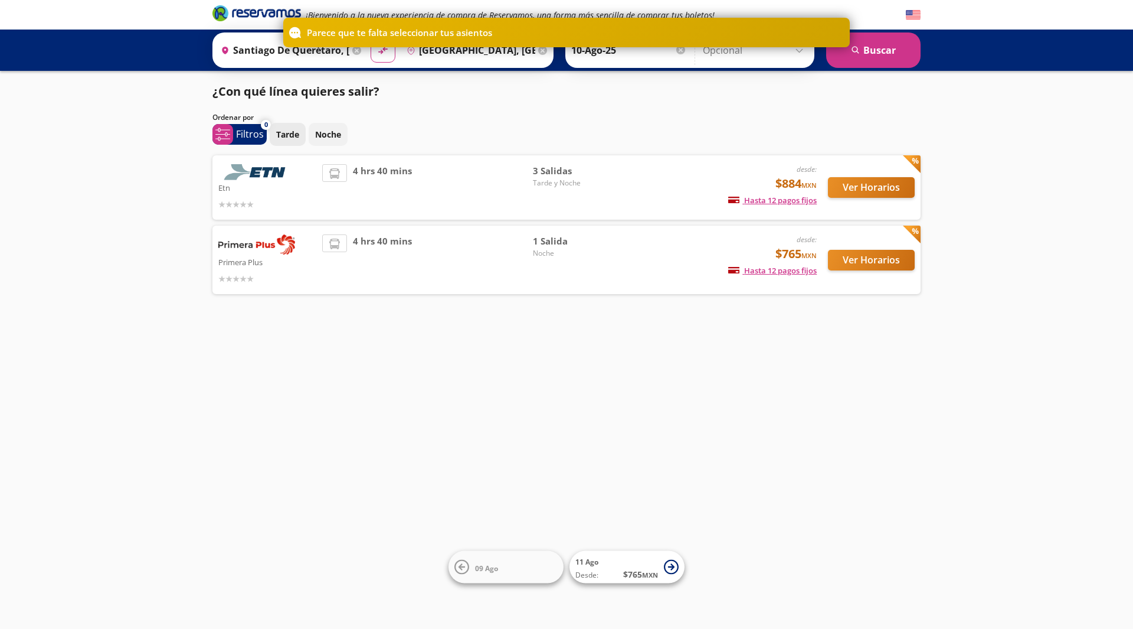
click at [280, 139] on p "Tarde" at bounding box center [287, 134] width 23 height 12
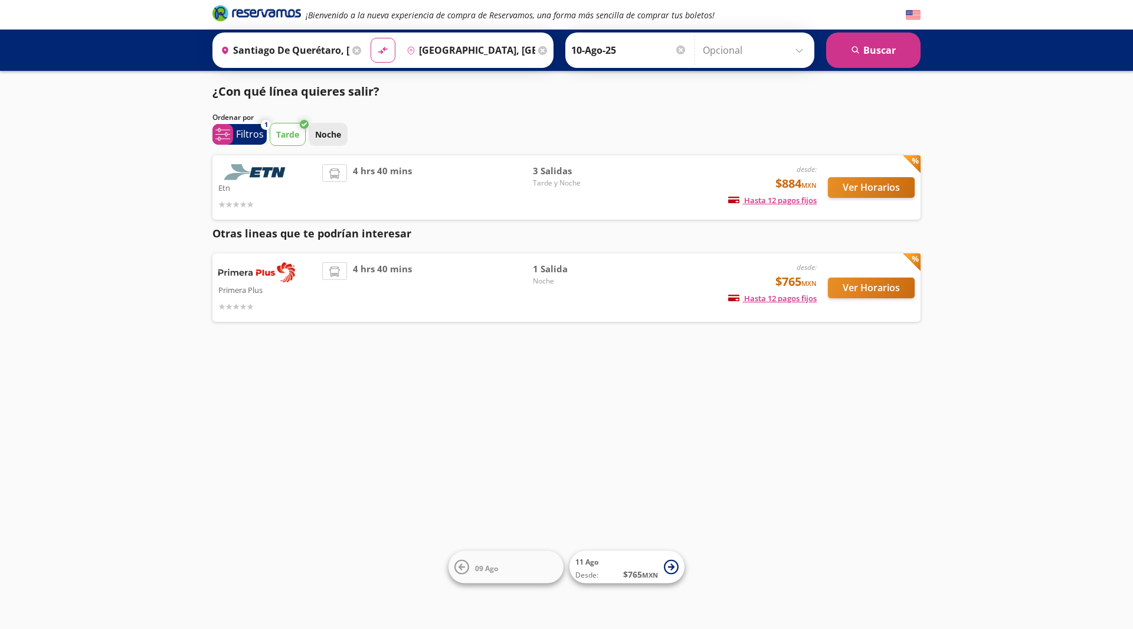
click at [332, 132] on p "Noche" at bounding box center [328, 134] width 26 height 12
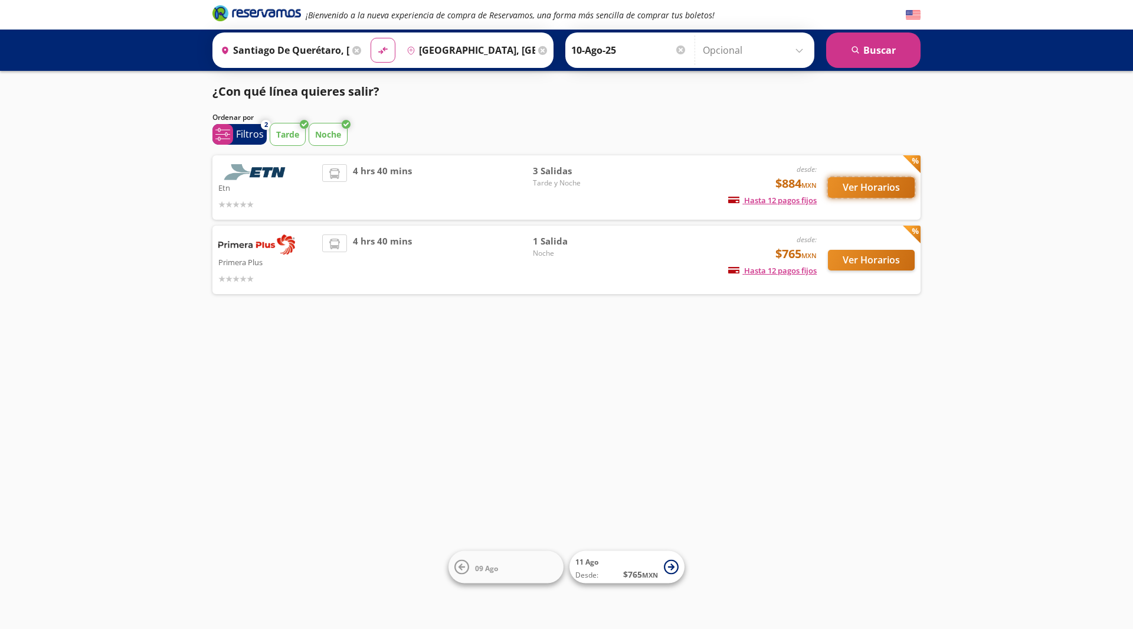
click at [877, 183] on button "Ver Horarios" at bounding box center [871, 187] width 87 height 21
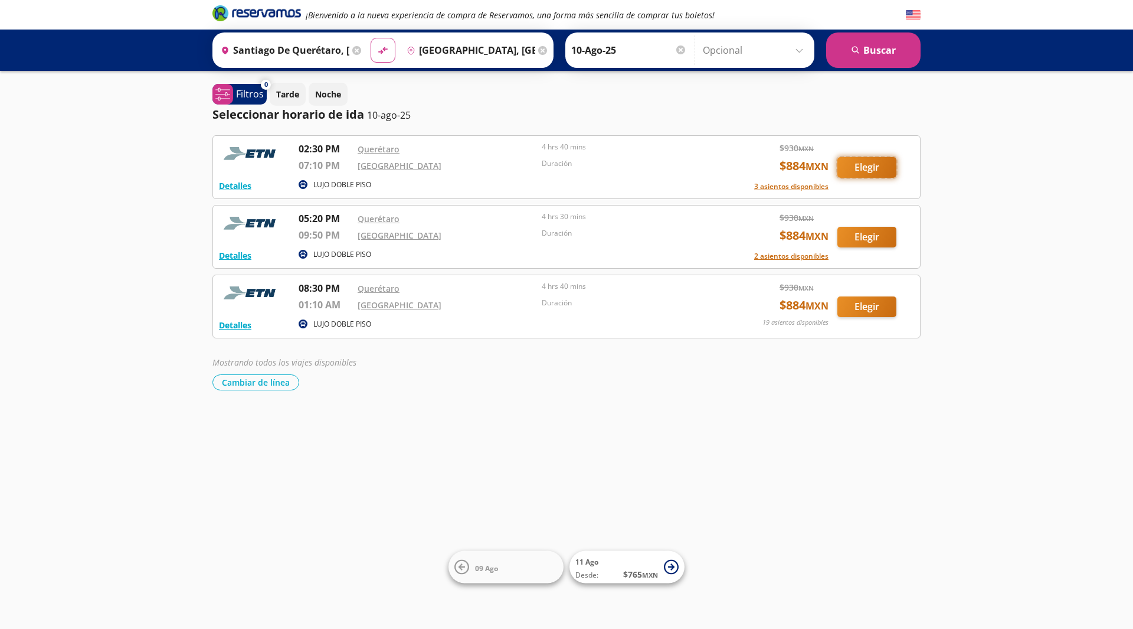
click at [889, 168] on button "Elegir" at bounding box center [867, 167] width 59 height 21
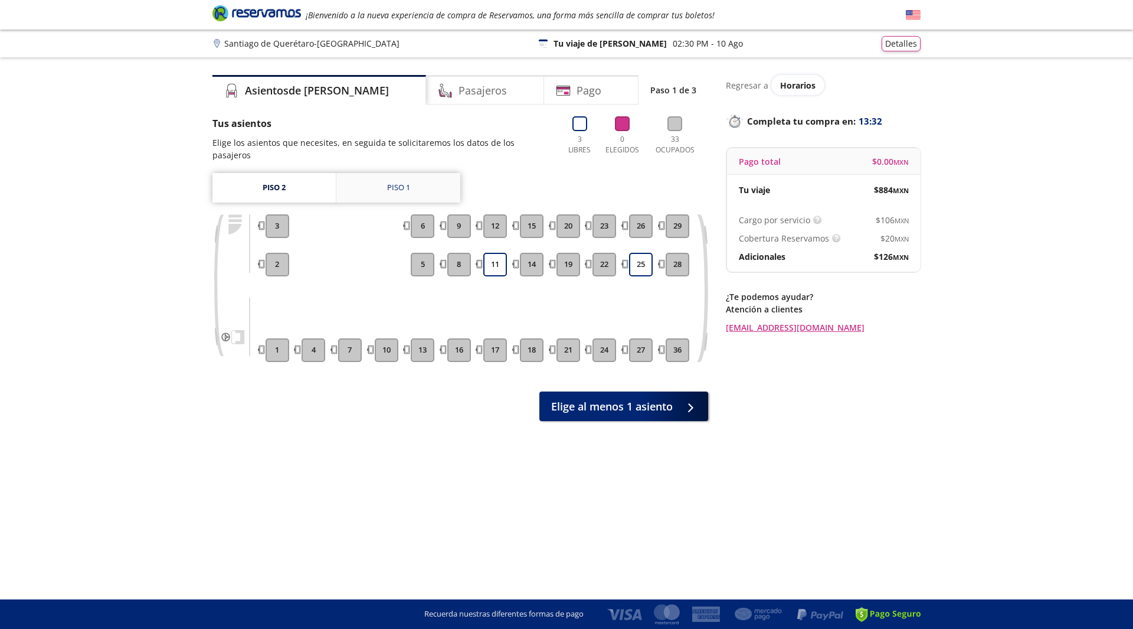
click at [388, 182] on div "Piso 1" at bounding box center [398, 188] width 23 height 12
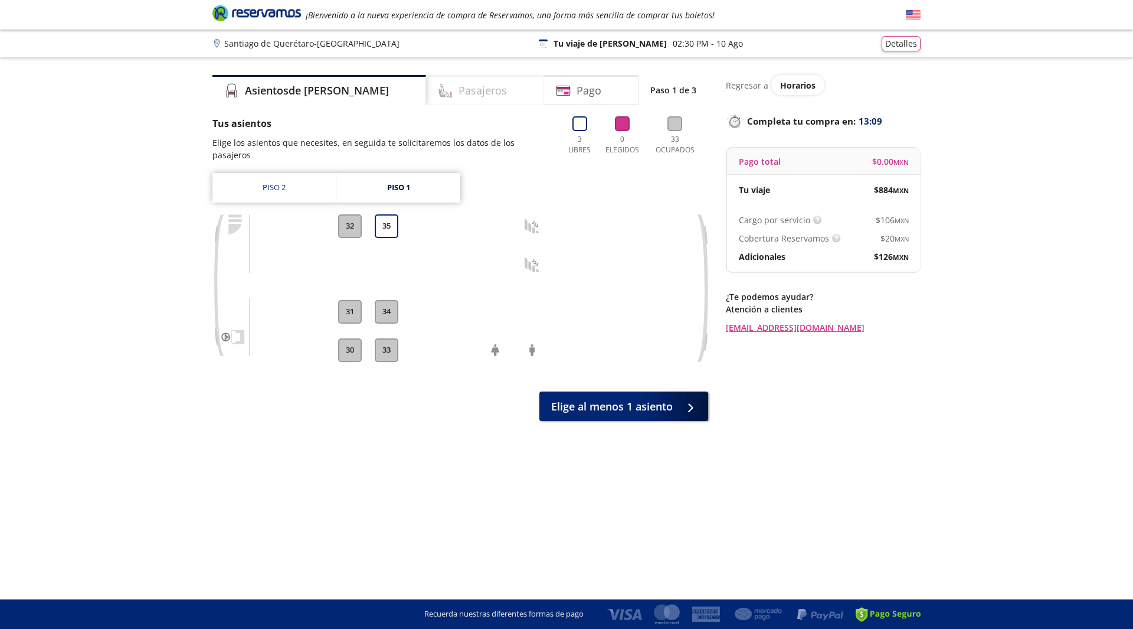
click at [459, 86] on h4 "Pasajeros" at bounding box center [483, 91] width 48 height 16
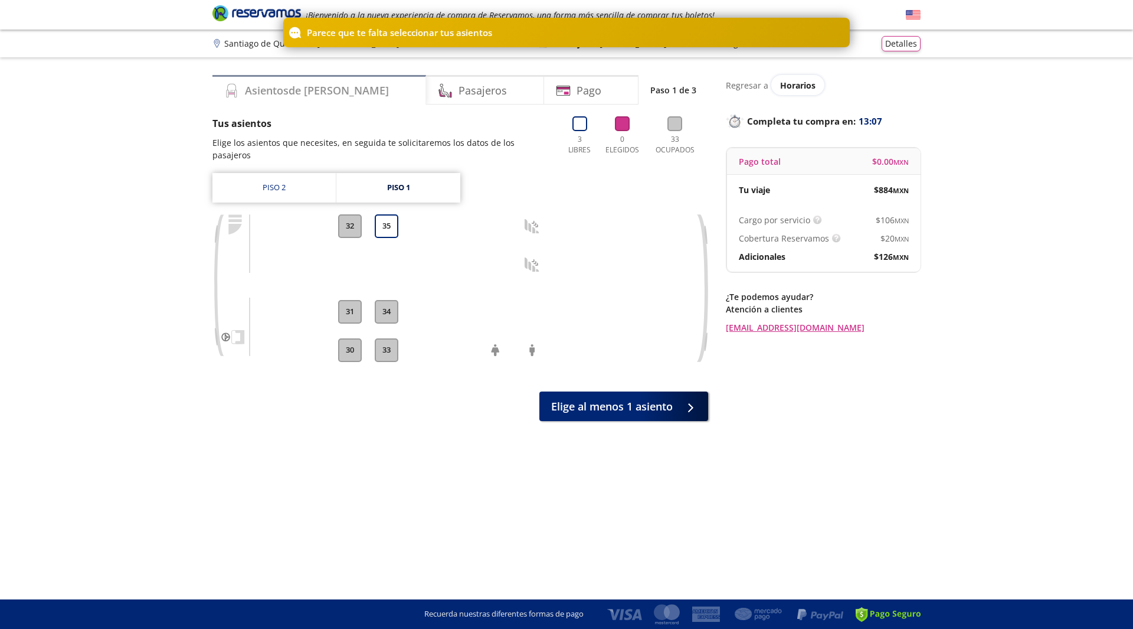
click at [296, 95] on h4 "Asientos de [PERSON_NAME]" at bounding box center [317, 91] width 144 height 16
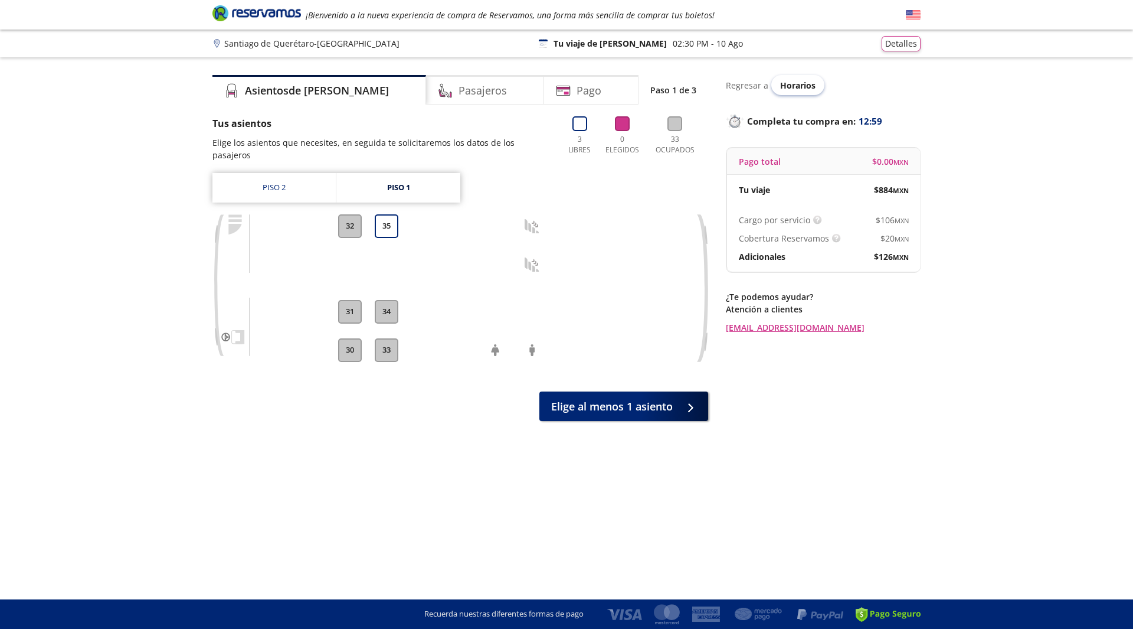
click at [795, 88] on span "Horarios" at bounding box center [797, 85] width 35 height 11
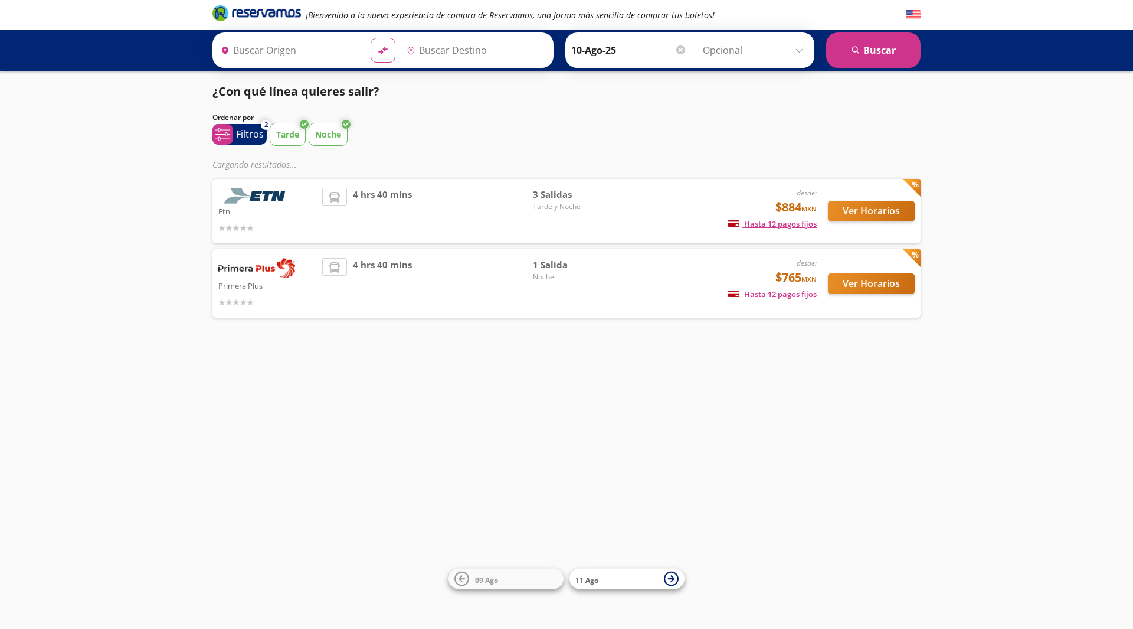
type input "Santiago de Querétaro, [GEOGRAPHIC_DATA]"
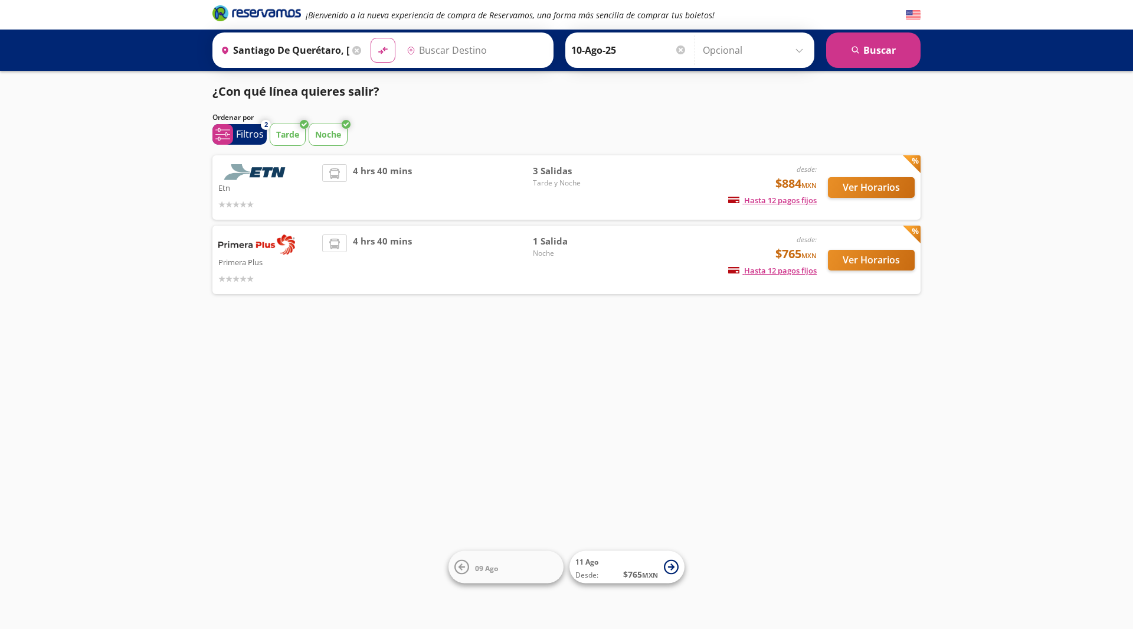
type input "[GEOGRAPHIC_DATA], [GEOGRAPHIC_DATA]"
click at [906, 185] on button "Ver Horarios" at bounding box center [871, 187] width 87 height 21
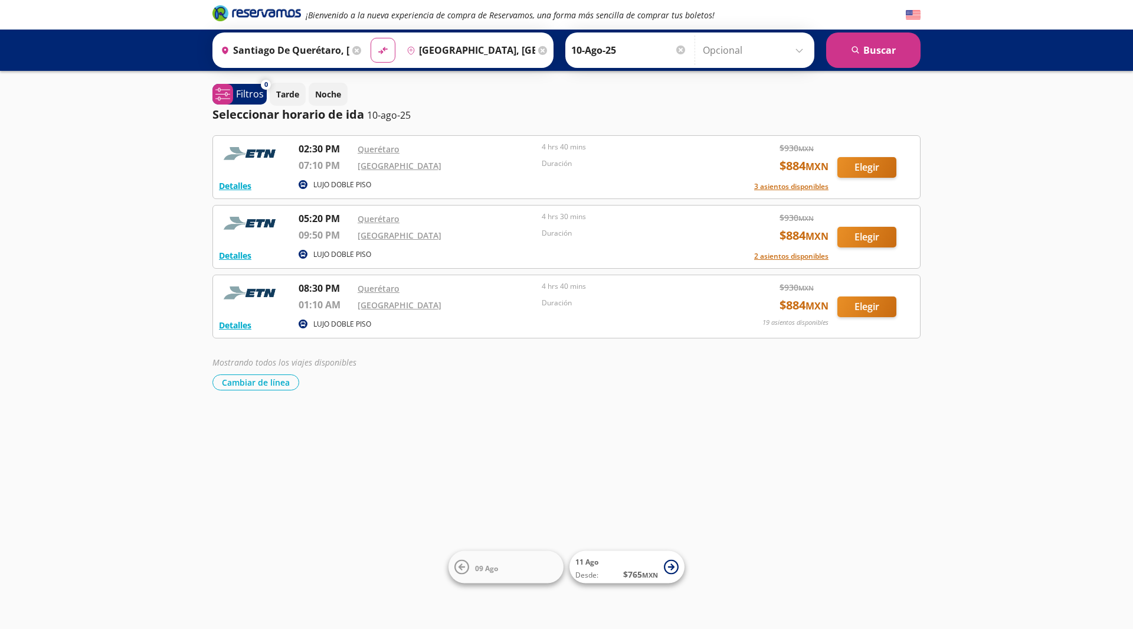
click at [707, 241] on div "Duración" at bounding box center [631, 237] width 178 height 18
click at [875, 237] on button "Elegir" at bounding box center [867, 237] width 59 height 21
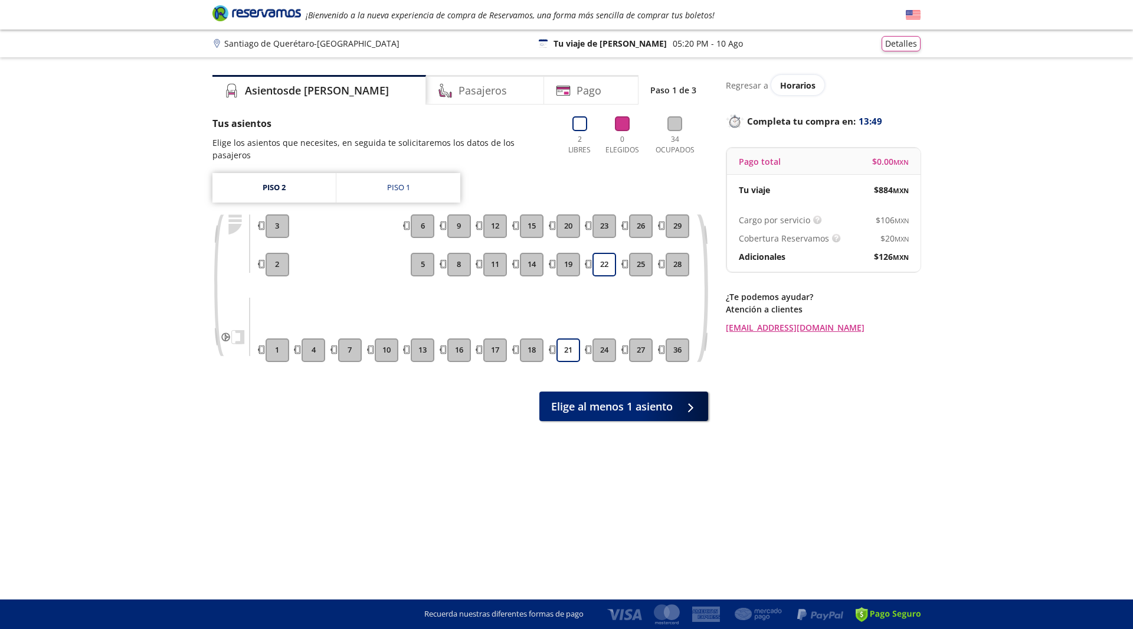
drag, startPoint x: 375, startPoint y: 246, endPoint x: 388, endPoint y: 233, distance: 17.5
click at [388, 233] on div "10" at bounding box center [387, 288] width 28 height 148
click at [392, 182] on div "Piso 1" at bounding box center [398, 188] width 23 height 12
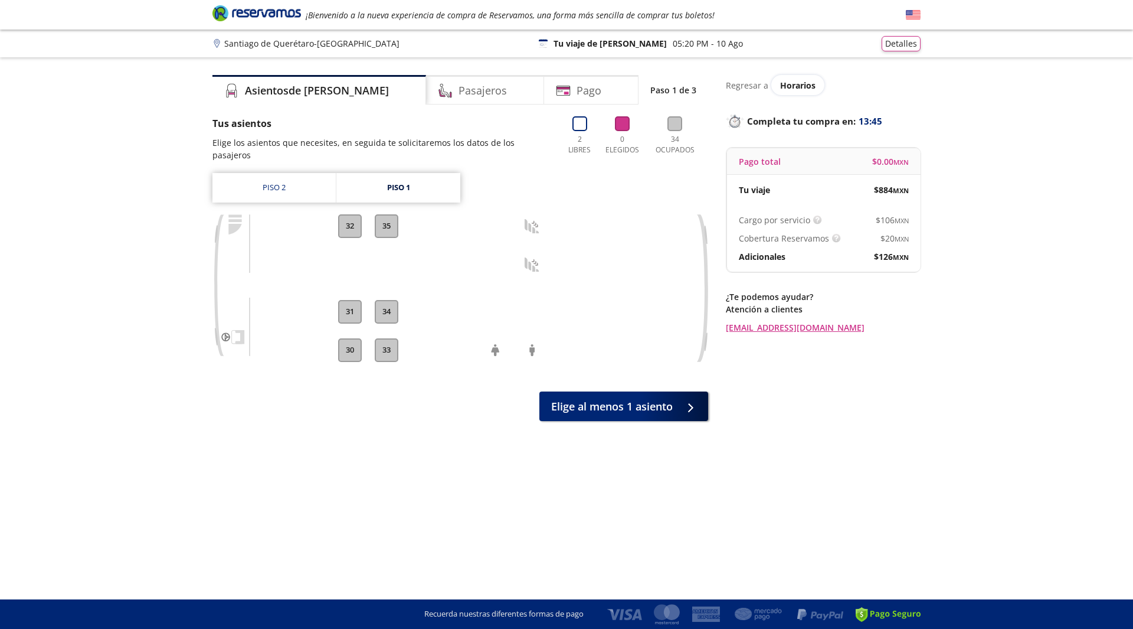
click at [391, 214] on button "35" at bounding box center [387, 226] width 24 height 24
click at [377, 216] on button "35" at bounding box center [387, 226] width 24 height 24
click at [280, 173] on link "Piso 2" at bounding box center [274, 188] width 123 height 30
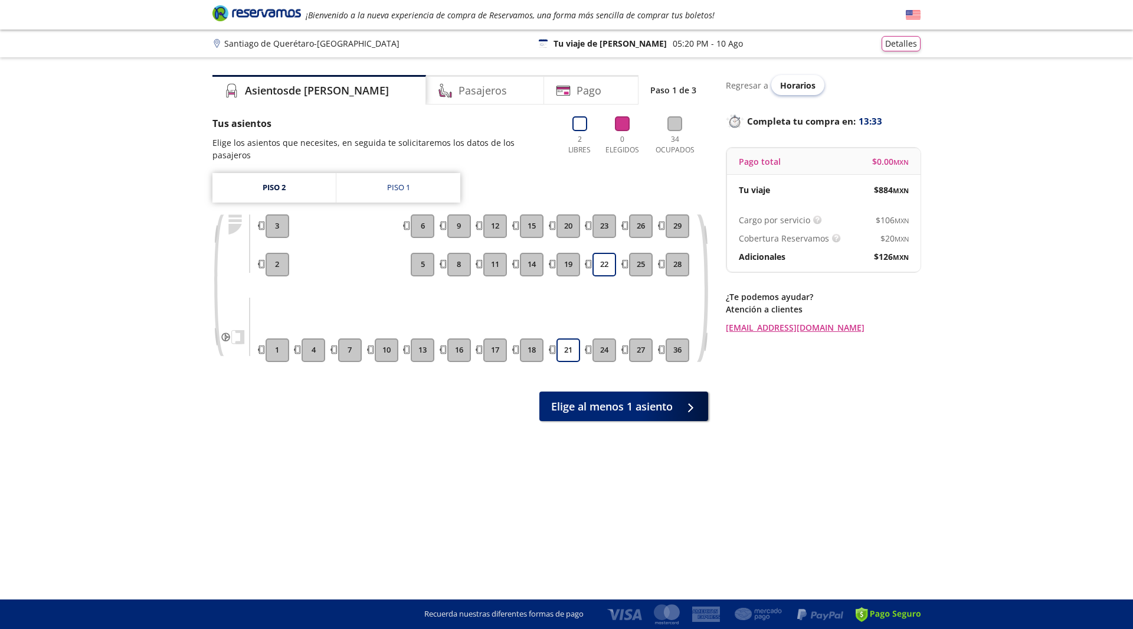
click at [785, 90] on span "Horarios" at bounding box center [797, 85] width 35 height 11
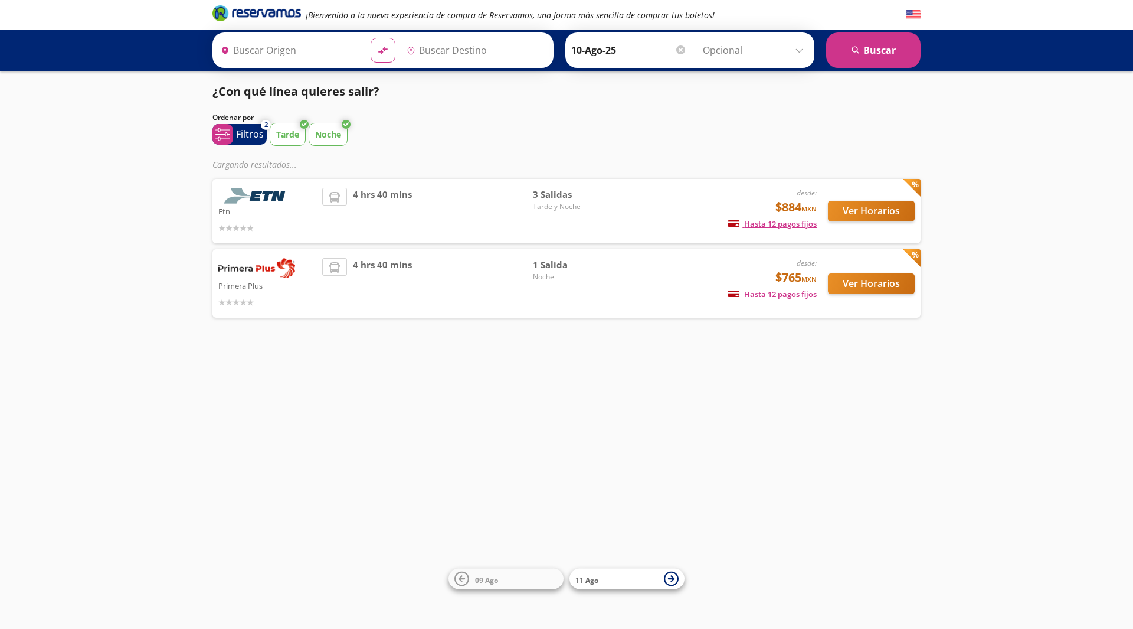
type input "Santiago de Querétaro, [GEOGRAPHIC_DATA]"
type input "[GEOGRAPHIC_DATA], [GEOGRAPHIC_DATA]"
